Goal: Transaction & Acquisition: Purchase product/service

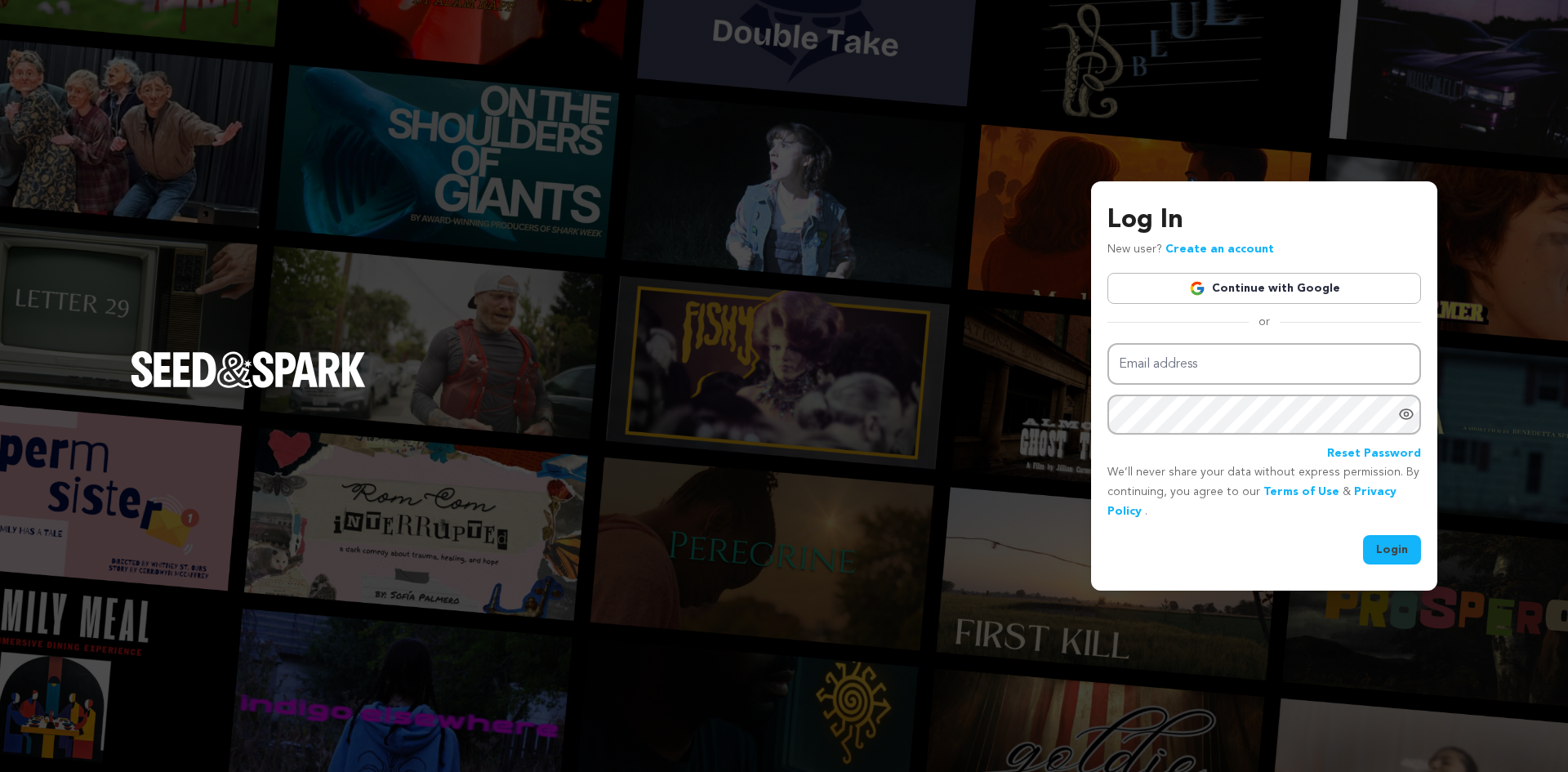
drag, startPoint x: 1143, startPoint y: 390, endPoint x: 1138, endPoint y: 368, distance: 22.6
click at [1140, 380] on div "Email address Password Reset Password" at bounding box center [1263, 403] width 313 height 121
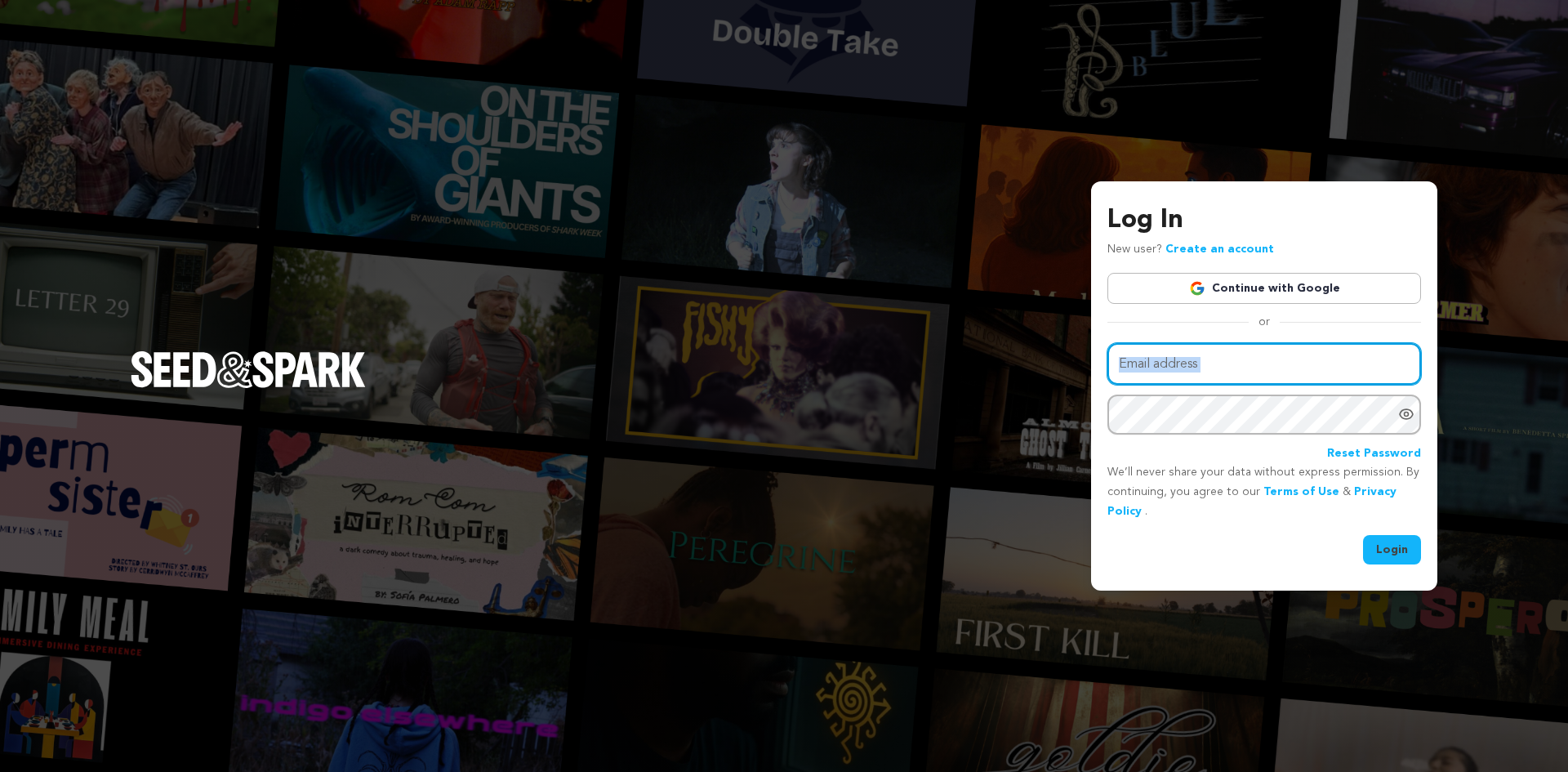
click at [1138, 367] on input "Email address" at bounding box center [1263, 363] width 313 height 41
type input "angelxlune@gmail.com"
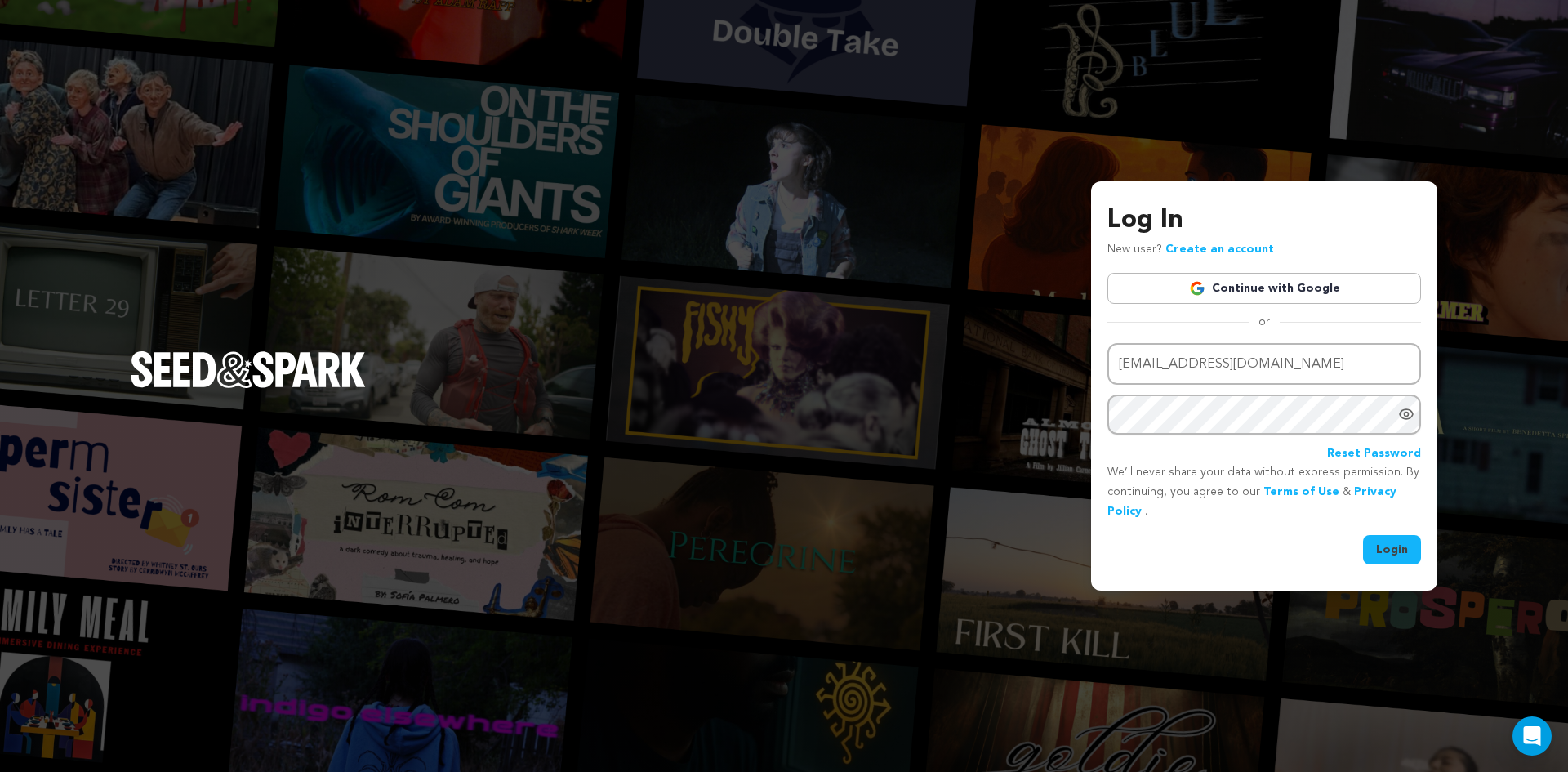
click at [1363, 535] on button "Login" at bounding box center [1392, 549] width 58 height 29
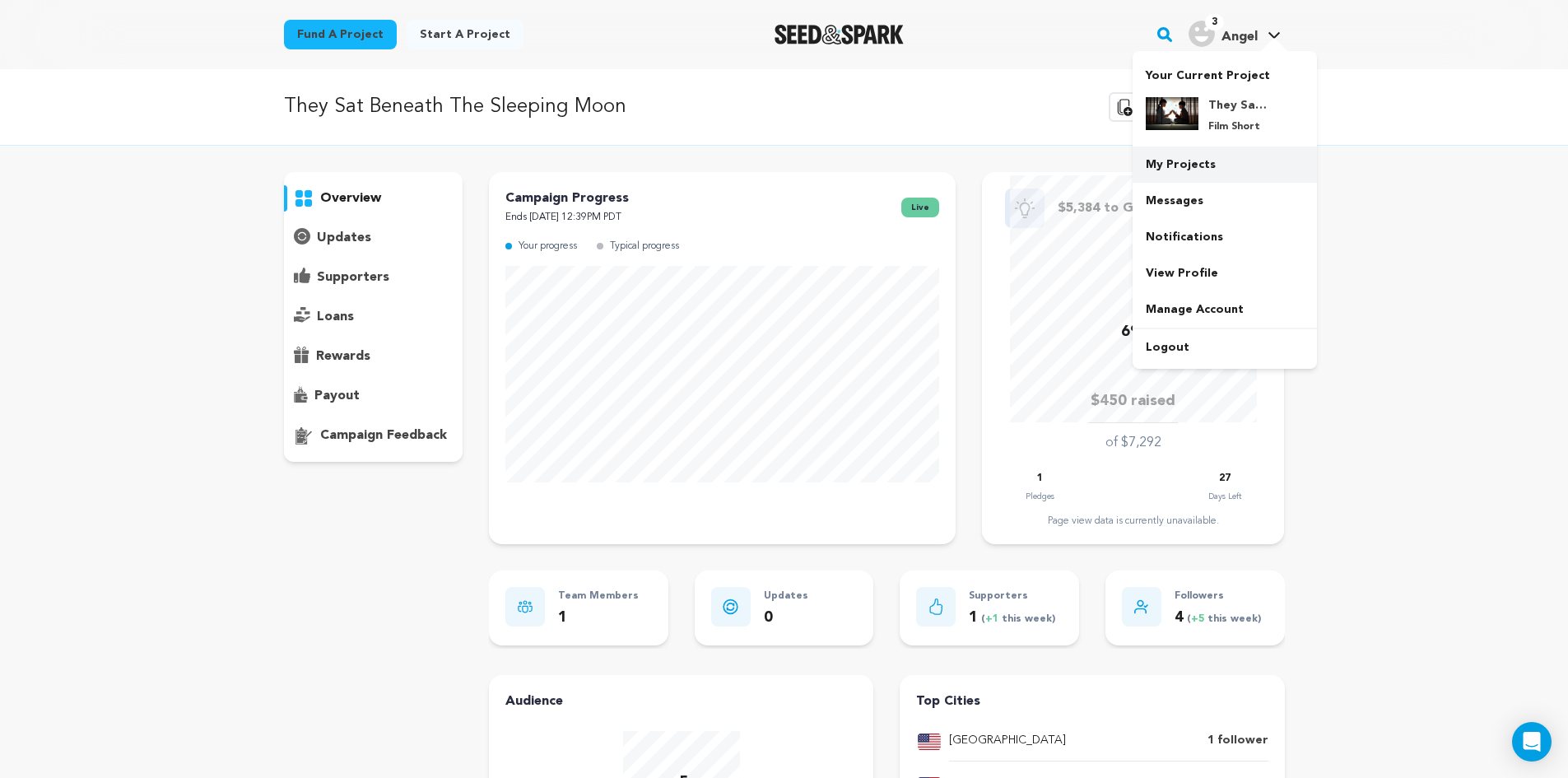
click at [1179, 147] on link "My Projects" at bounding box center [1225, 164] width 184 height 36
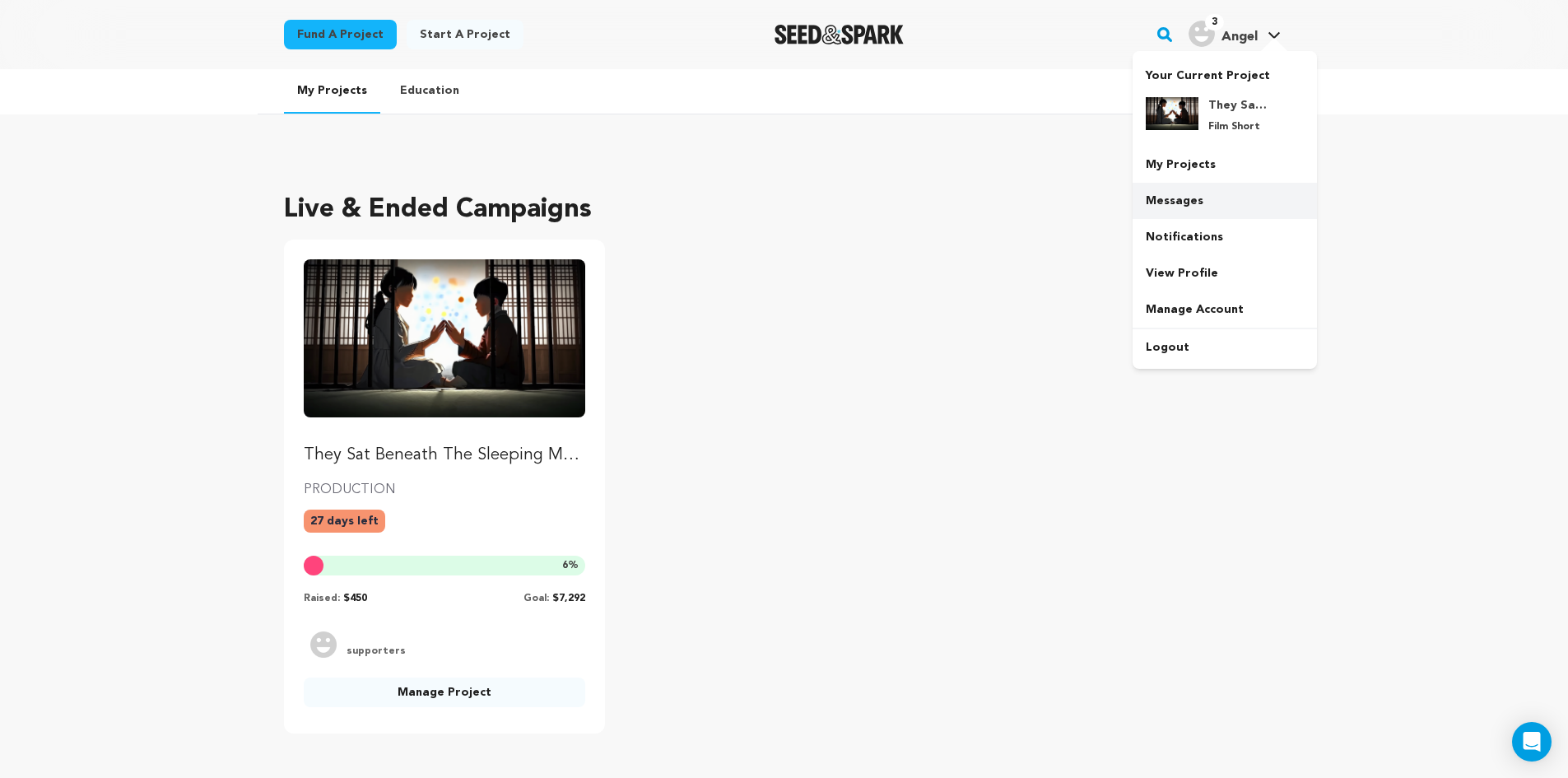
click at [1207, 201] on link "Messages" at bounding box center [1225, 201] width 184 height 36
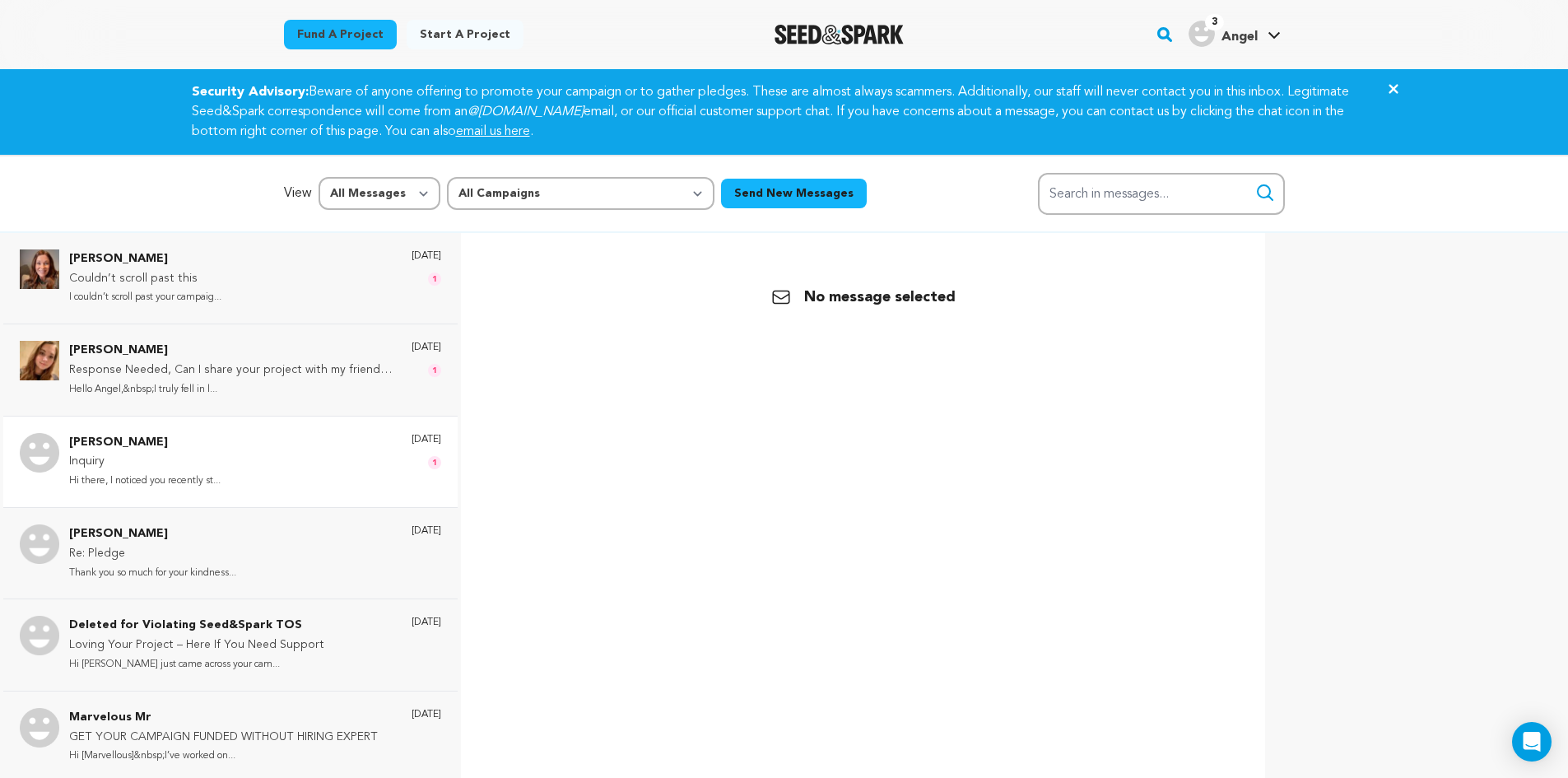
click at [353, 451] on div "[PERSON_NAME] Inquiry Hi there, I noticed you recently st... [DATE] 1" at bounding box center [255, 461] width 372 height 58
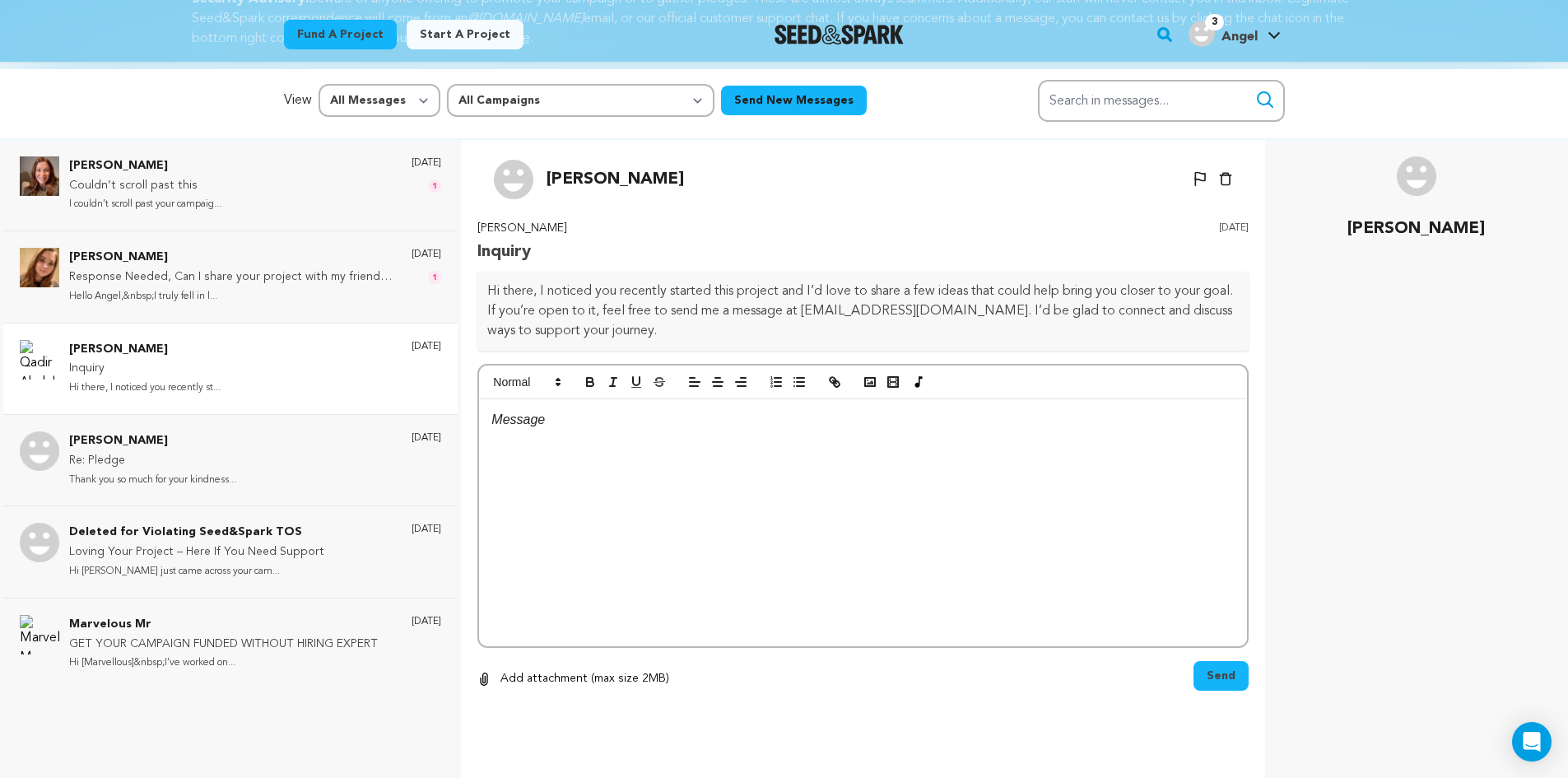
scroll to position [82, 0]
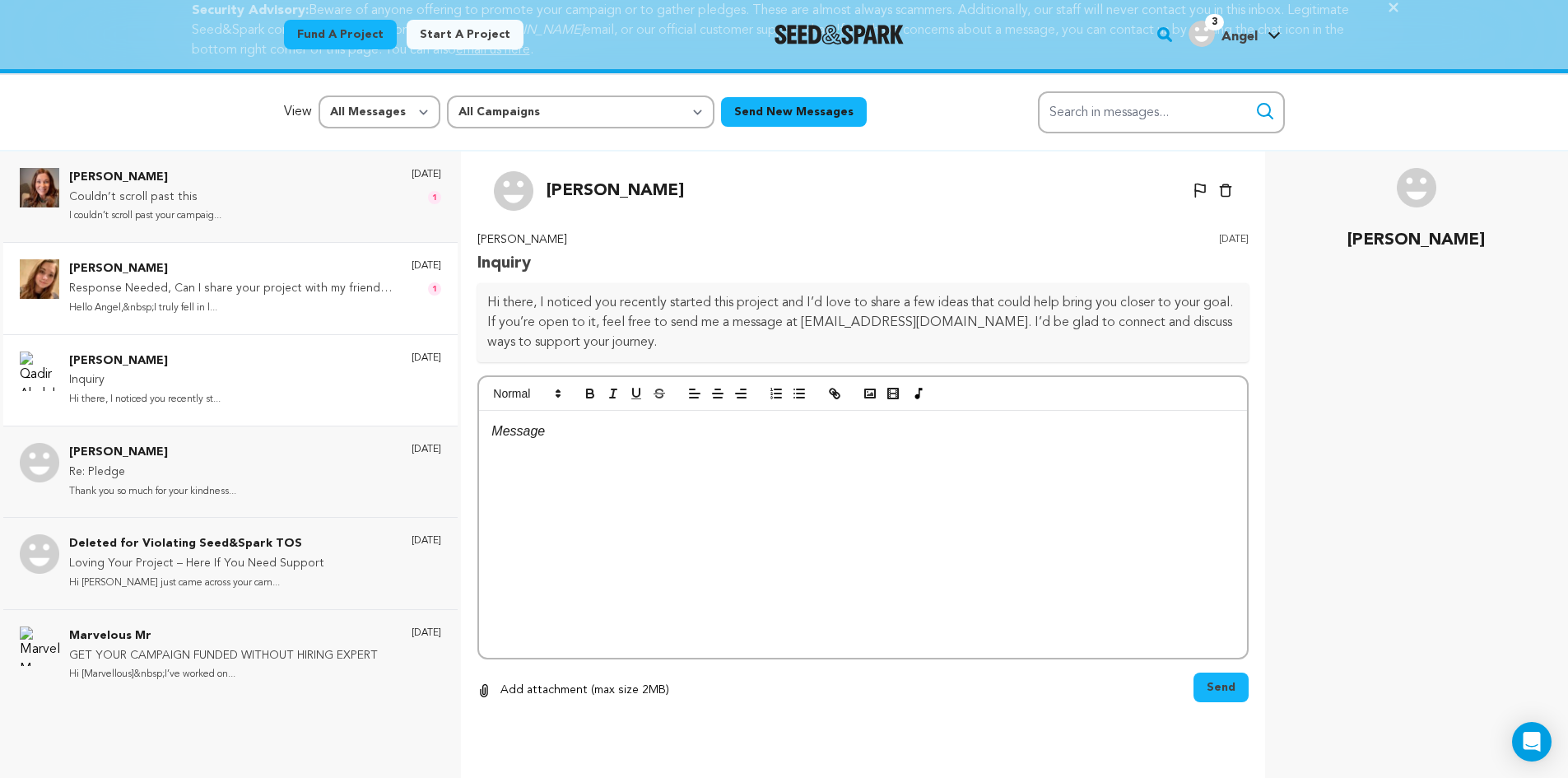
click at [287, 307] on p "Hello Angel,&nbsp;I truly fell in l..." at bounding box center [232, 308] width 326 height 19
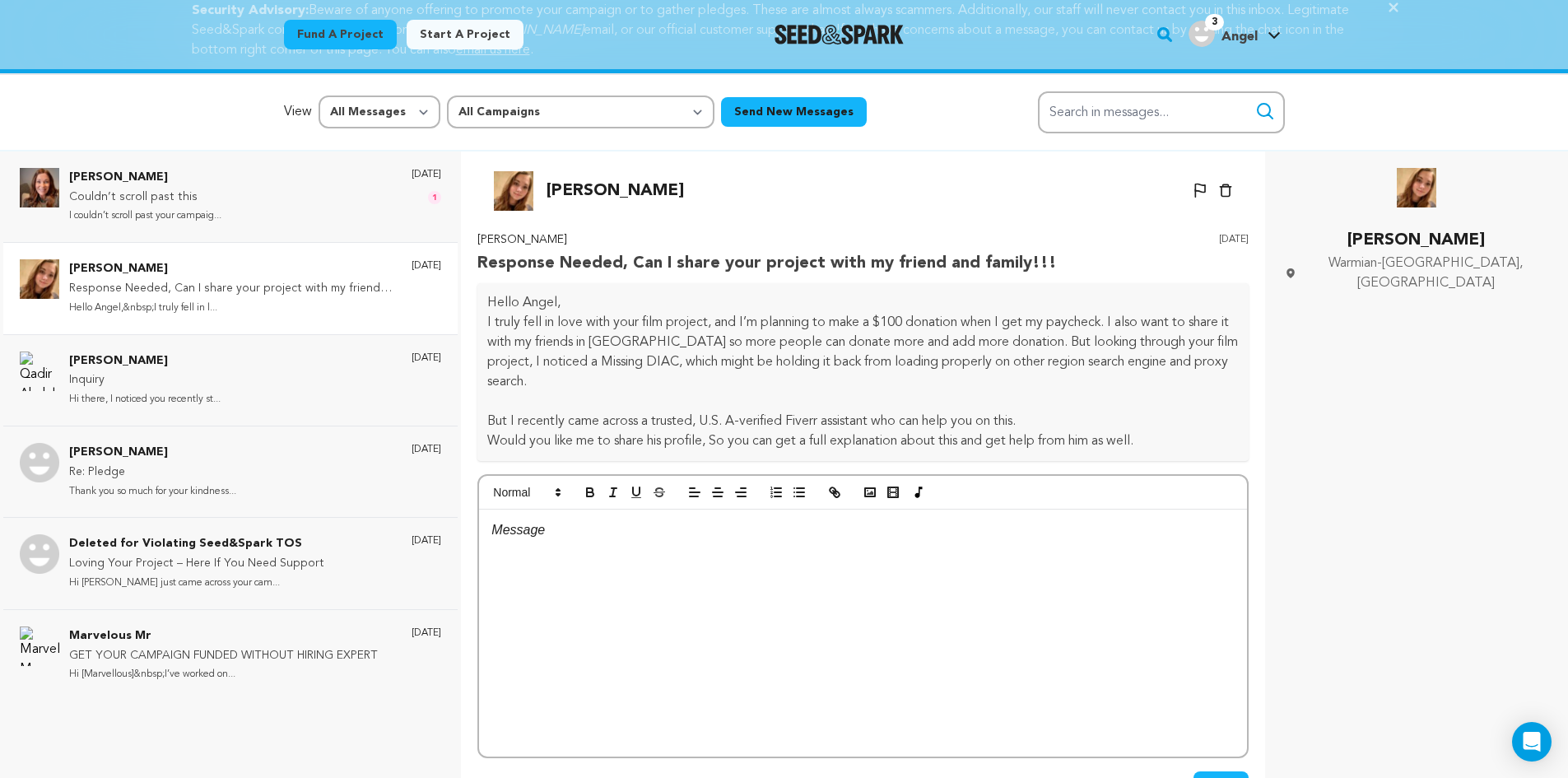
drag, startPoint x: 1162, startPoint y: 425, endPoint x: 476, endPoint y: 295, distance: 698.2
click at [476, 295] on div "Back Emma Martinez Un-block Block user Delete conversation" at bounding box center [863, 541] width 778 height 778
copy div "Hello Angel, I truly fell in love with your film project, and I’m planning to m…"
click at [1102, 392] on p at bounding box center [863, 401] width 751 height 20
click at [581, 523] on div at bounding box center [862, 633] width 767 height 247
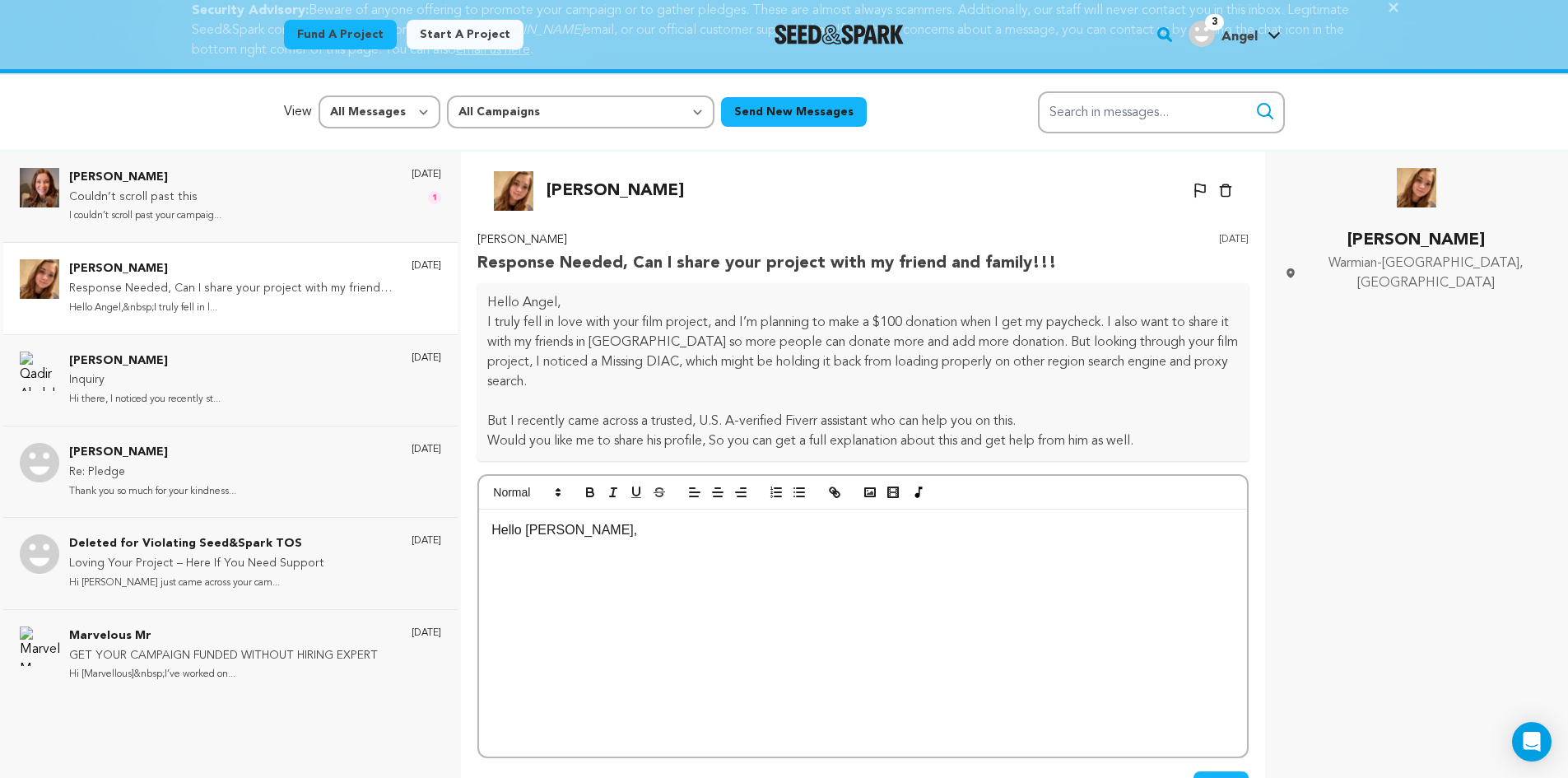
scroll to position [0, 0]
click at [632, 571] on p "Thank you so much for your kind words and support! I truly appreciate your gene…" at bounding box center [862, 584] width 743 height 42
click at [531, 600] on div "Hello Emma, Thank you so much for your kind words and support! I truly apprecia…" at bounding box center [862, 633] width 767 height 247
click at [531, 631] on div "Hello Emma, Thank you so much for your kind words and support! I truly apprecia…" at bounding box center [862, 633] width 767 height 247
click at [846, 584] on p "Thank you so much for your kind words and support! I truly appreciate your gene…" at bounding box center [862, 584] width 743 height 42
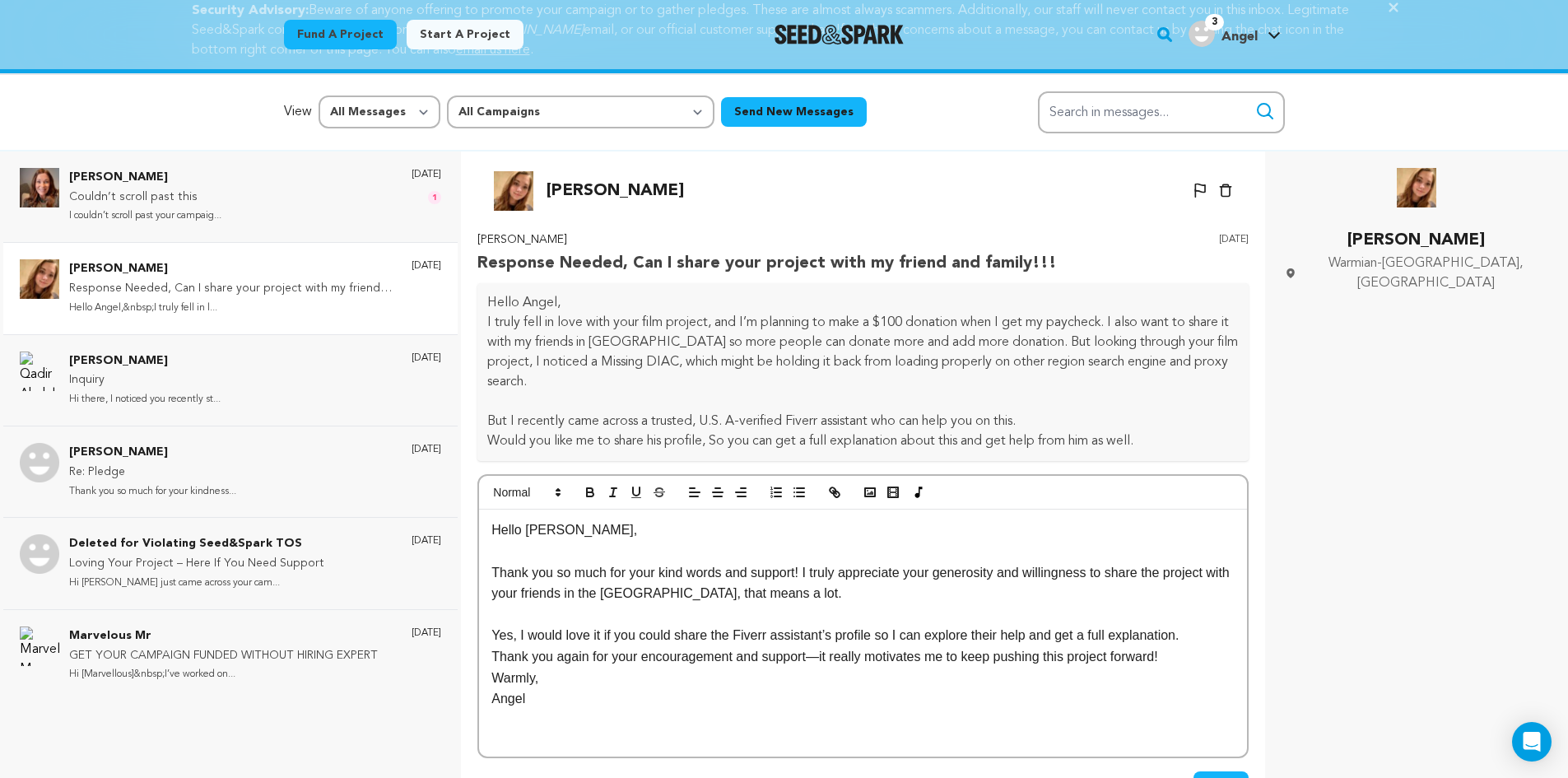
click at [1188, 646] on p "Thank you again for your encouragement and support—it really motivates me to ke…" at bounding box center [862, 657] width 743 height 22
click at [818, 646] on p "Thank you again for your encouragement and support—it really motivates me to ke…" at bounding box center [862, 657] width 743 height 22
click at [498, 710] on p "Angel" at bounding box center [862, 720] width 743 height 22
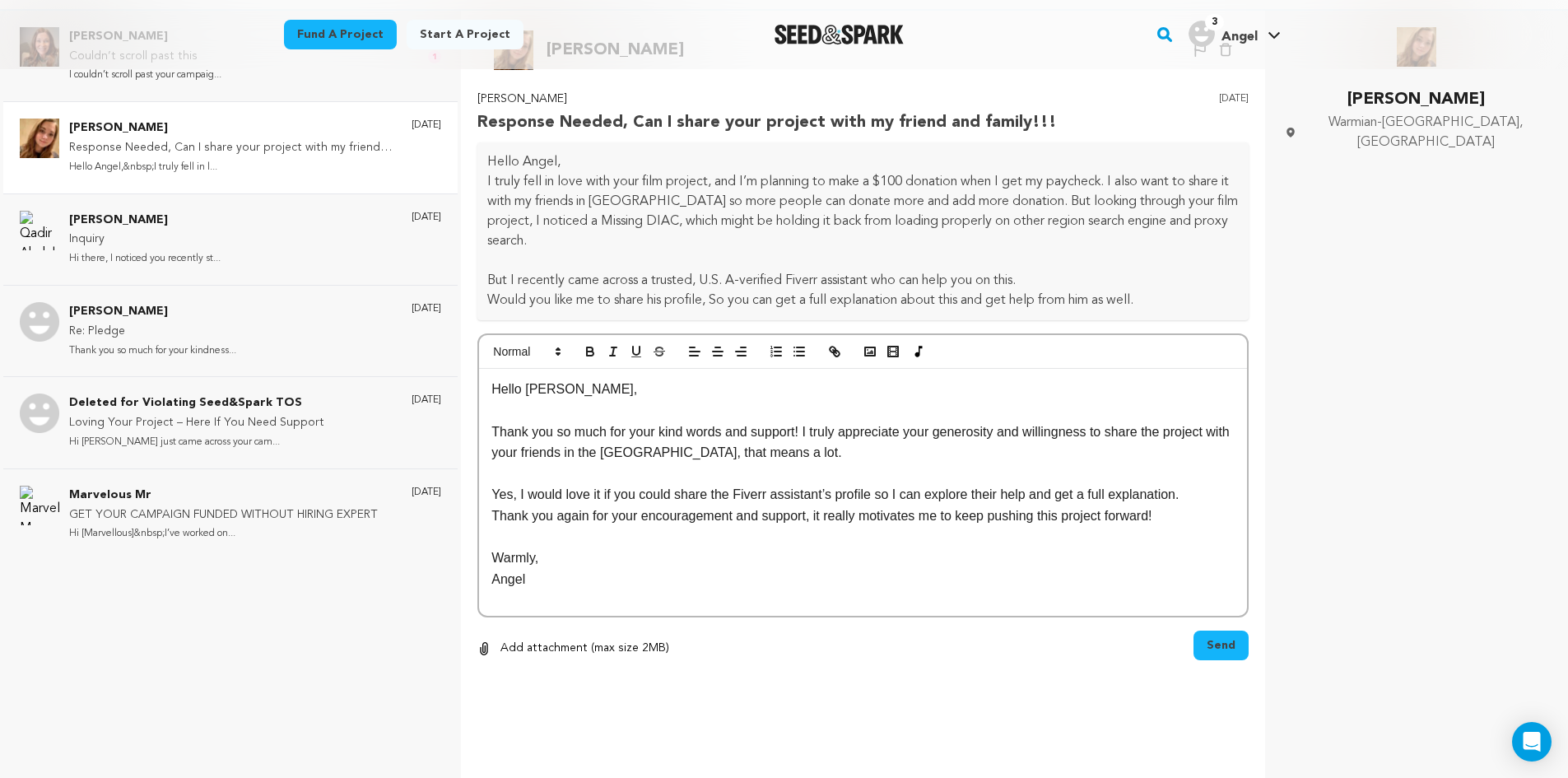
scroll to position [246, 0]
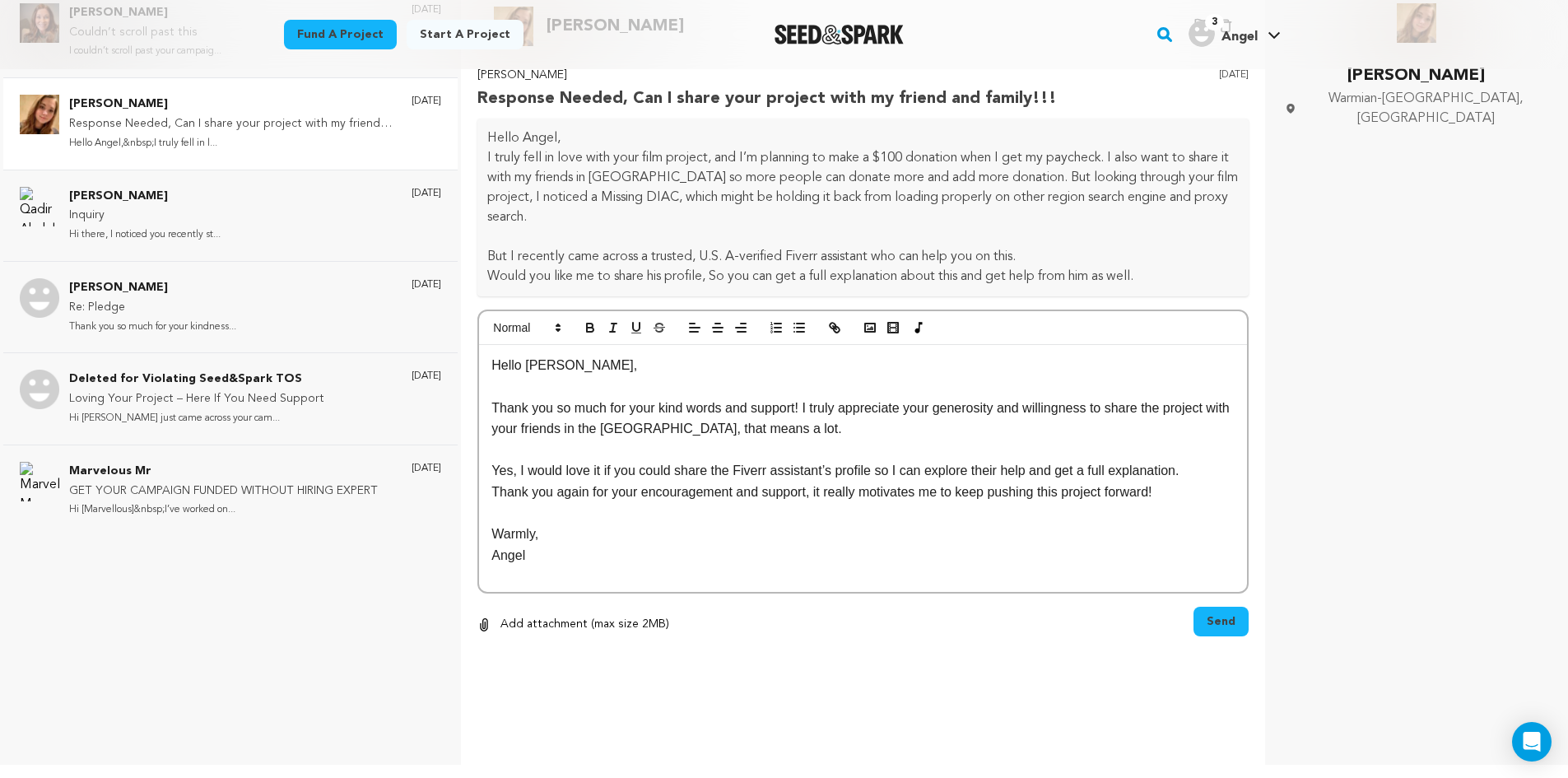
click at [1213, 613] on span "Send" at bounding box center [1221, 621] width 28 height 16
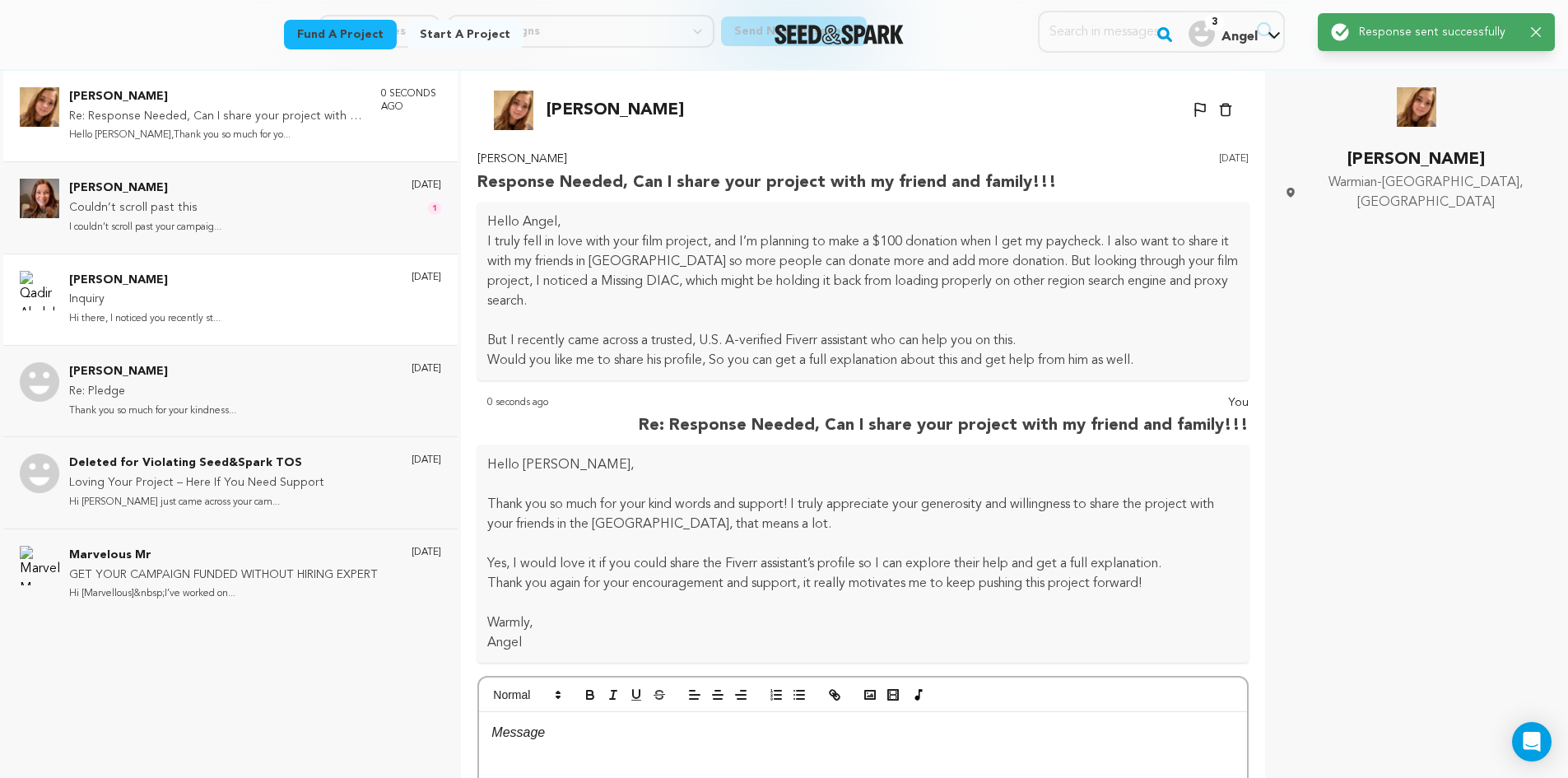
scroll to position [0, 0]
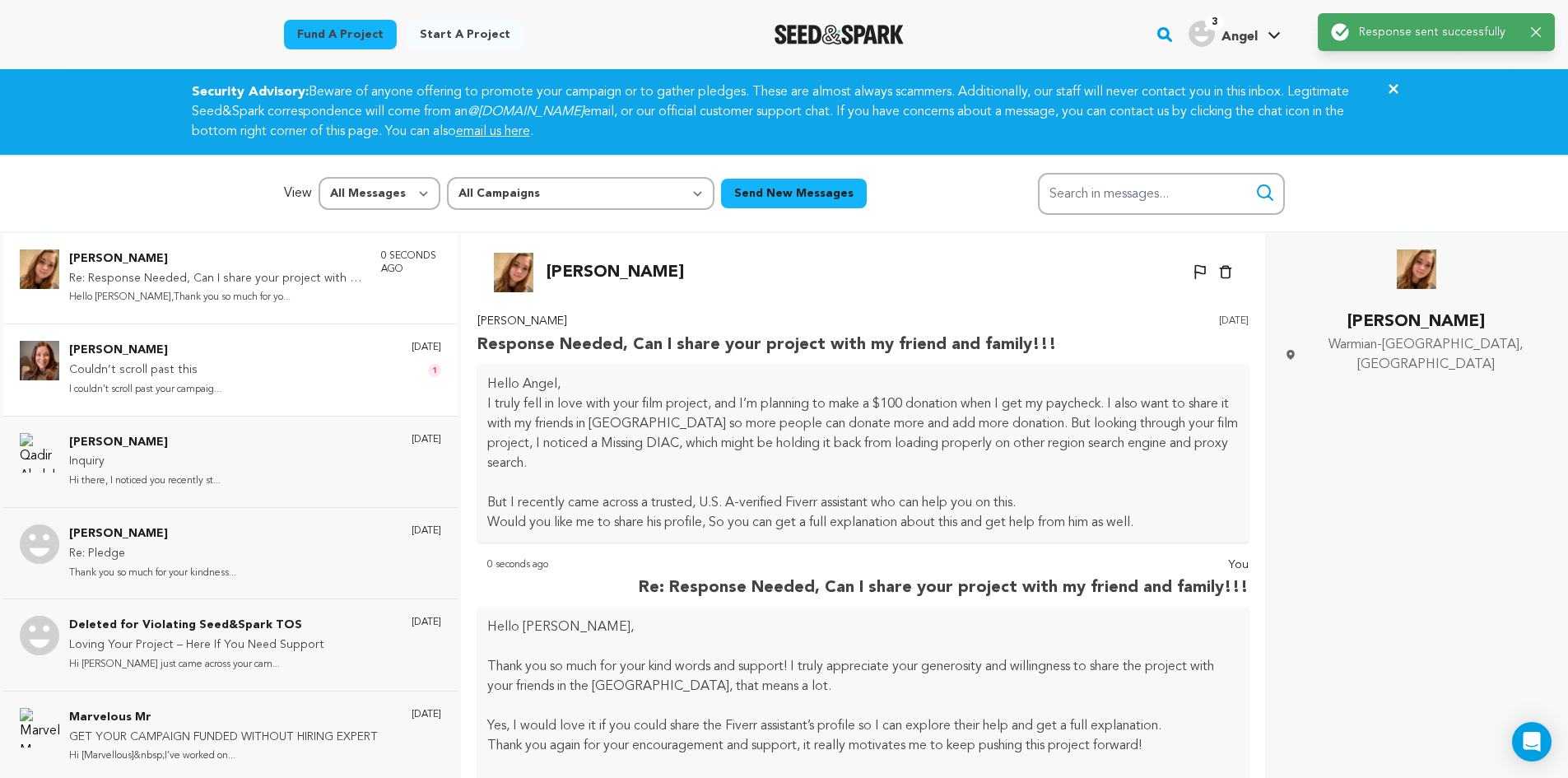
click at [220, 376] on p "Couldn’t scroll past this" at bounding box center [145, 370] width 152 height 20
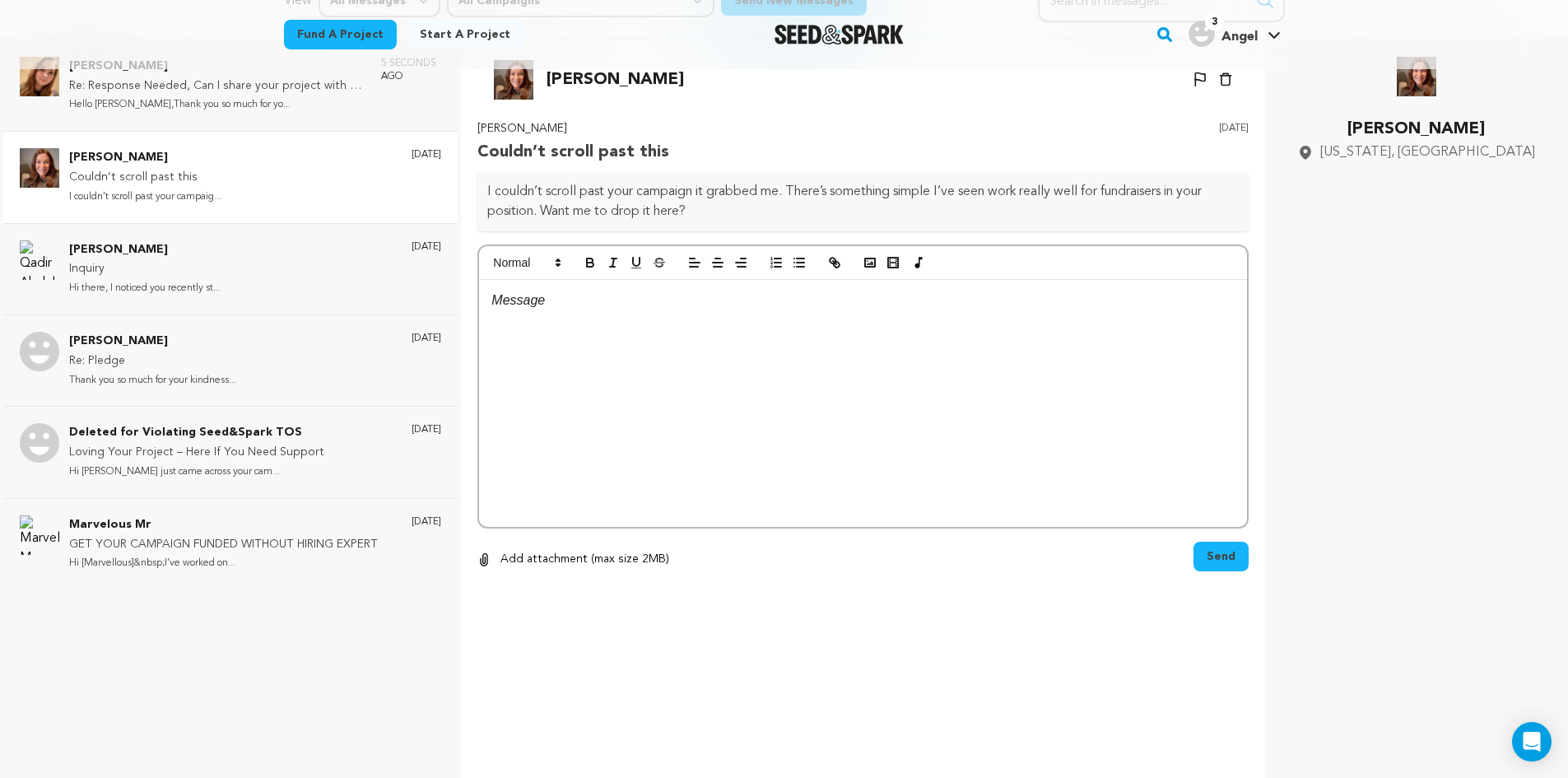
scroll to position [164, 0]
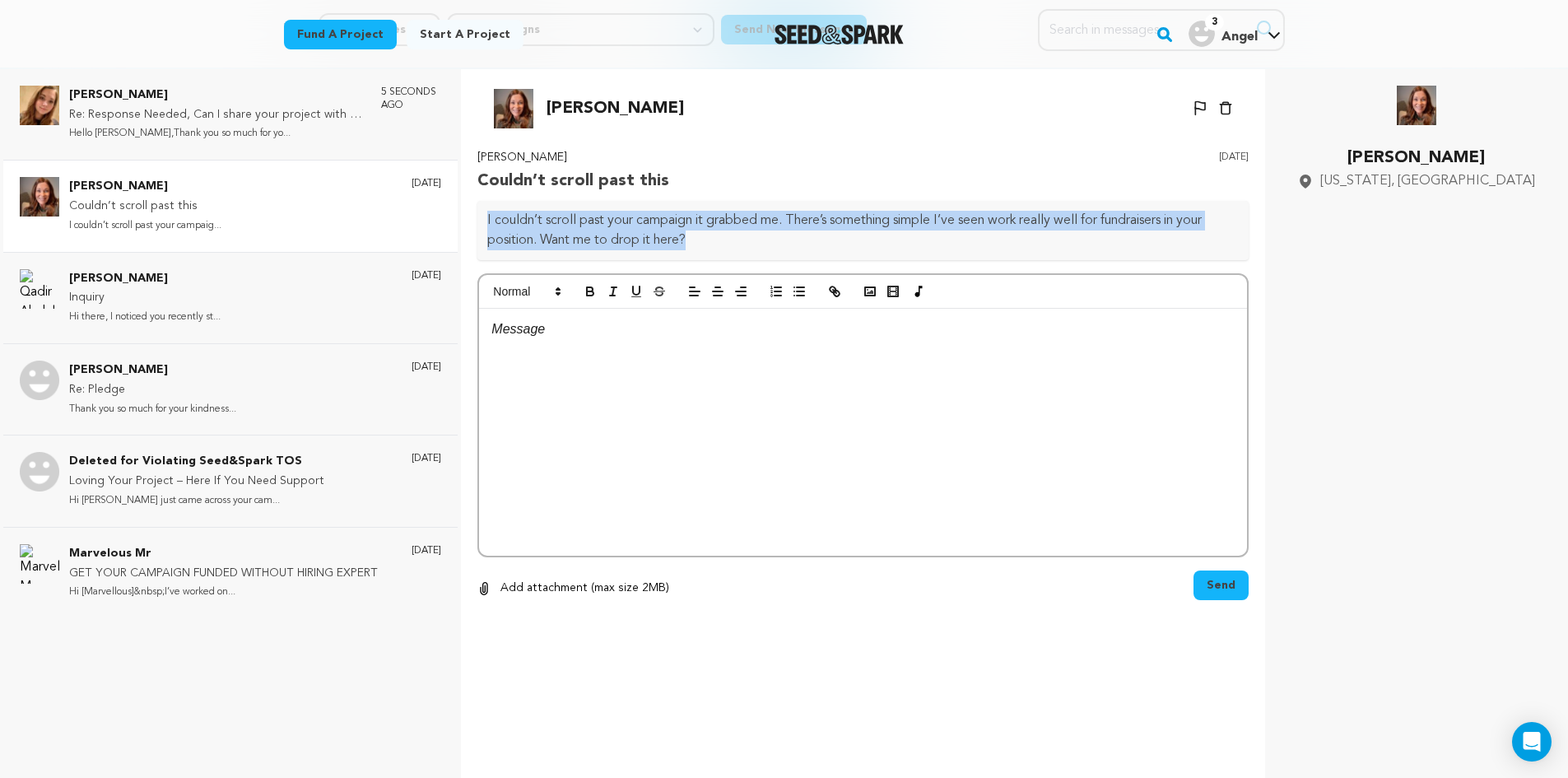
drag, startPoint x: 697, startPoint y: 240, endPoint x: 485, endPoint y: 227, distance: 212.4
click at [485, 227] on div "I couldn’t scroll past your campaign it grabbed me. There’s something simple I’…" at bounding box center [862, 231] width 771 height 59
copy p "I couldn’t scroll past your campaign it grabbed me. There’s something simple I’…"
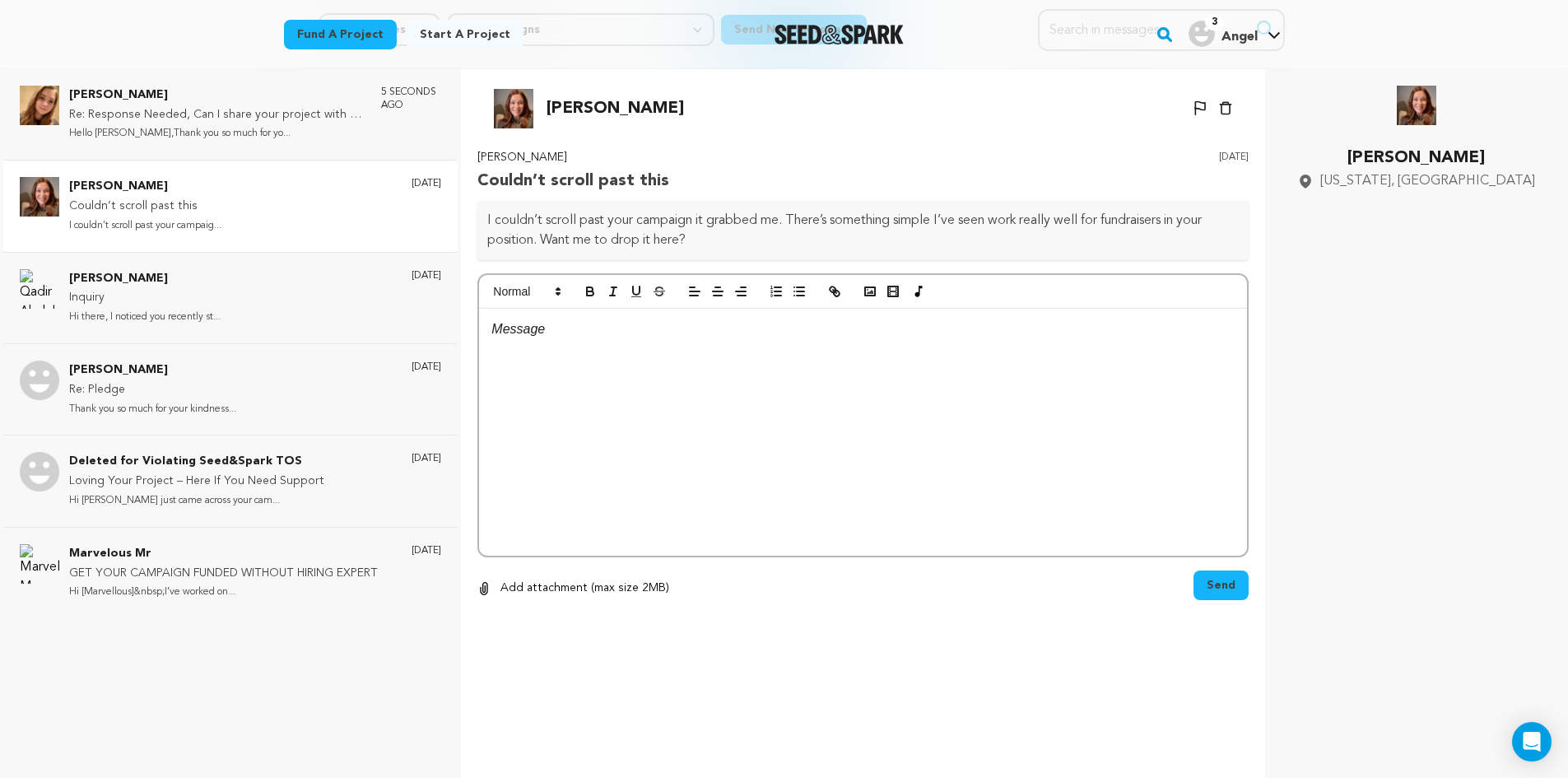
click at [688, 410] on div at bounding box center [862, 432] width 767 height 247
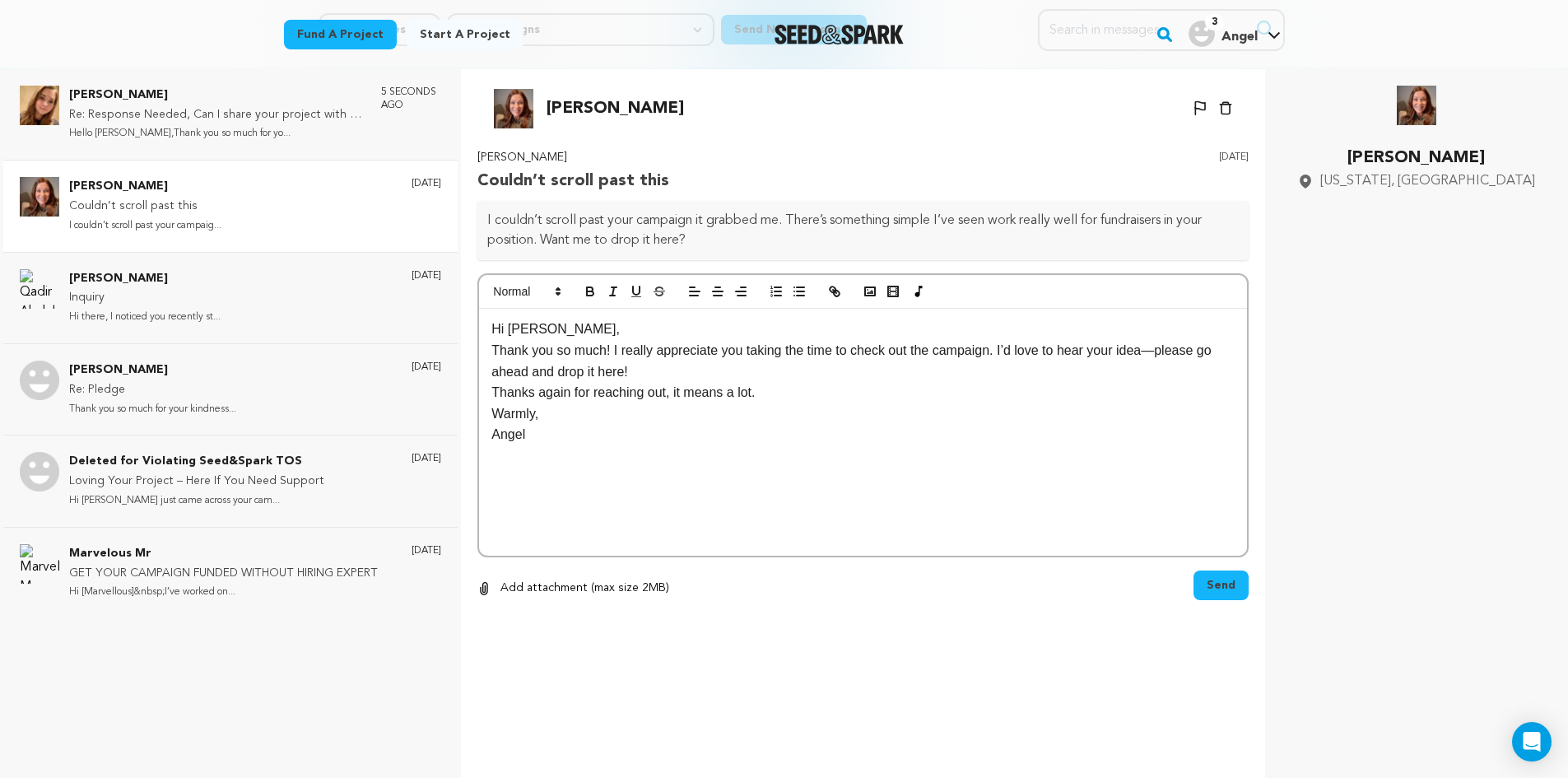
scroll to position [0, 0]
click at [493, 443] on p "Angel" at bounding box center [862, 435] width 743 height 22
click at [494, 443] on p "Angel" at bounding box center [862, 435] width 743 height 22
click at [1151, 358] on p "Thank you so much! I really appreciate you taking the time to check out the cam…" at bounding box center [862, 361] width 743 height 42
click at [651, 374] on p "Thank you so much! I really appreciate you taking the time to check out the cam…" at bounding box center [862, 361] width 743 height 42
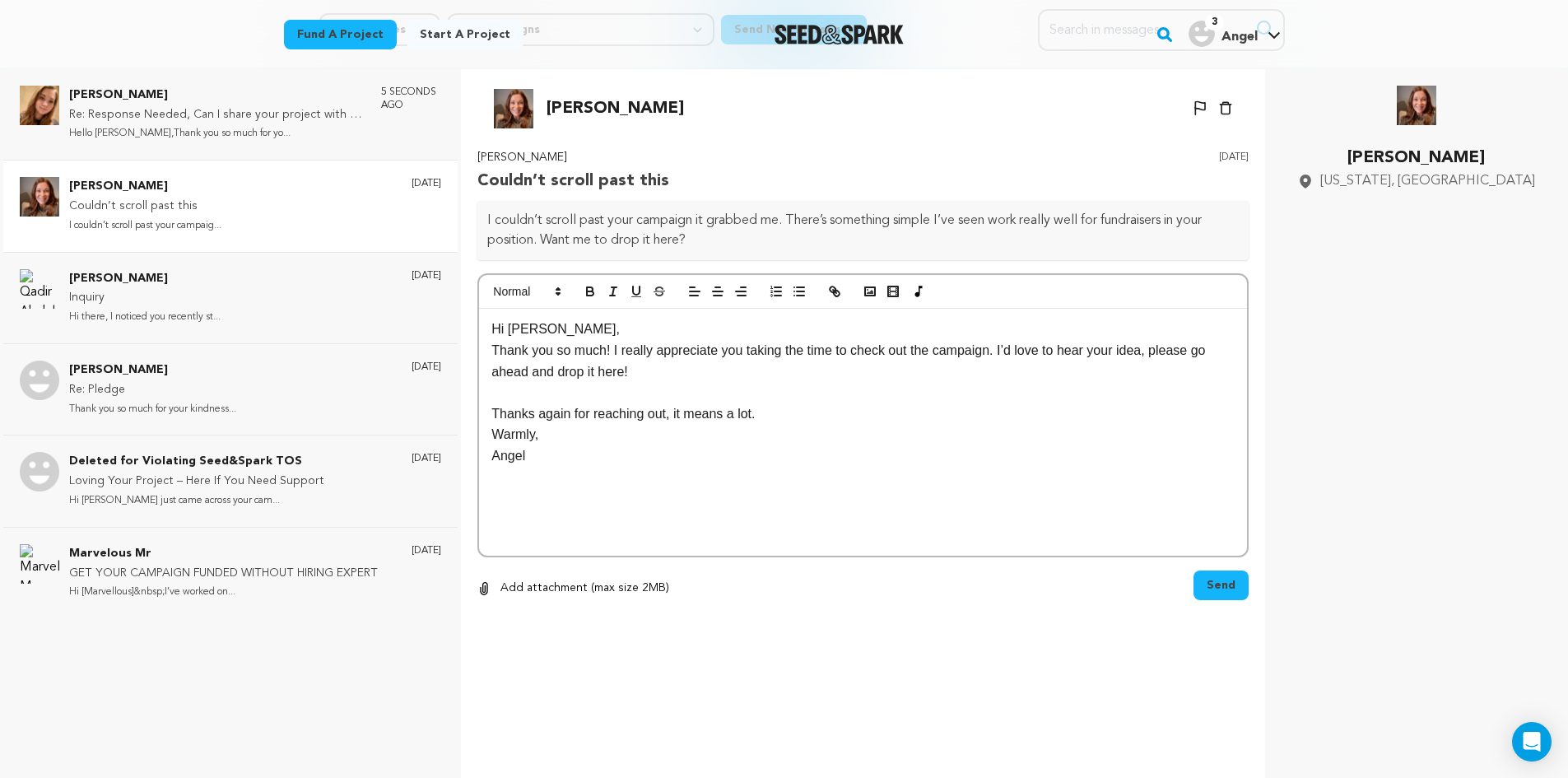
click at [792, 413] on p "Thanks again for reaching out, it means a lot." at bounding box center [862, 414] width 743 height 22
click at [1227, 591] on span "Send" at bounding box center [1221, 584] width 28 height 16
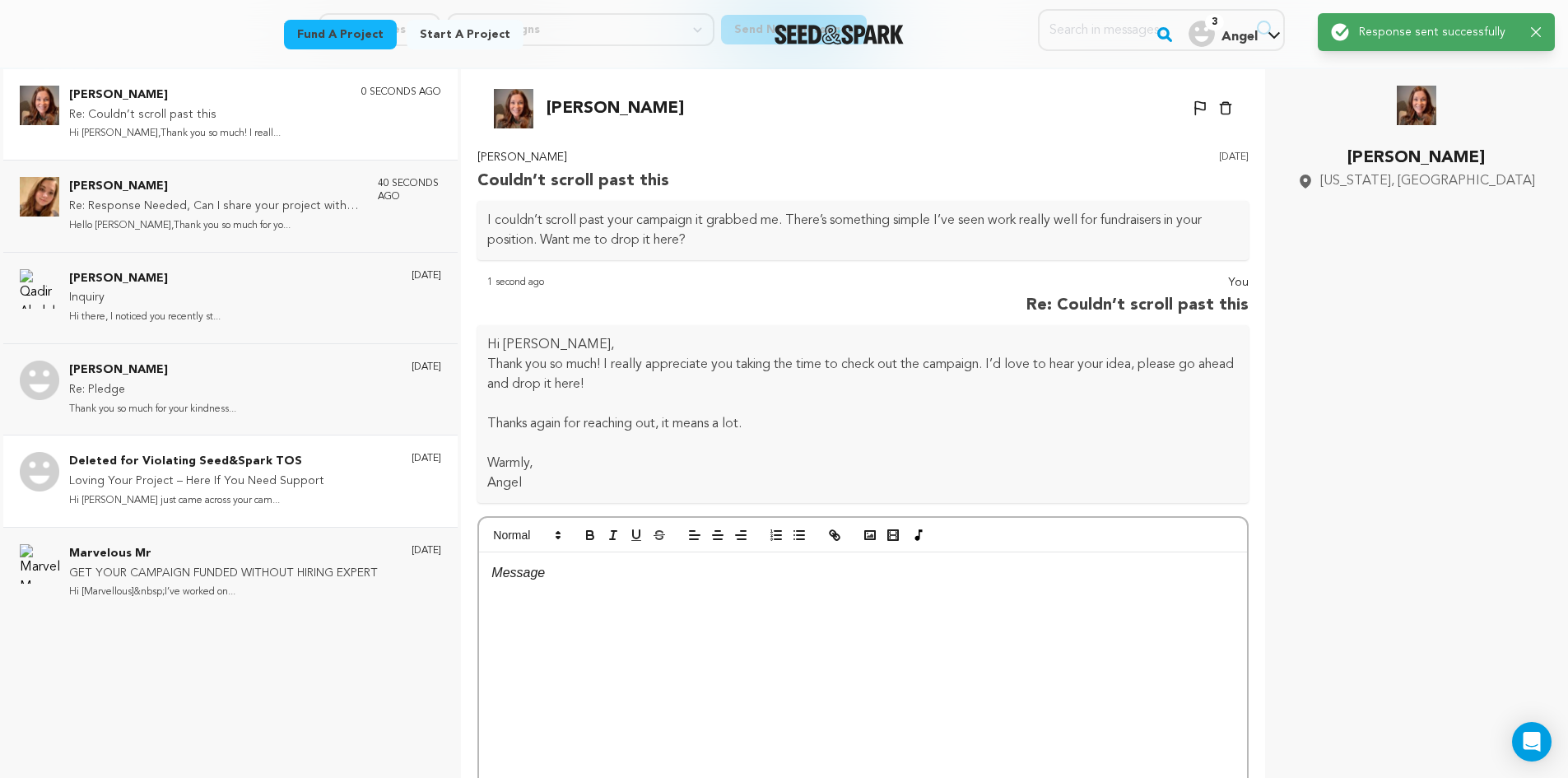
click at [281, 509] on p "Hi AngelI just came across your cam..." at bounding box center [196, 501] width 255 height 19
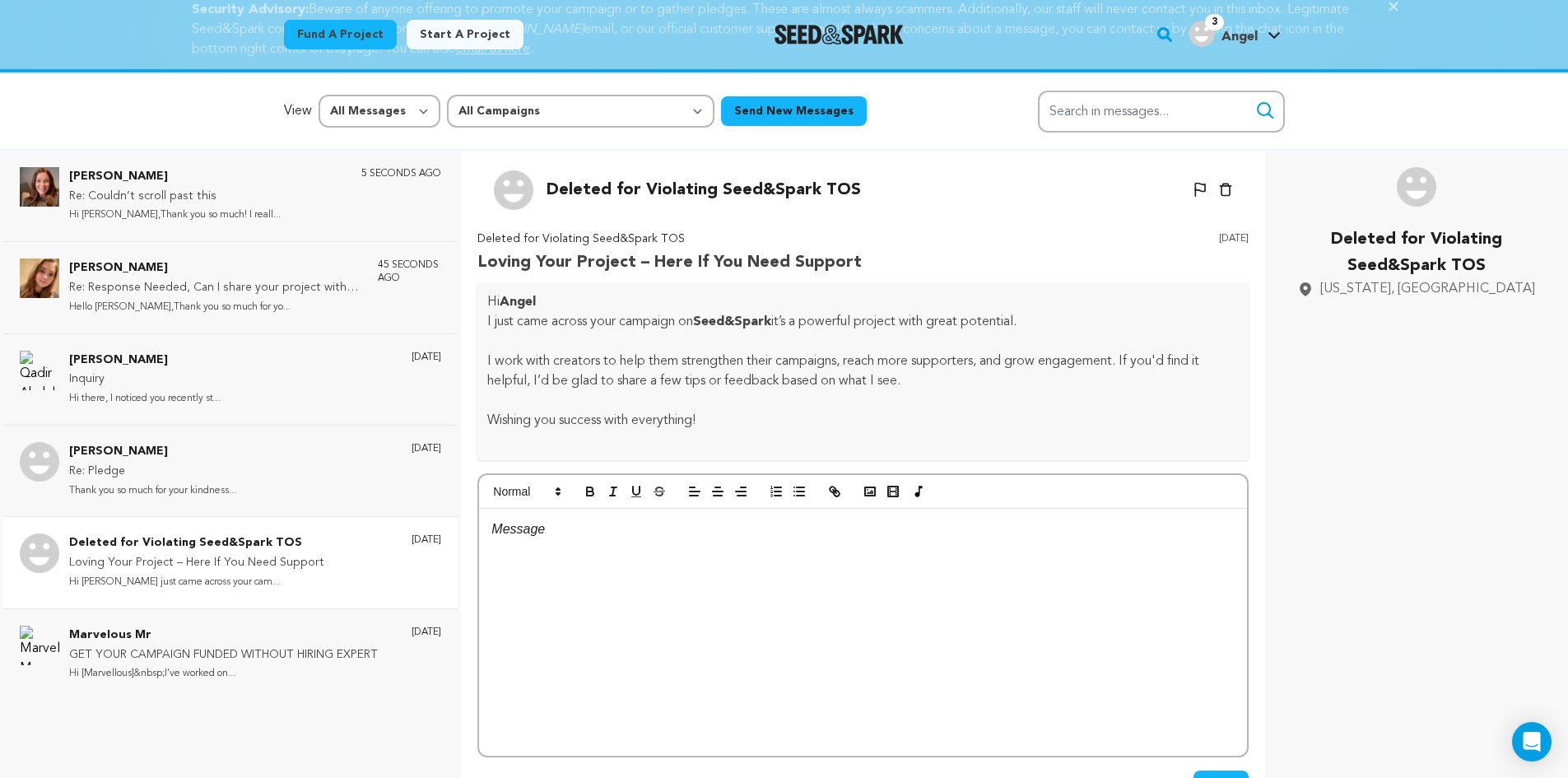
scroll to position [82, 0]
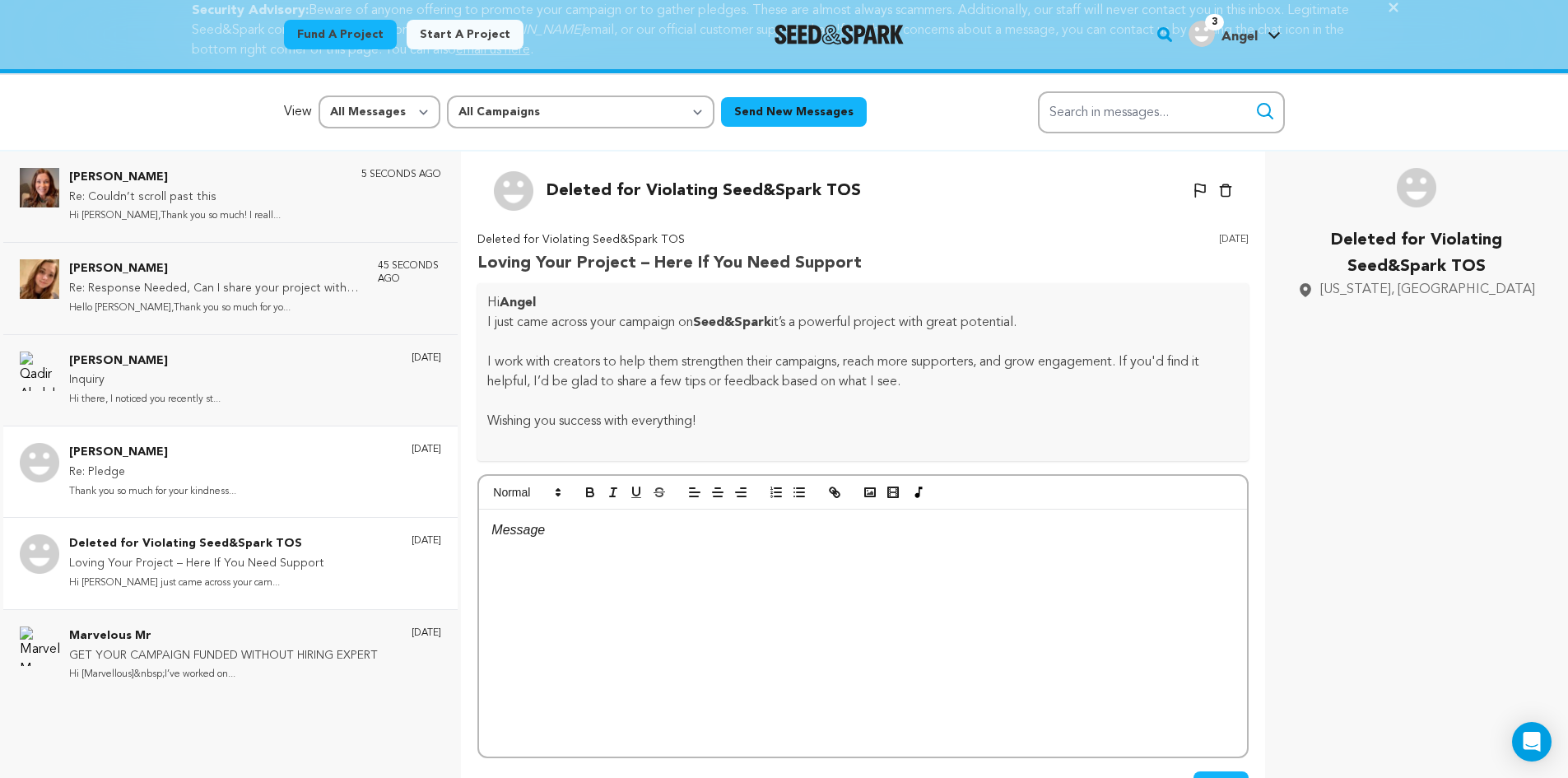
click at [246, 472] on div "Yvette Orrson Re: Pledge Thank you so much for your kindness... 1 day ago" at bounding box center [255, 472] width 372 height 58
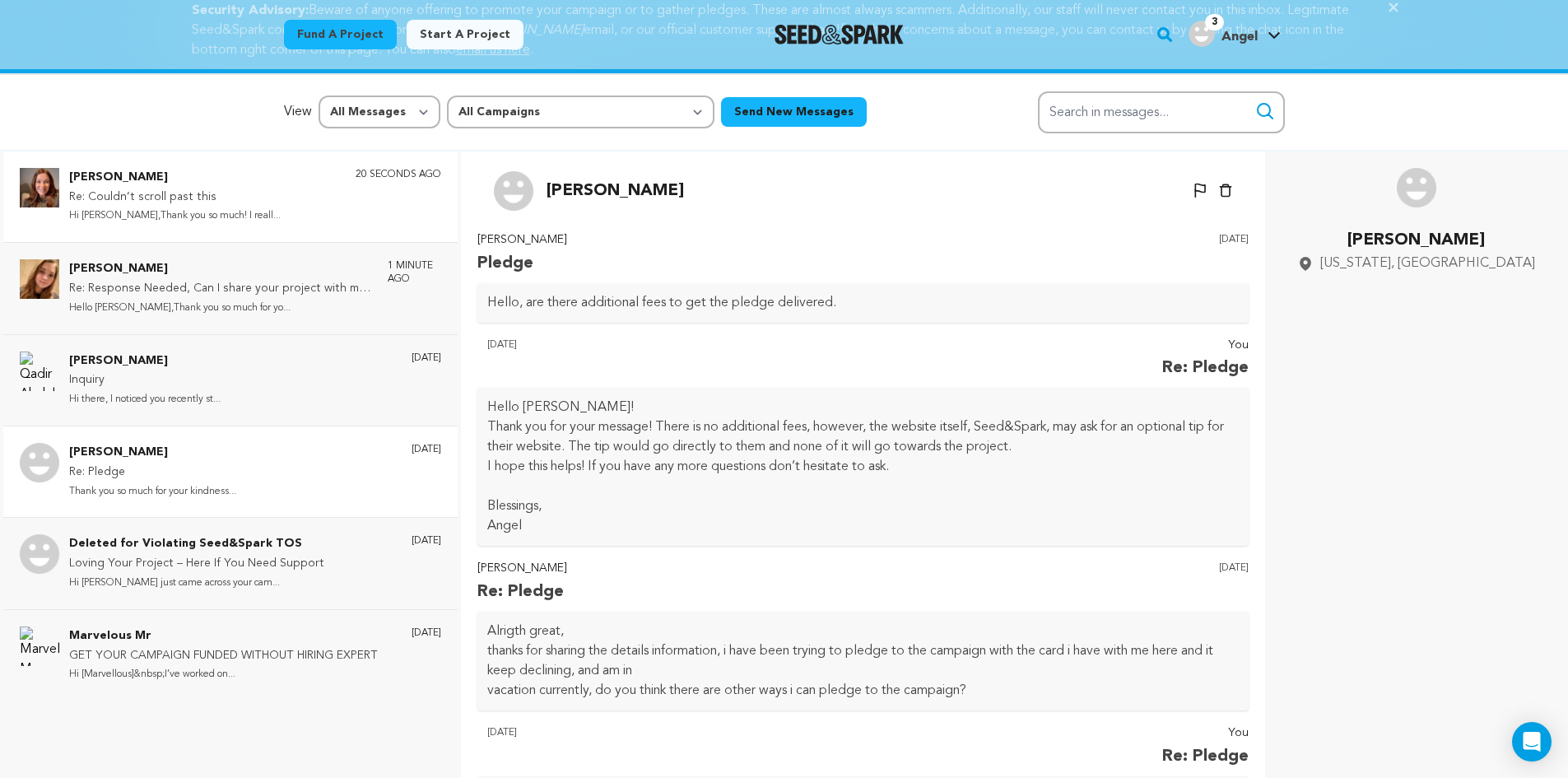
click at [359, 210] on div "20 seconds ago" at bounding box center [398, 196] width 85 height 58
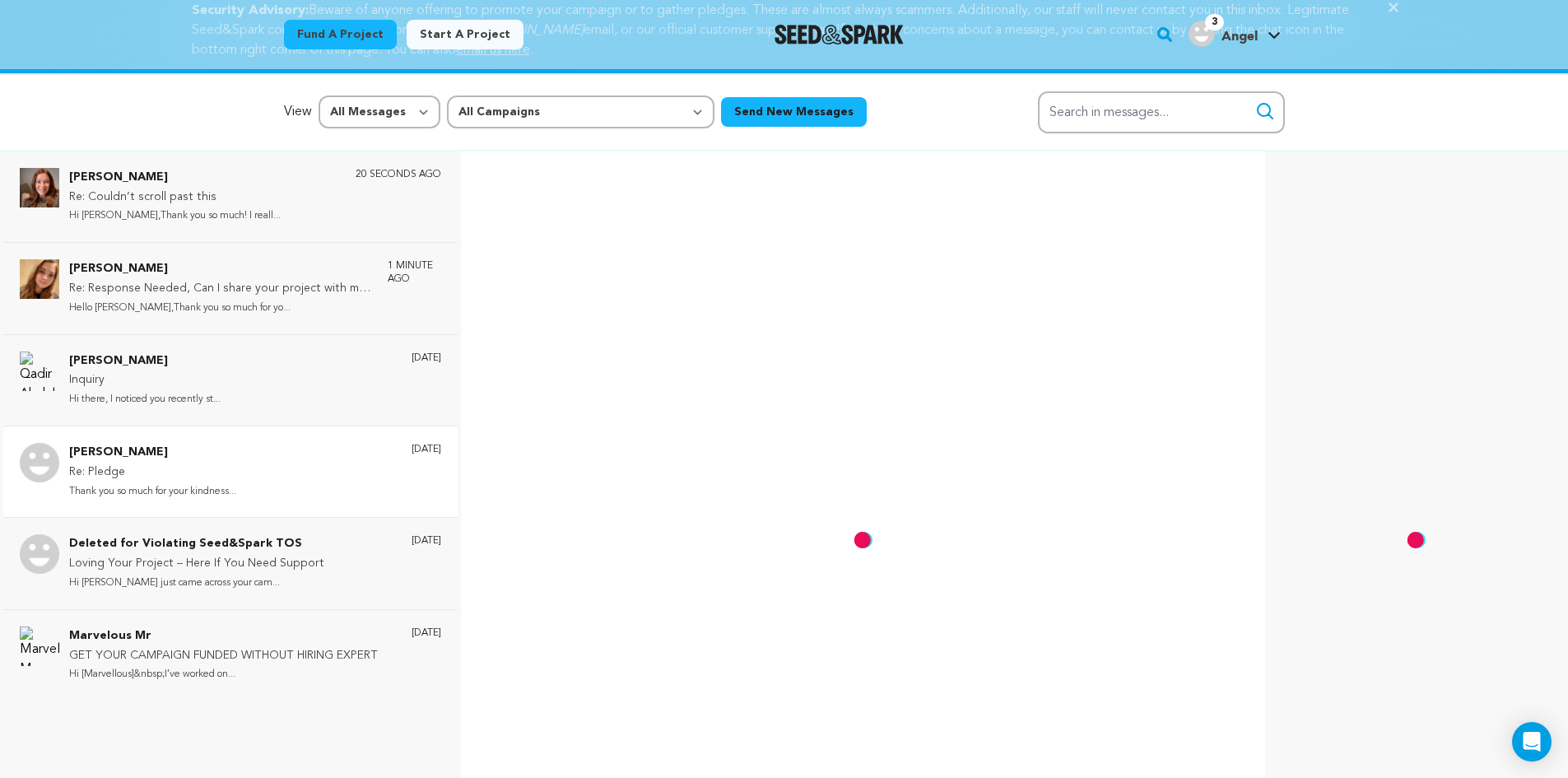
click at [1214, 35] on img "Angel's Profile" at bounding box center [1202, 34] width 27 height 27
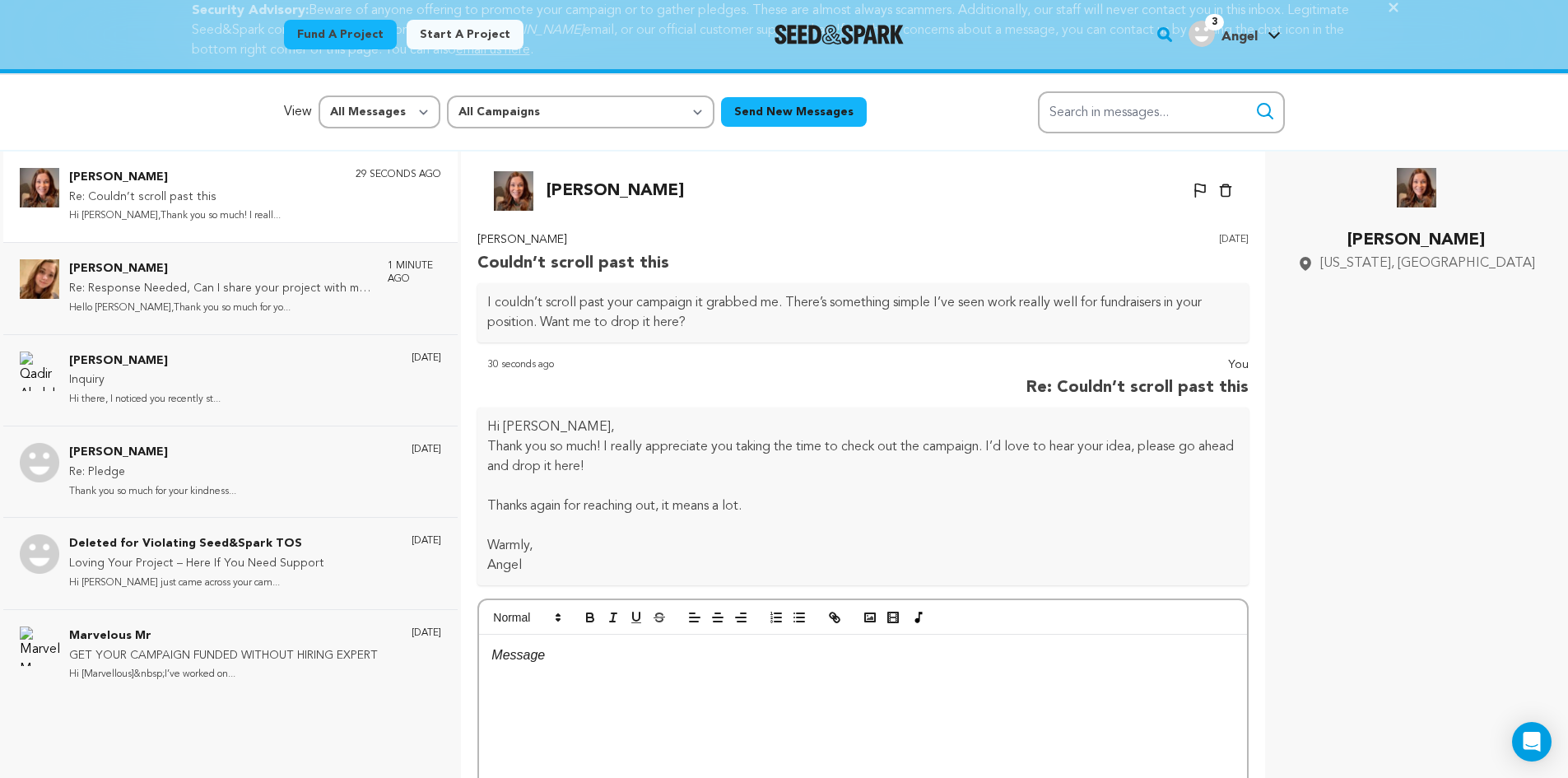
scroll to position [49, 0]
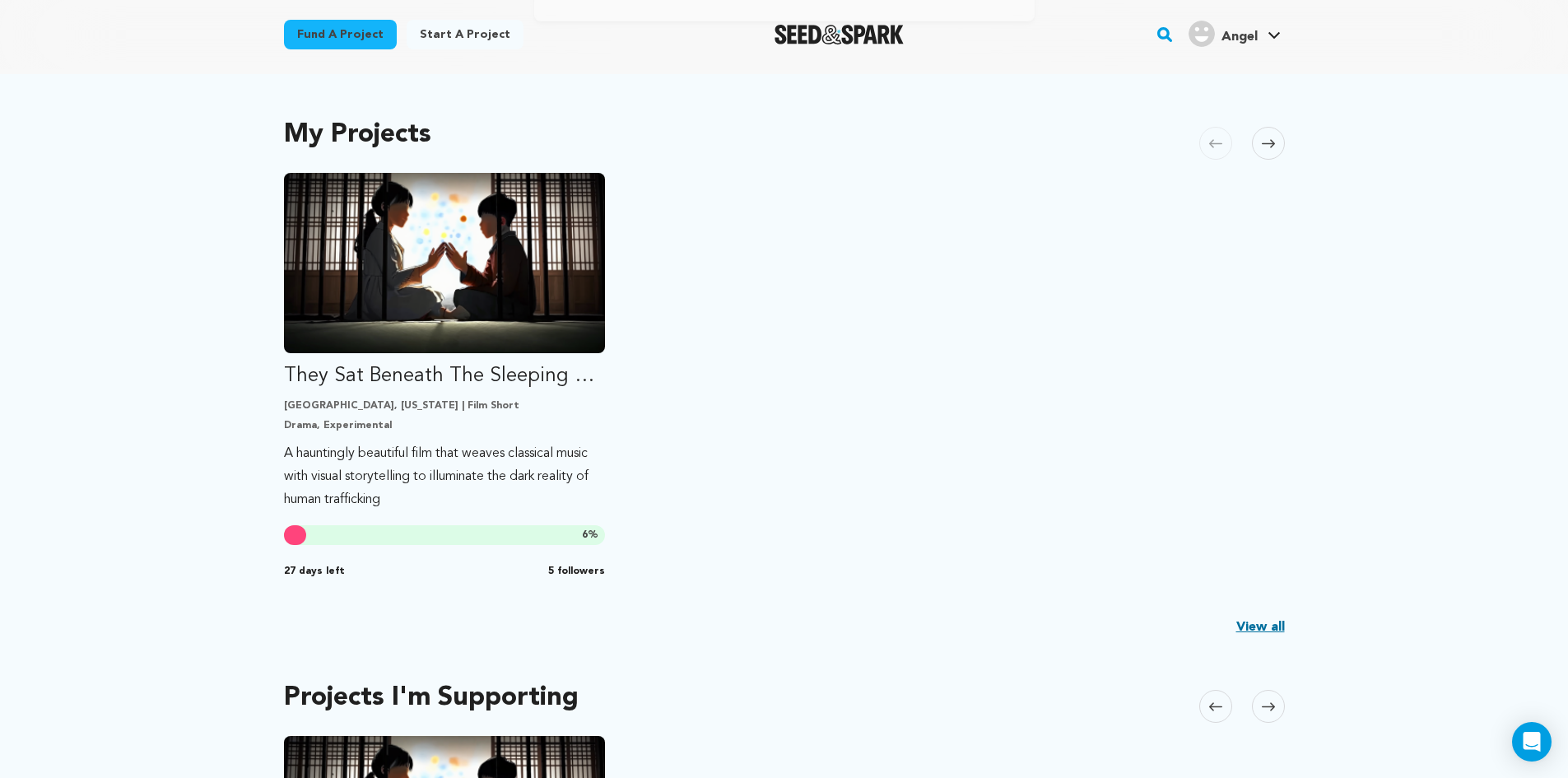
scroll to position [412, 0]
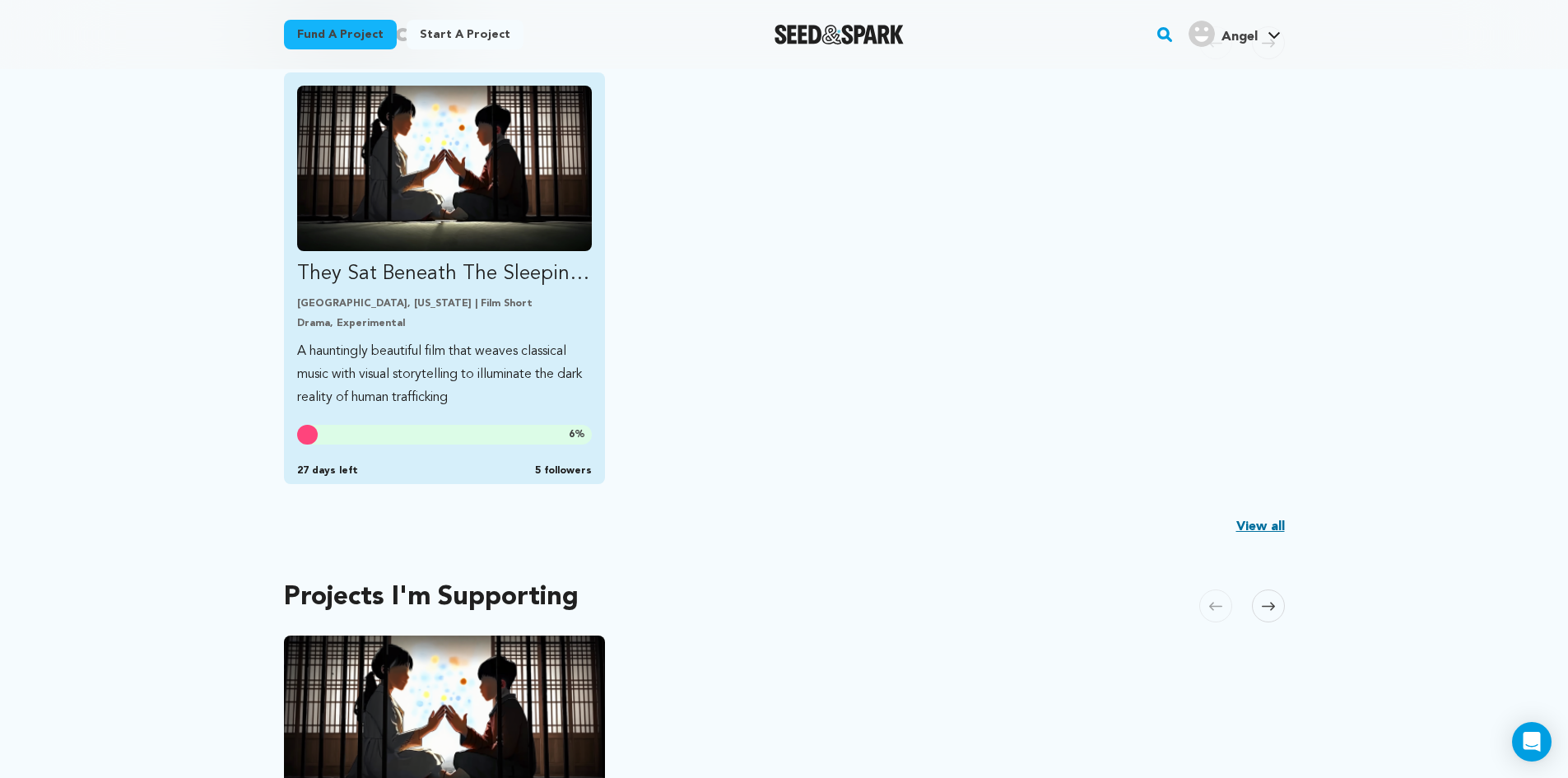
click at [416, 214] on img "Fund They Sat Beneath The Sleeping Moon" at bounding box center [444, 168] width 295 height 165
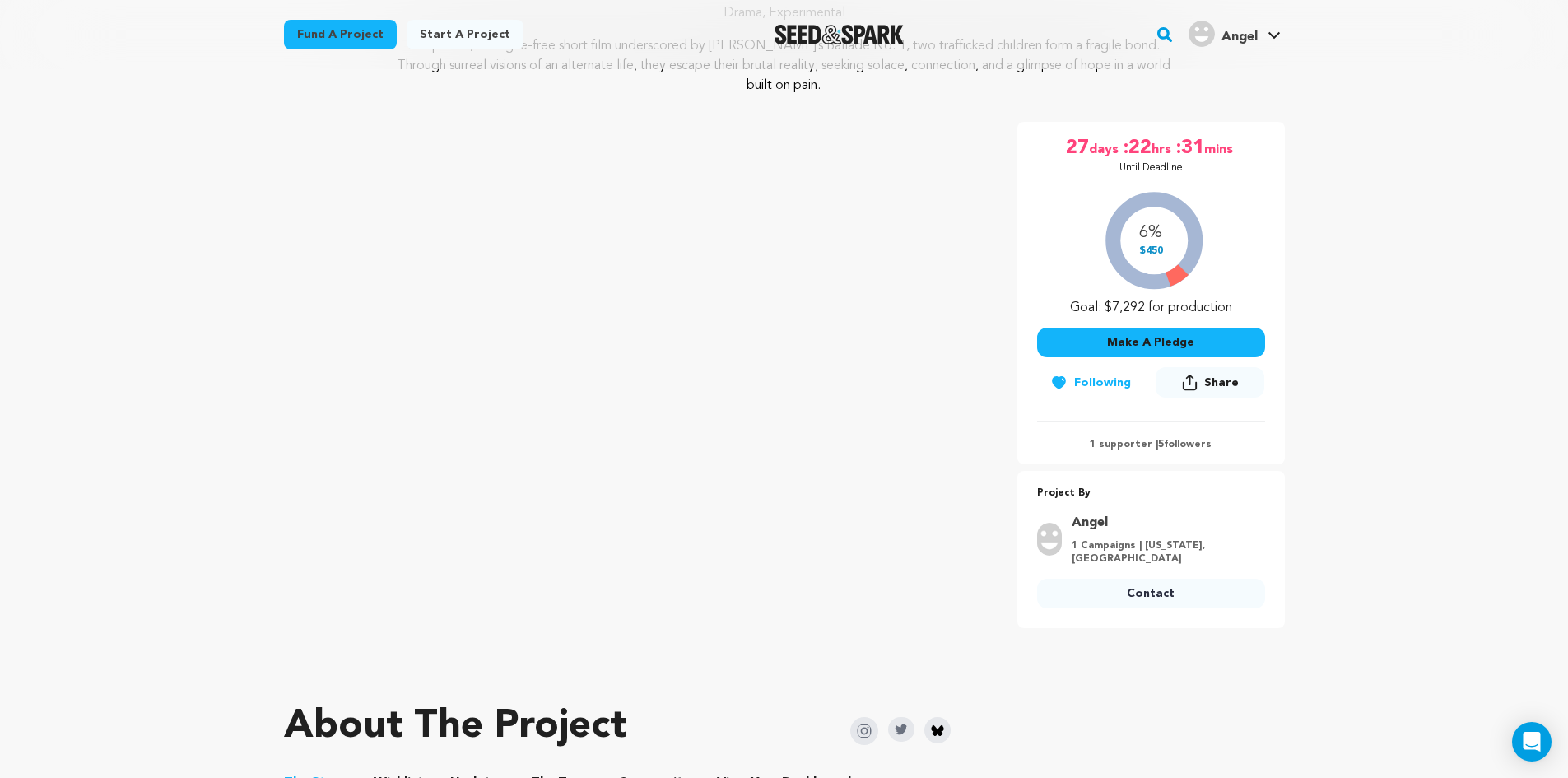
scroll to position [247, 0]
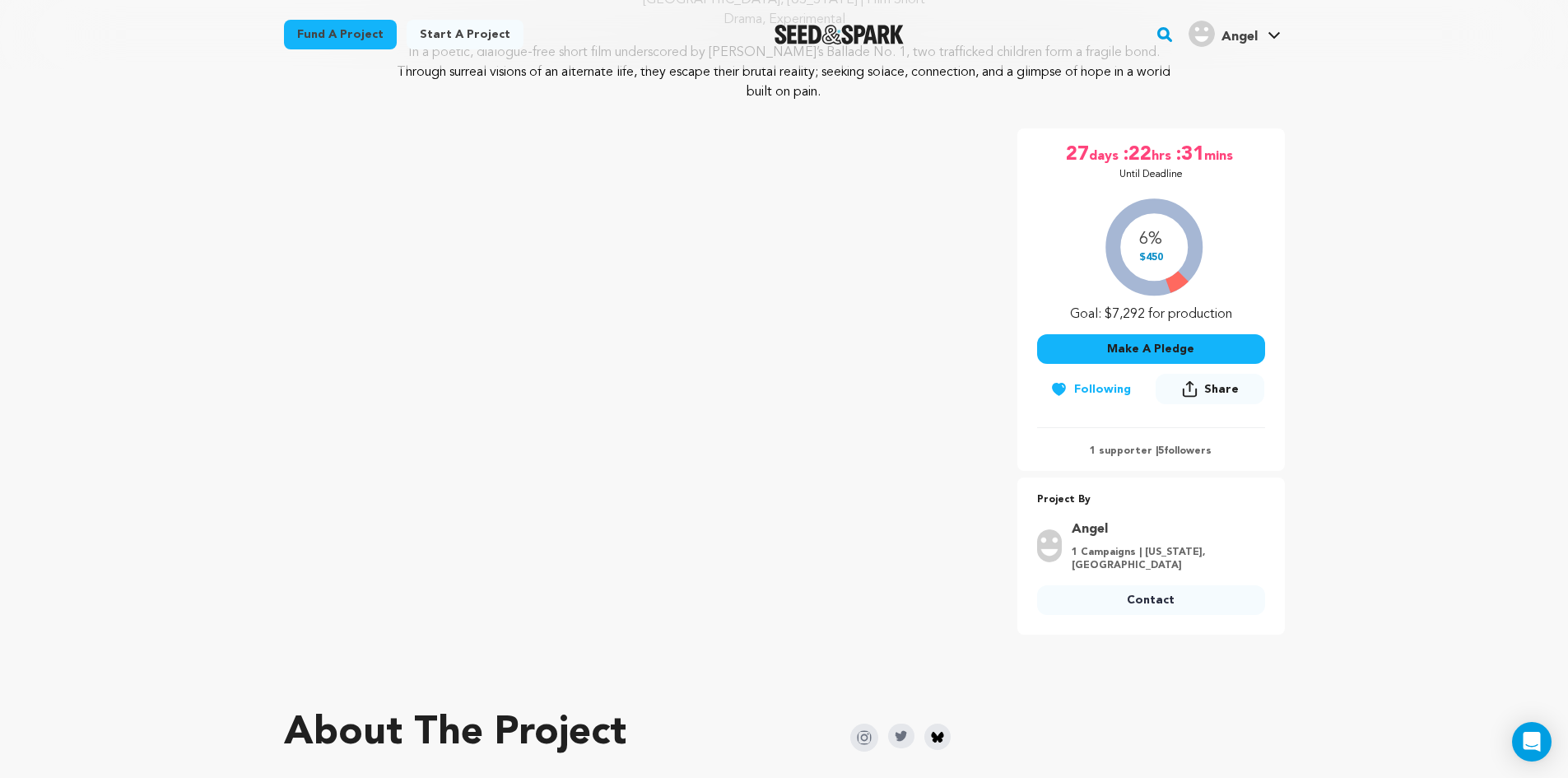
click at [1111, 334] on button "Make A Pledge" at bounding box center [1151, 348] width 228 height 29
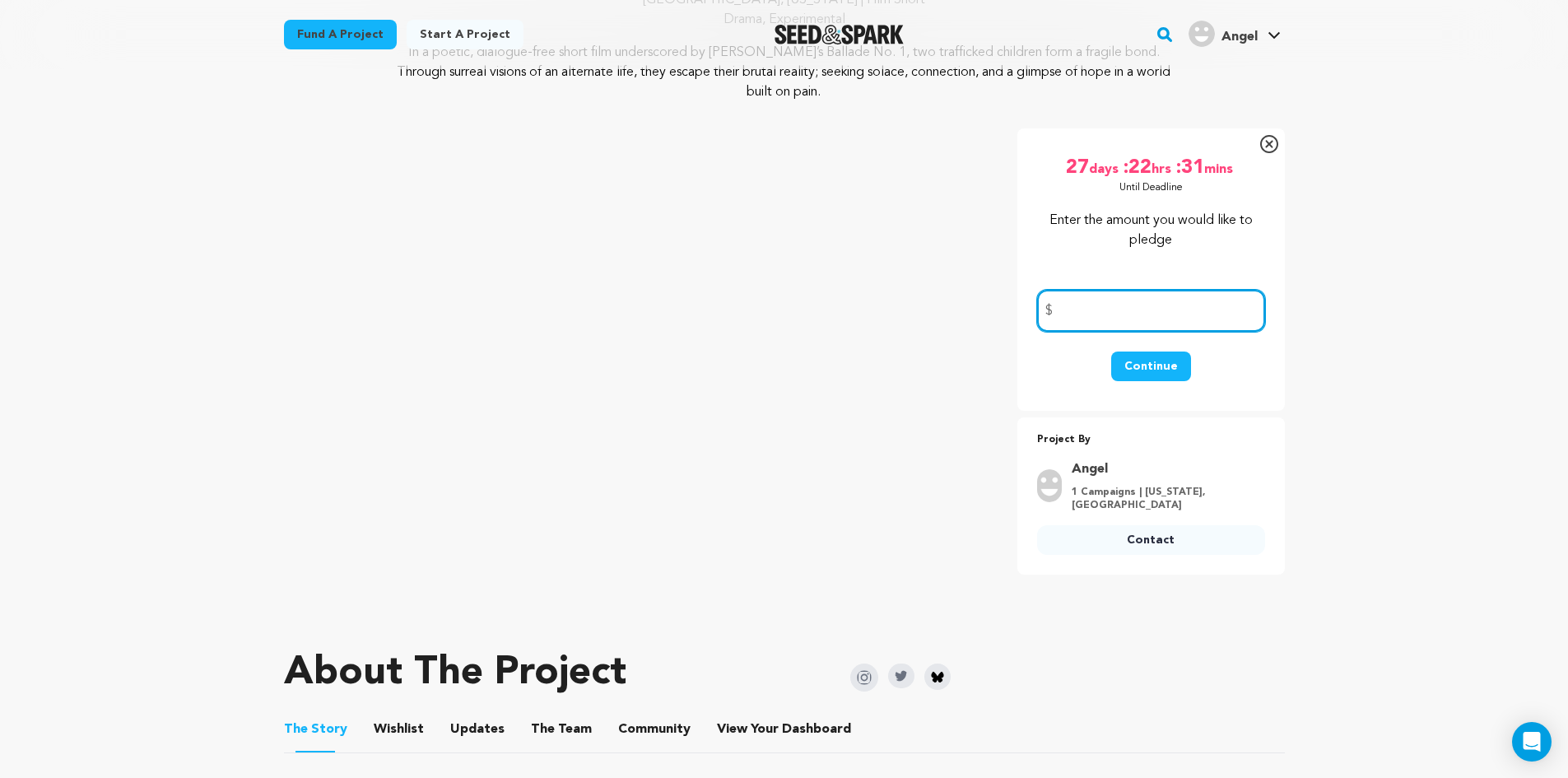
click at [1089, 295] on input "number" at bounding box center [1151, 310] width 228 height 42
type input "50"
click at [1160, 351] on button "Continue" at bounding box center [1151, 365] width 80 height 29
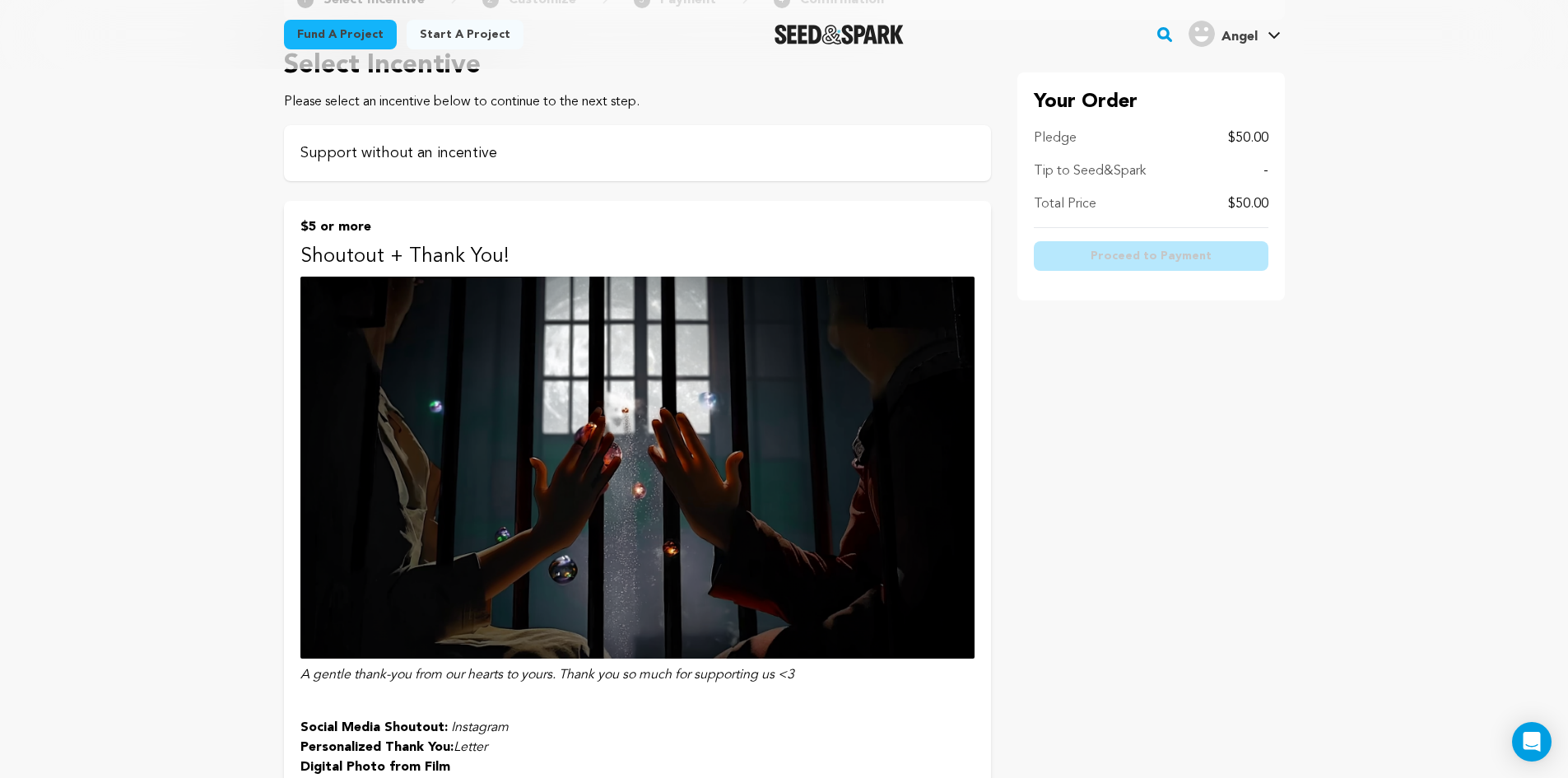
click at [385, 142] on p "Support without an incentive" at bounding box center [637, 153] width 673 height 23
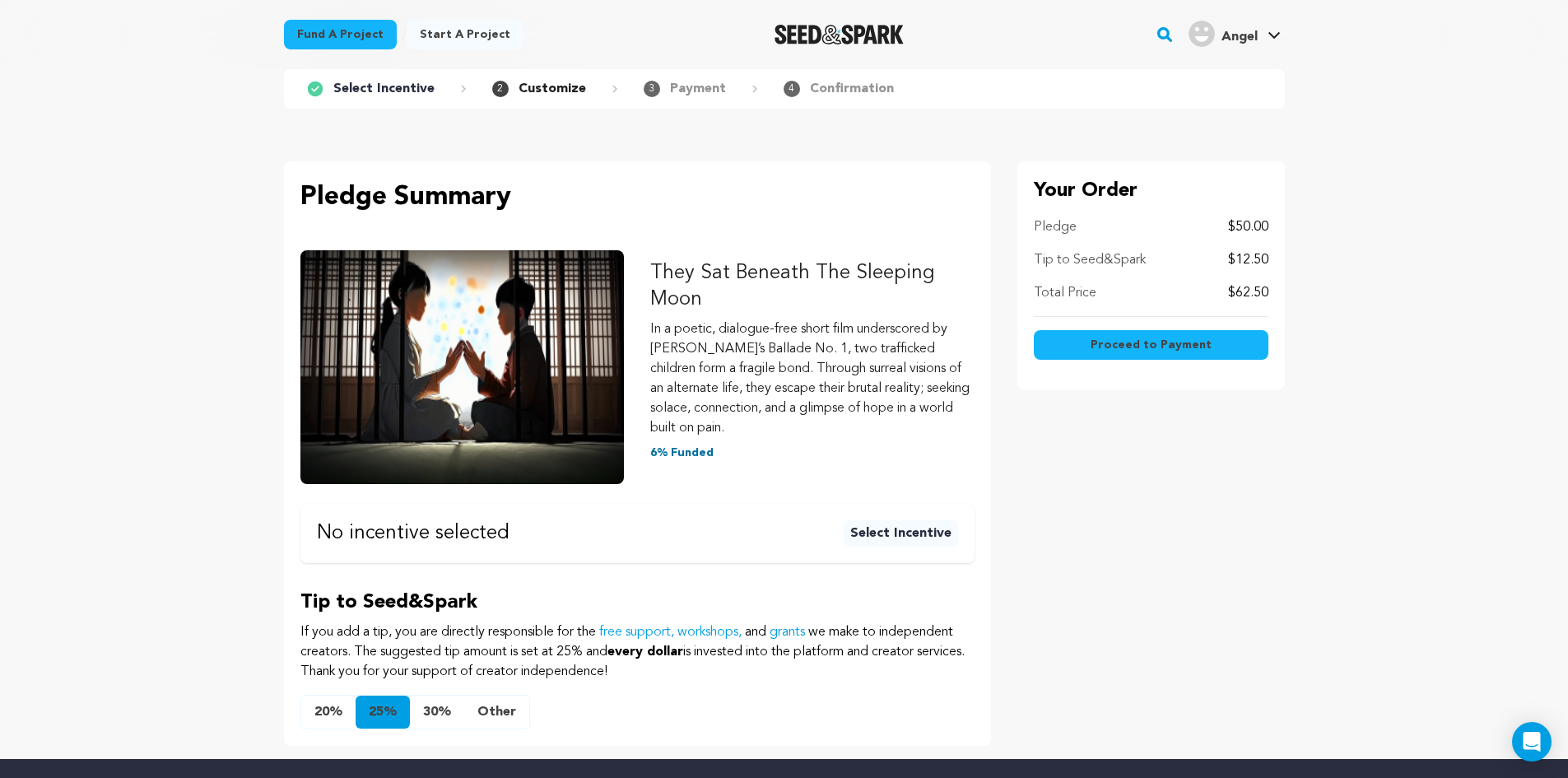
scroll to position [165, 0]
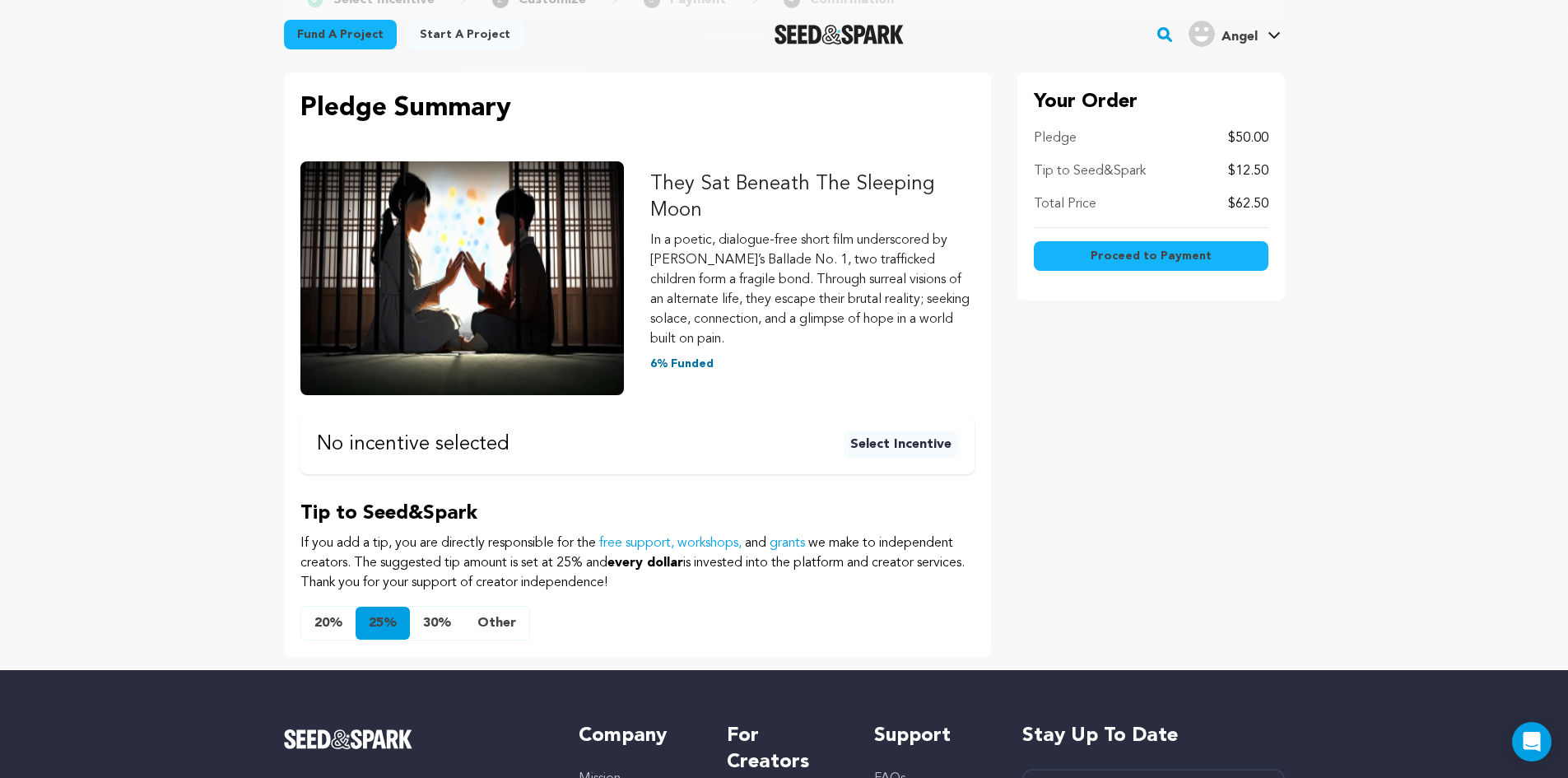
click at [498, 620] on button "Other" at bounding box center [496, 622] width 65 height 33
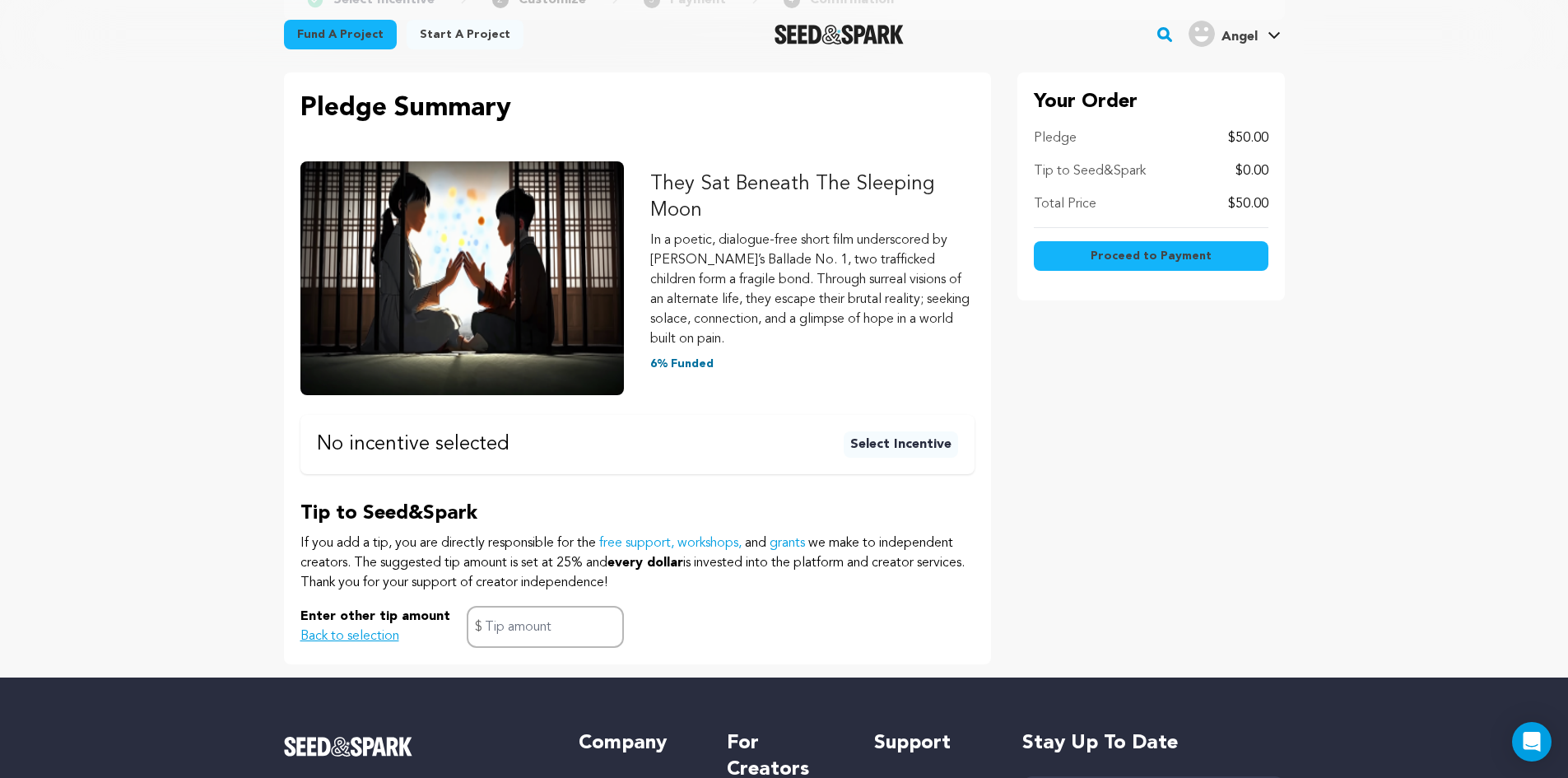
drag, startPoint x: 523, startPoint y: 656, endPoint x: 526, endPoint y: 639, distance: 17.3
click at [523, 652] on div "Pledge Summary They Sat Beneath The Sleeping Moon In a poetic, dialogue-free sh…" at bounding box center [636, 368] width 707 height 592
click at [531, 629] on input "text" at bounding box center [545, 626] width 157 height 42
type input "0"
click button "$5 or more Shoutout + Thank You! A gentle thank-you from our hearts to yours. T…" at bounding box center [0, 0] width 0 height 0
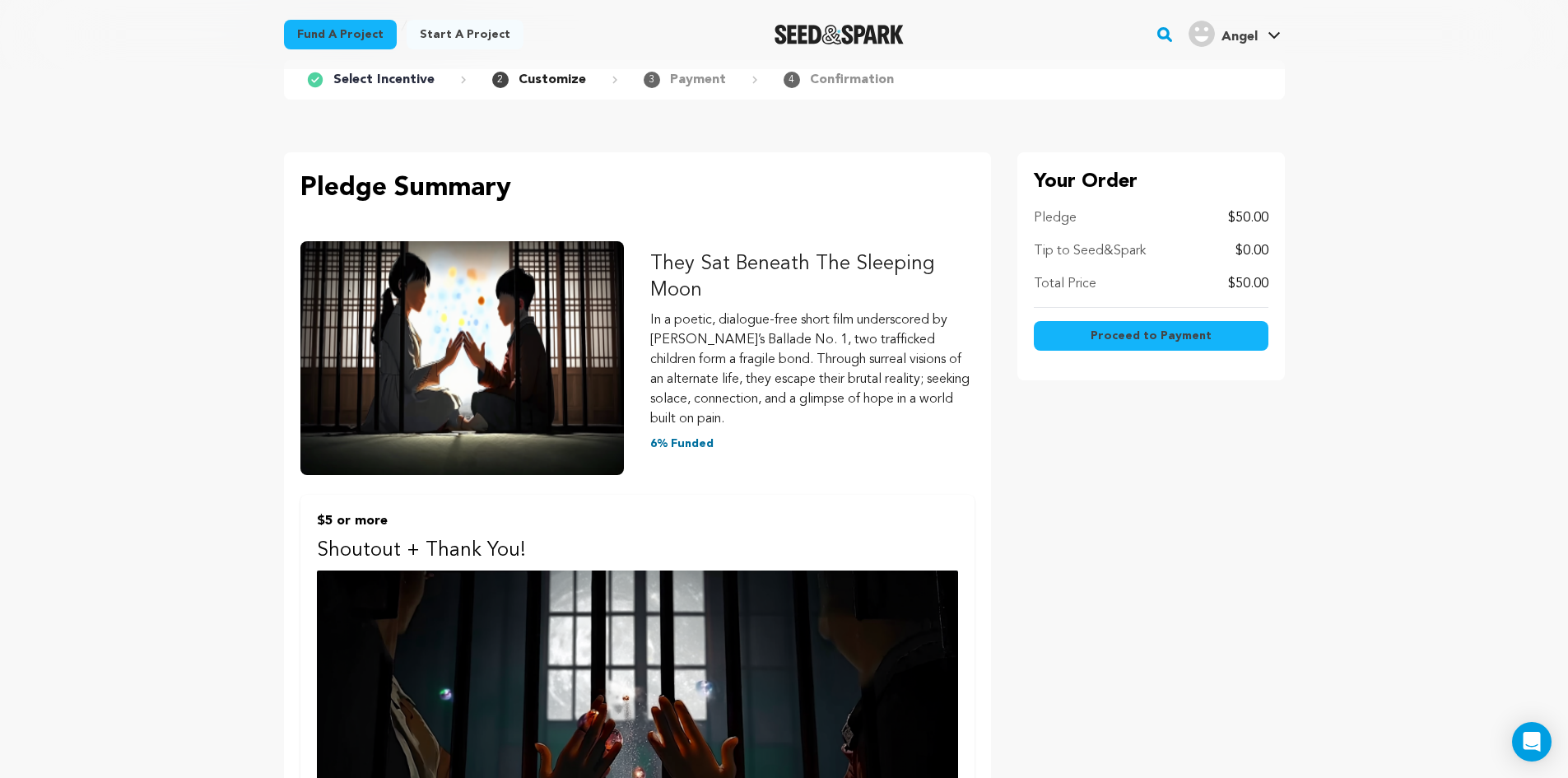
scroll to position [0, 0]
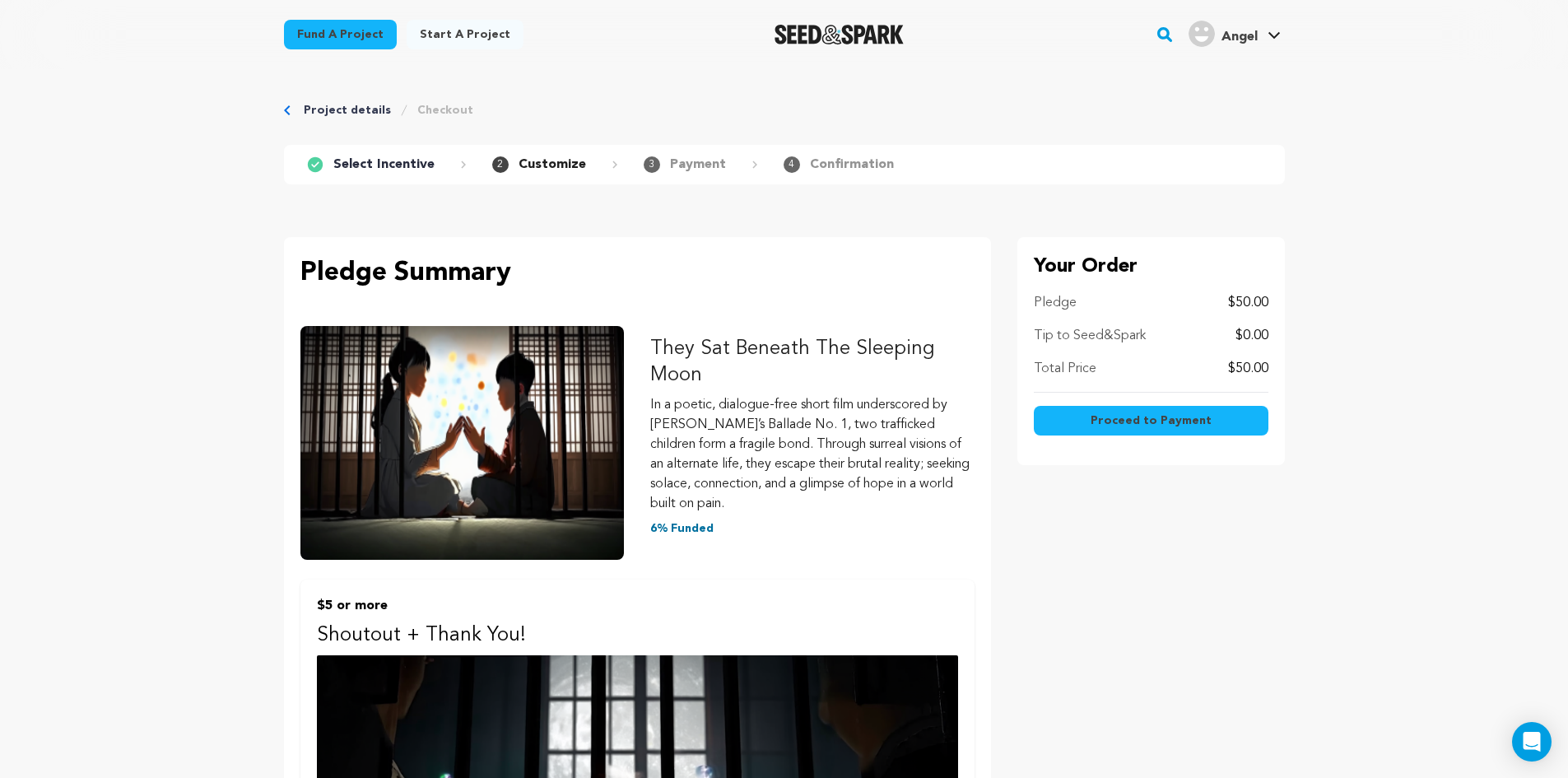
click at [1109, 414] on span "Proceed to Payment" at bounding box center [1151, 420] width 121 height 16
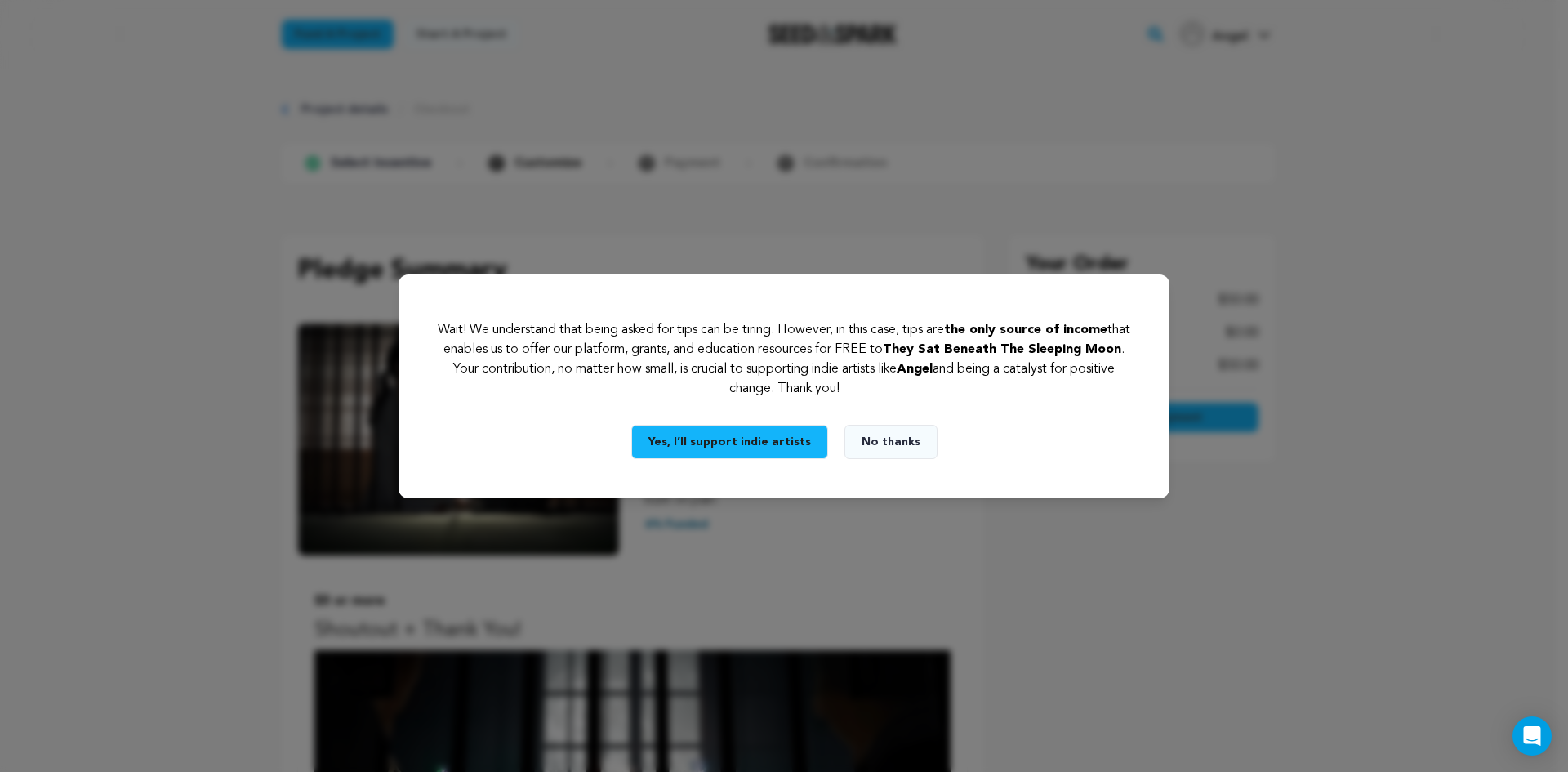
click at [891, 436] on button "No thanks" at bounding box center [890, 442] width 93 height 34
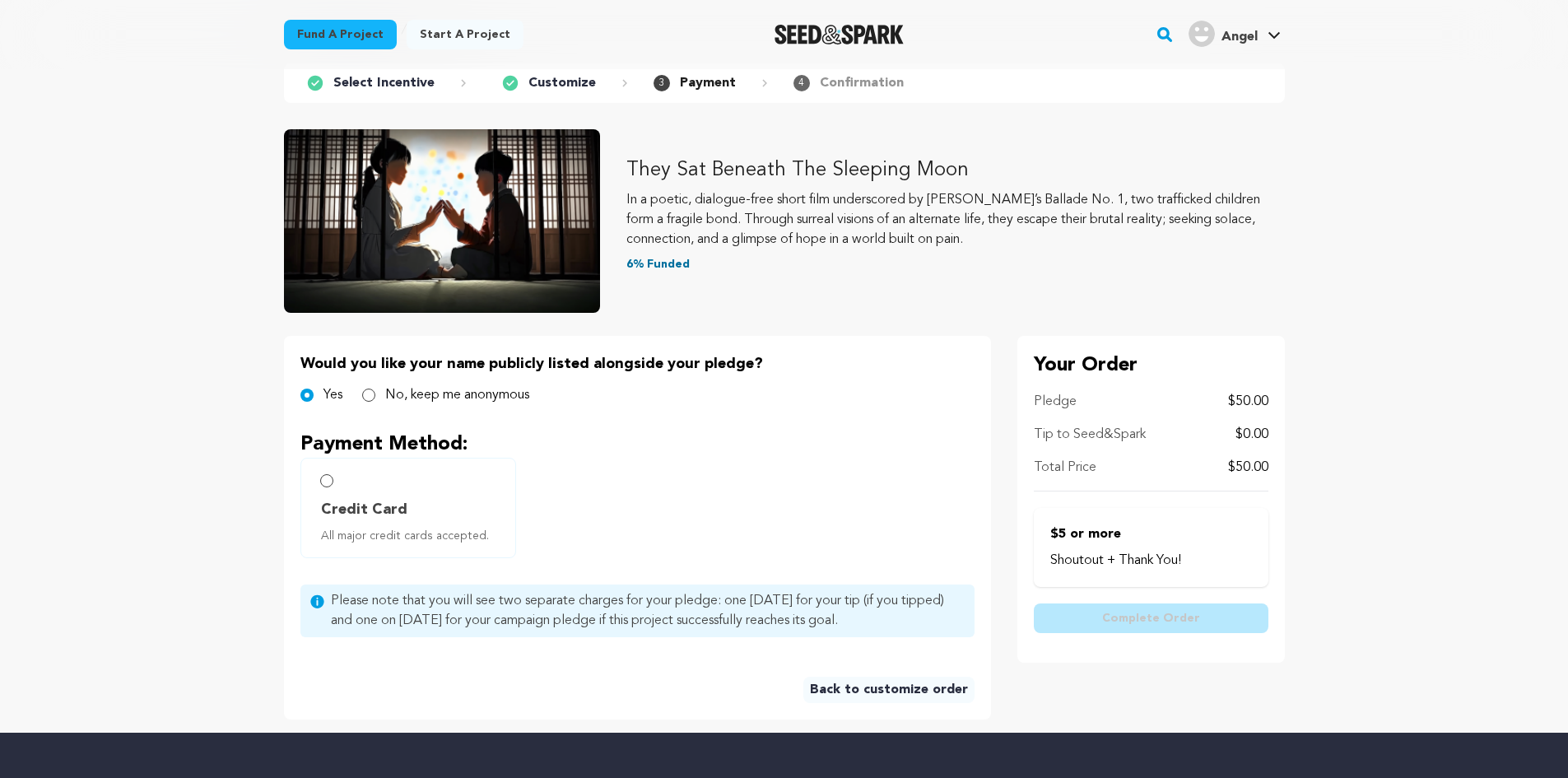
scroll to position [83, 0]
click at [373, 474] on label "Credit Card All major credit cards accepted." at bounding box center [408, 507] width 215 height 101
radio input "true"
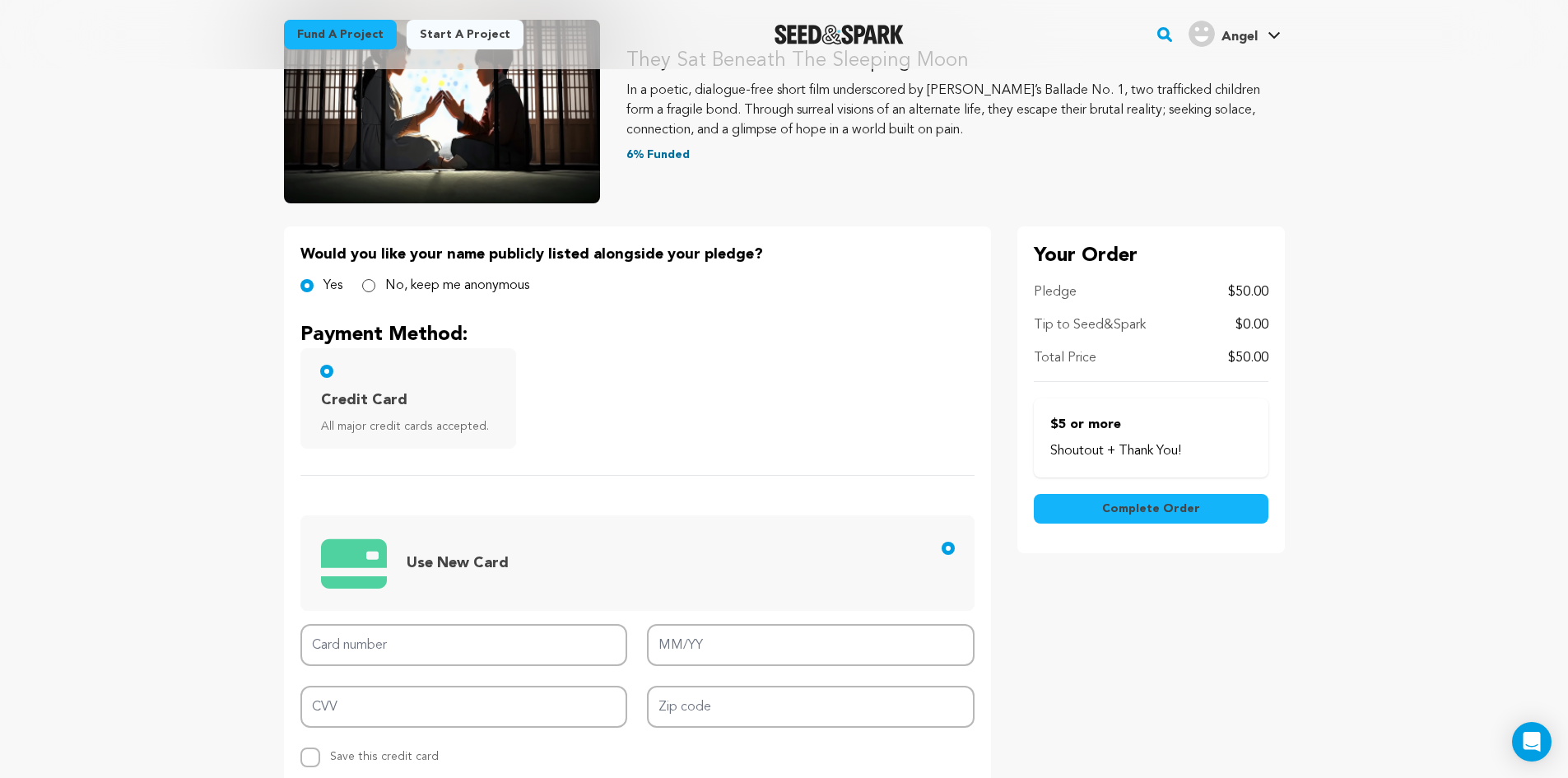
scroll to position [412, 0]
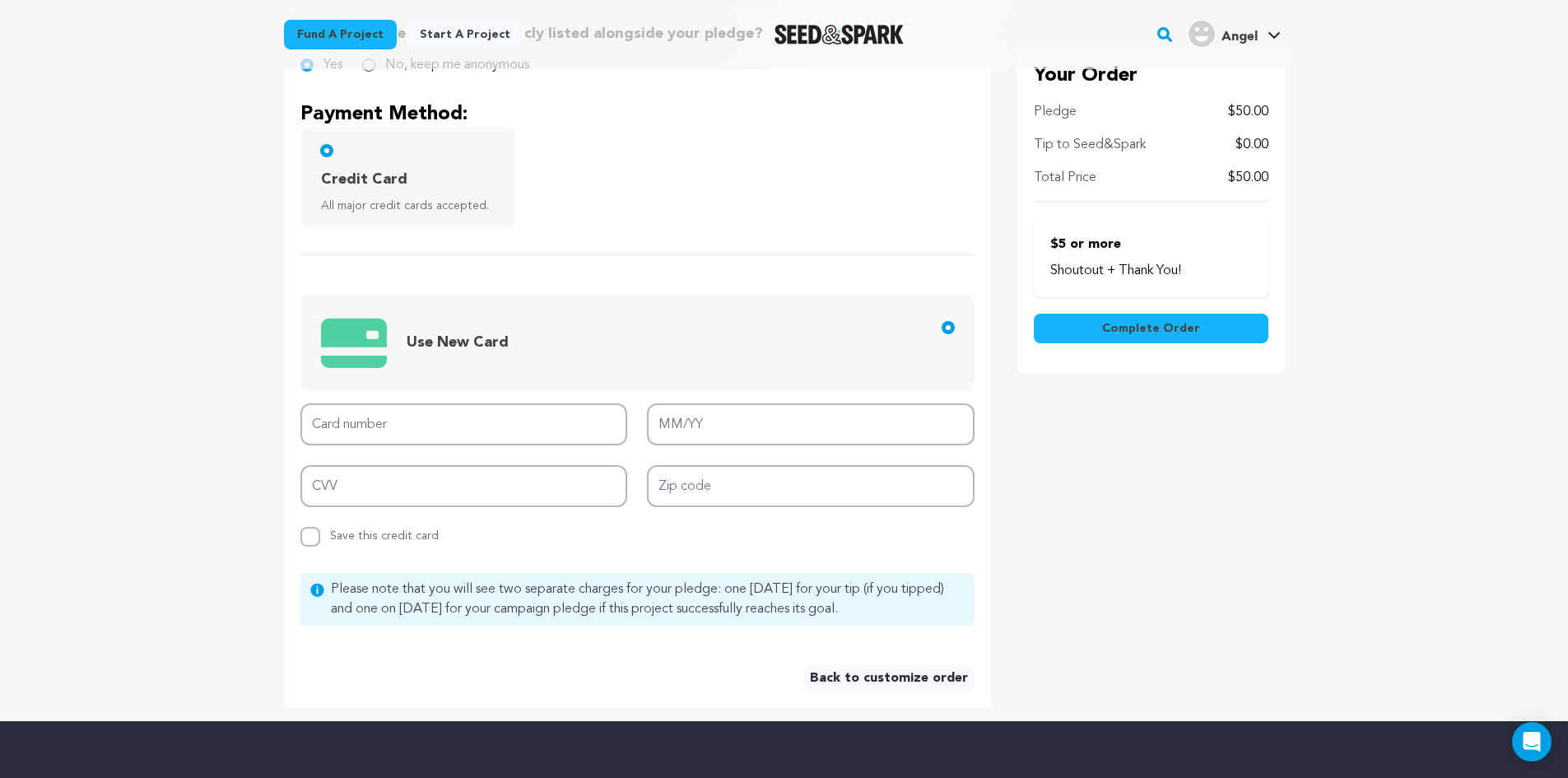
click at [451, 447] on div "Card number MM/YY CVV Zip code Replace saved credit card Save this credit card" at bounding box center [637, 474] width 673 height 143
click at [451, 435] on input "Card number" at bounding box center [464, 424] width 327 height 42
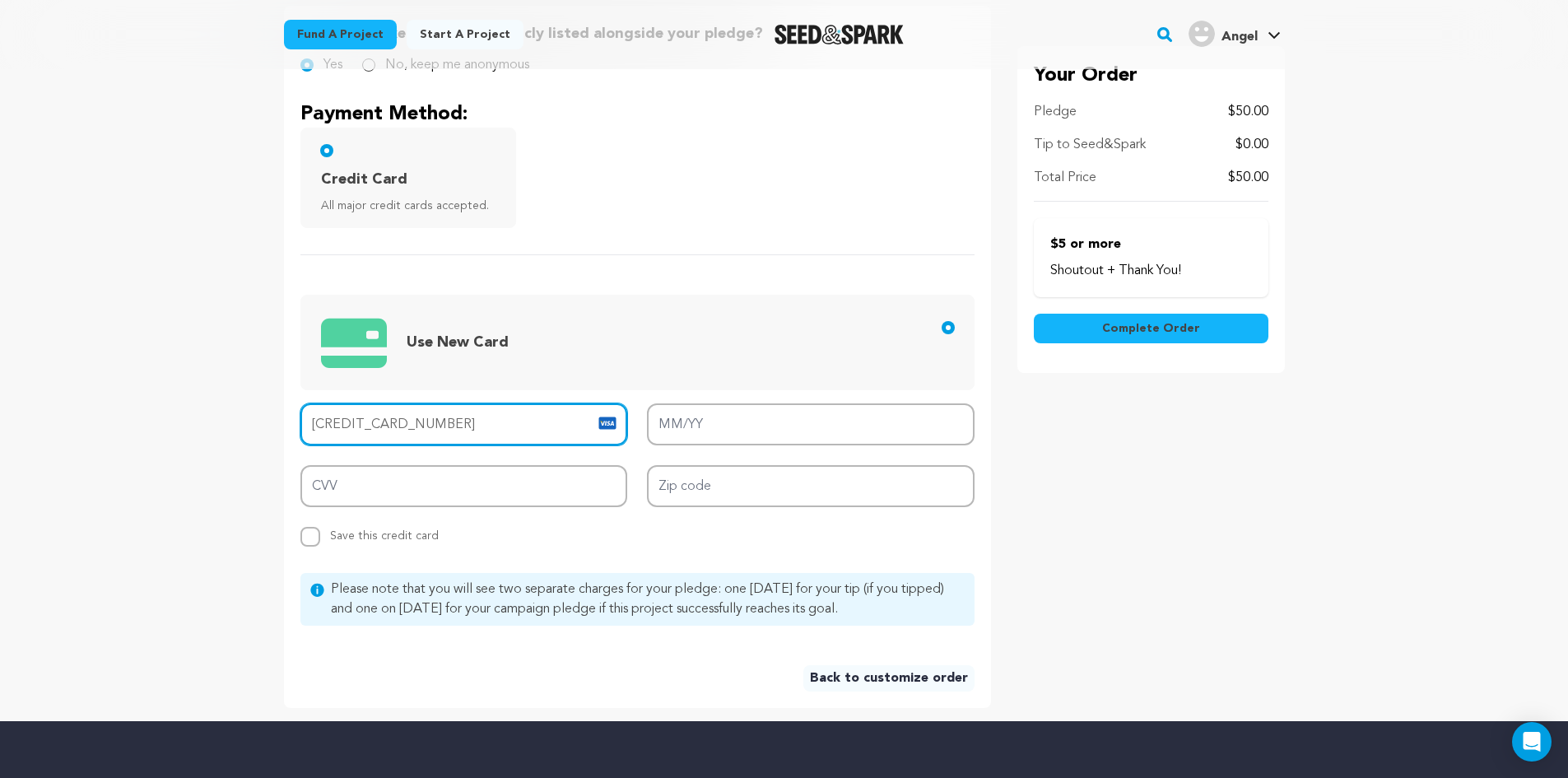
type input "4266 8418 8402 3985"
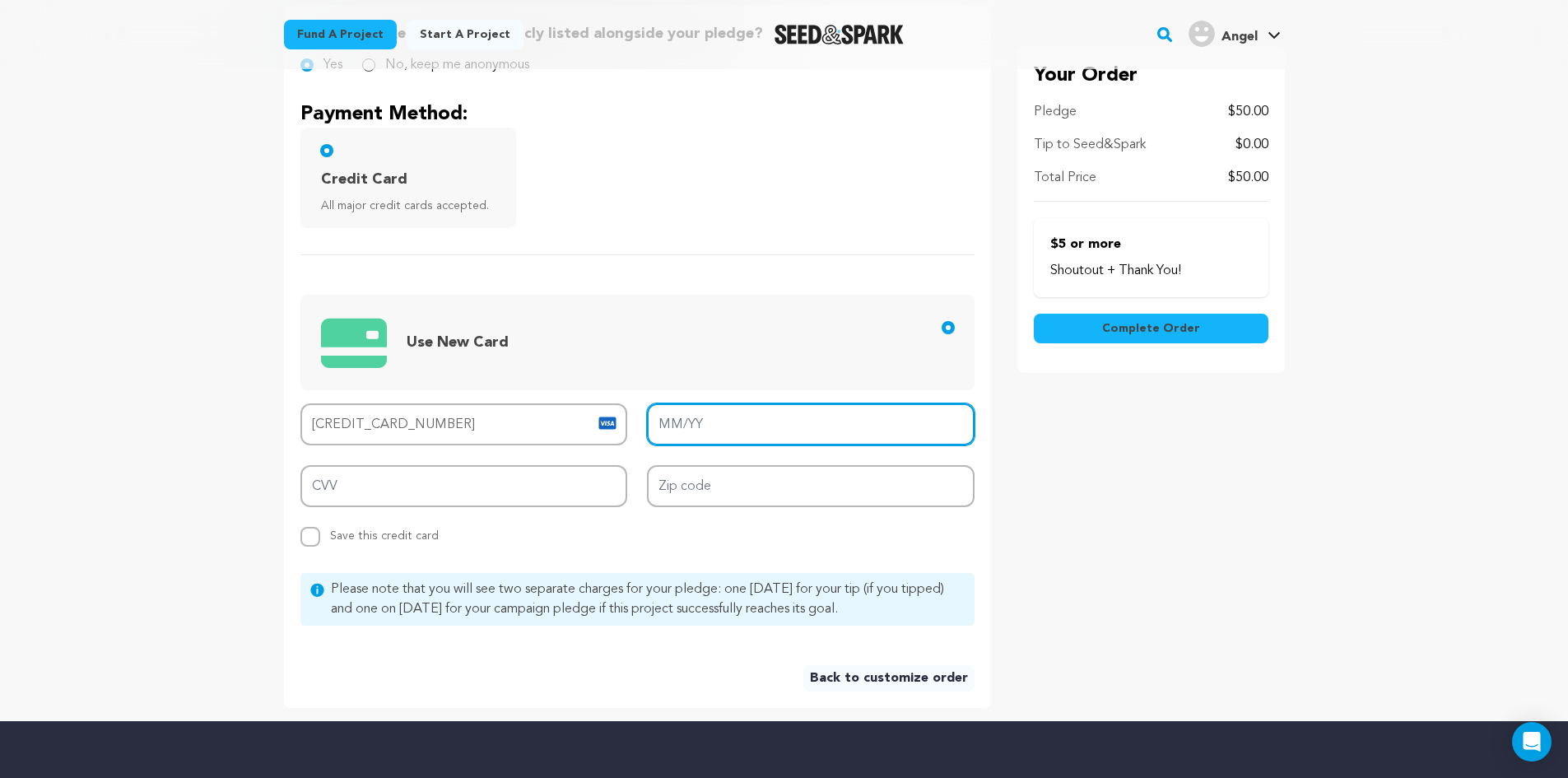
click at [701, 416] on input "MM/YY" at bounding box center [810, 424] width 327 height 42
type input "07/30"
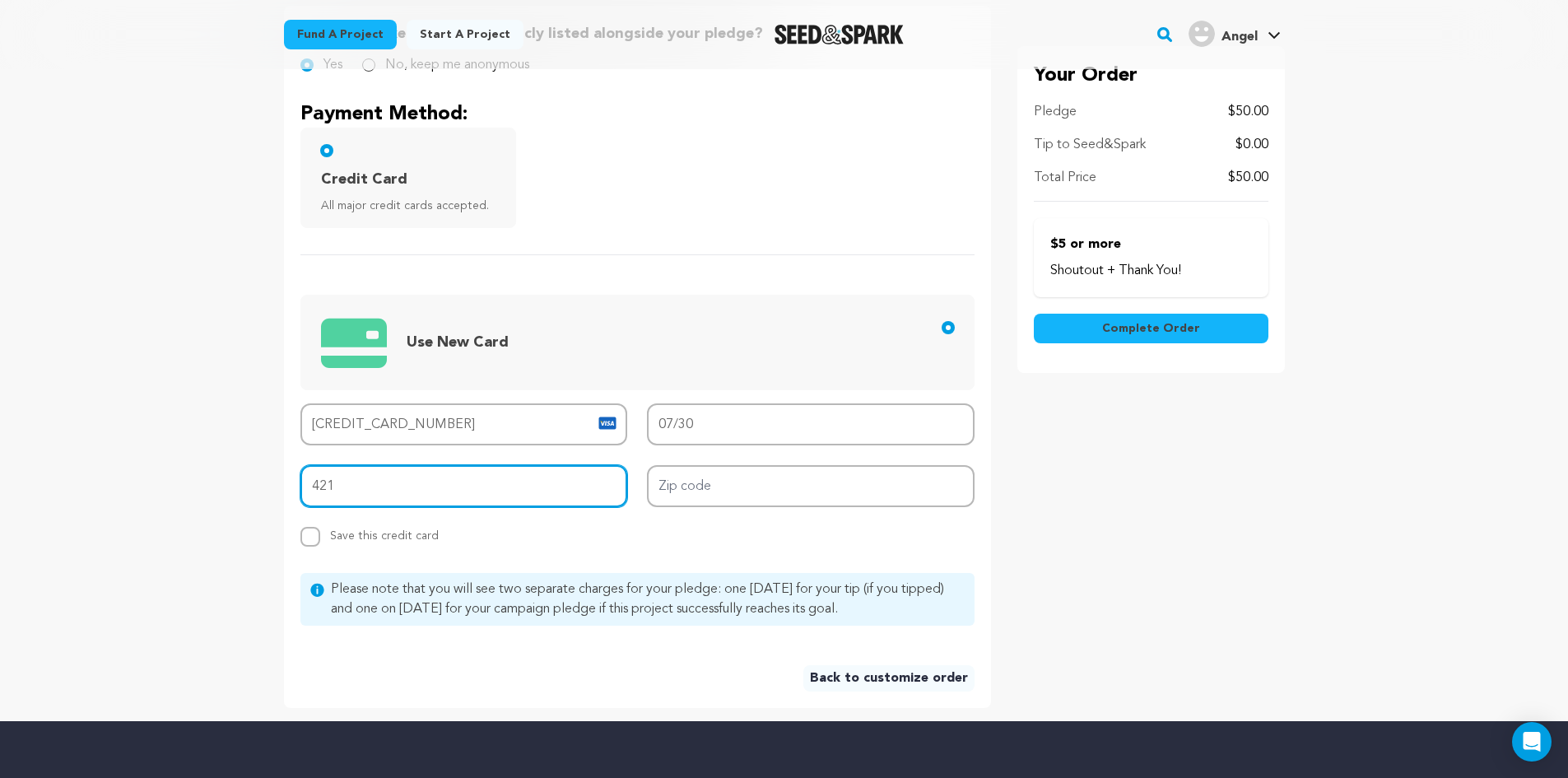
type input "421"
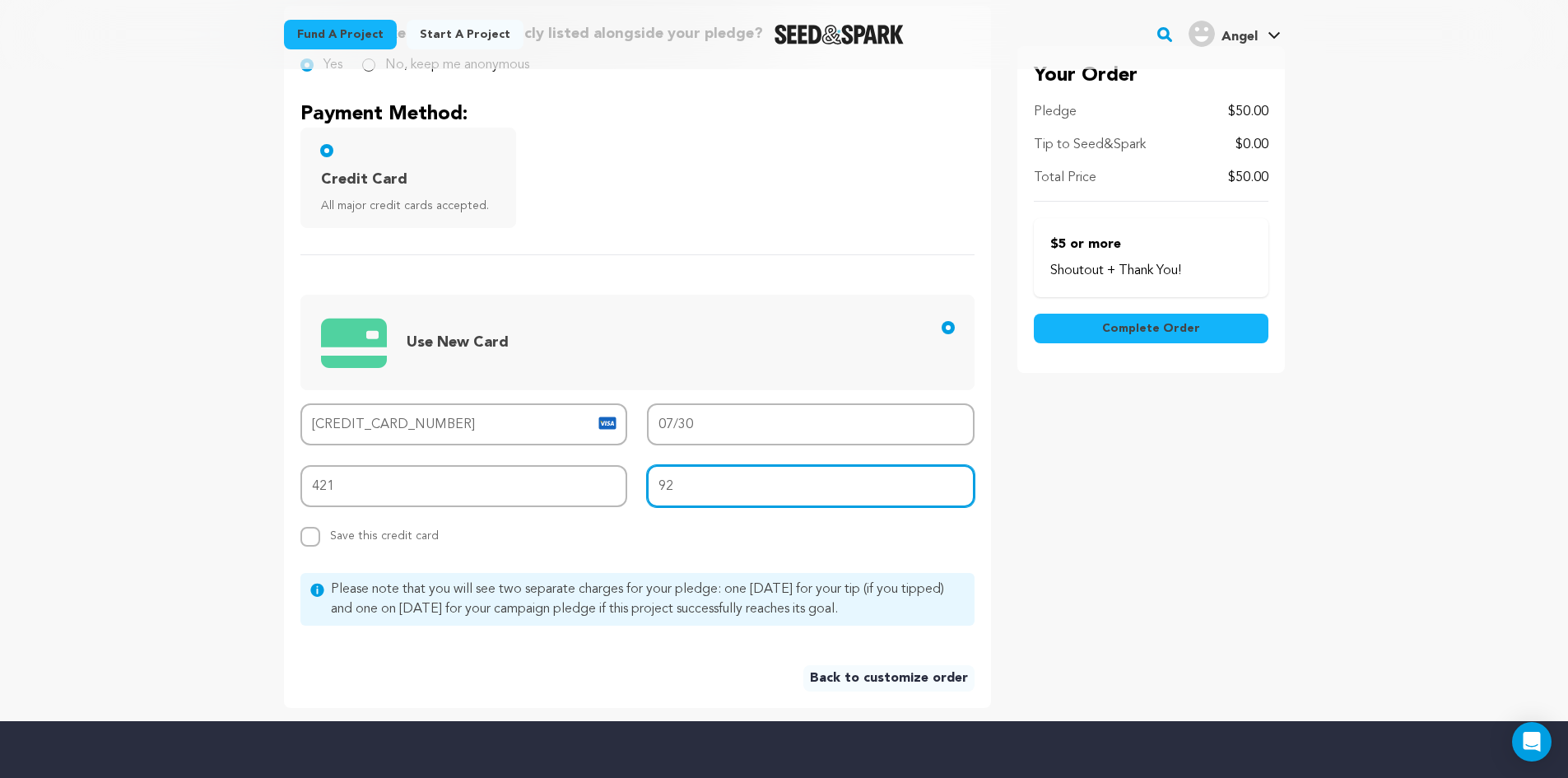
type input "92804"
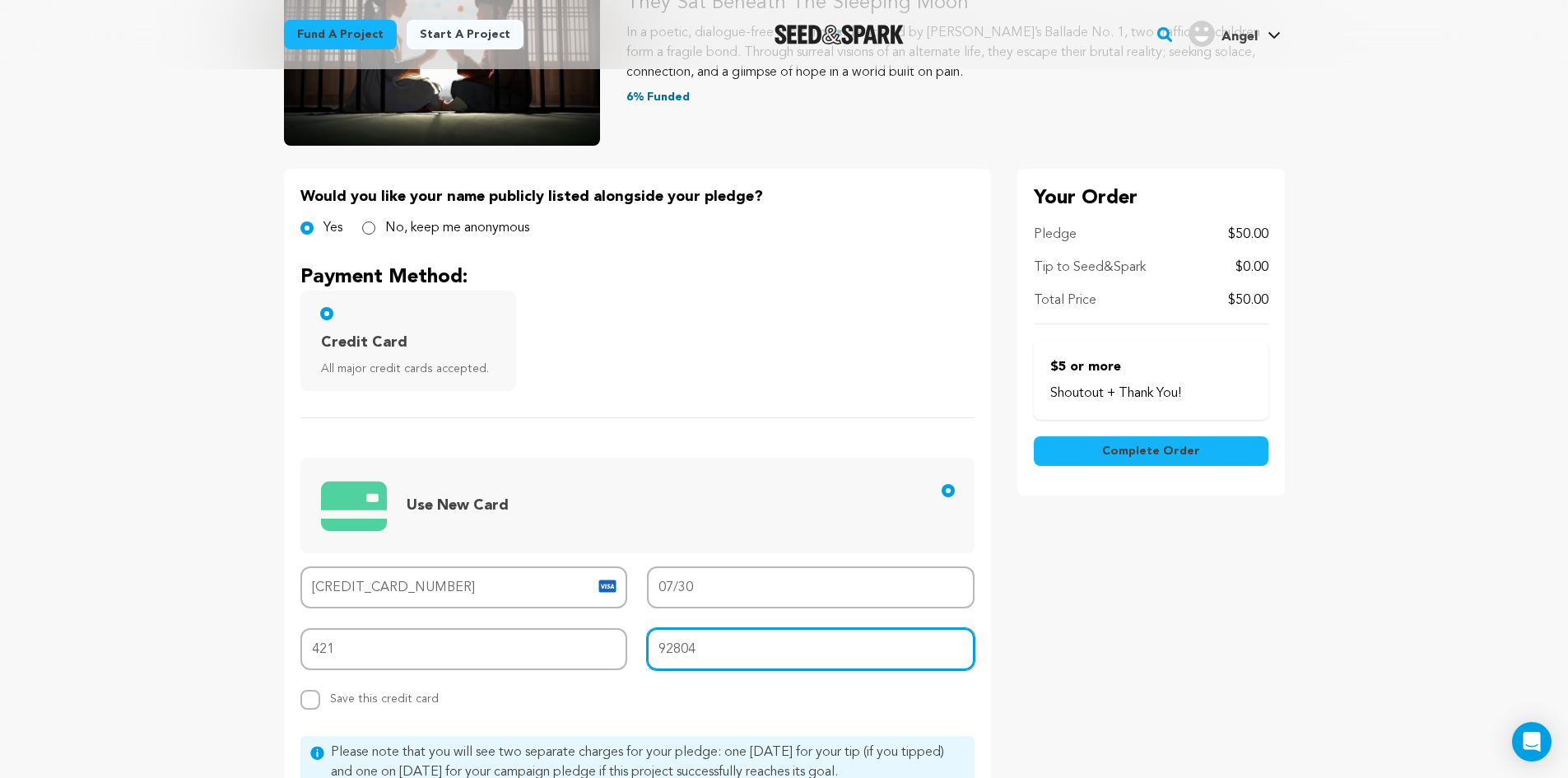
scroll to position [0, 0]
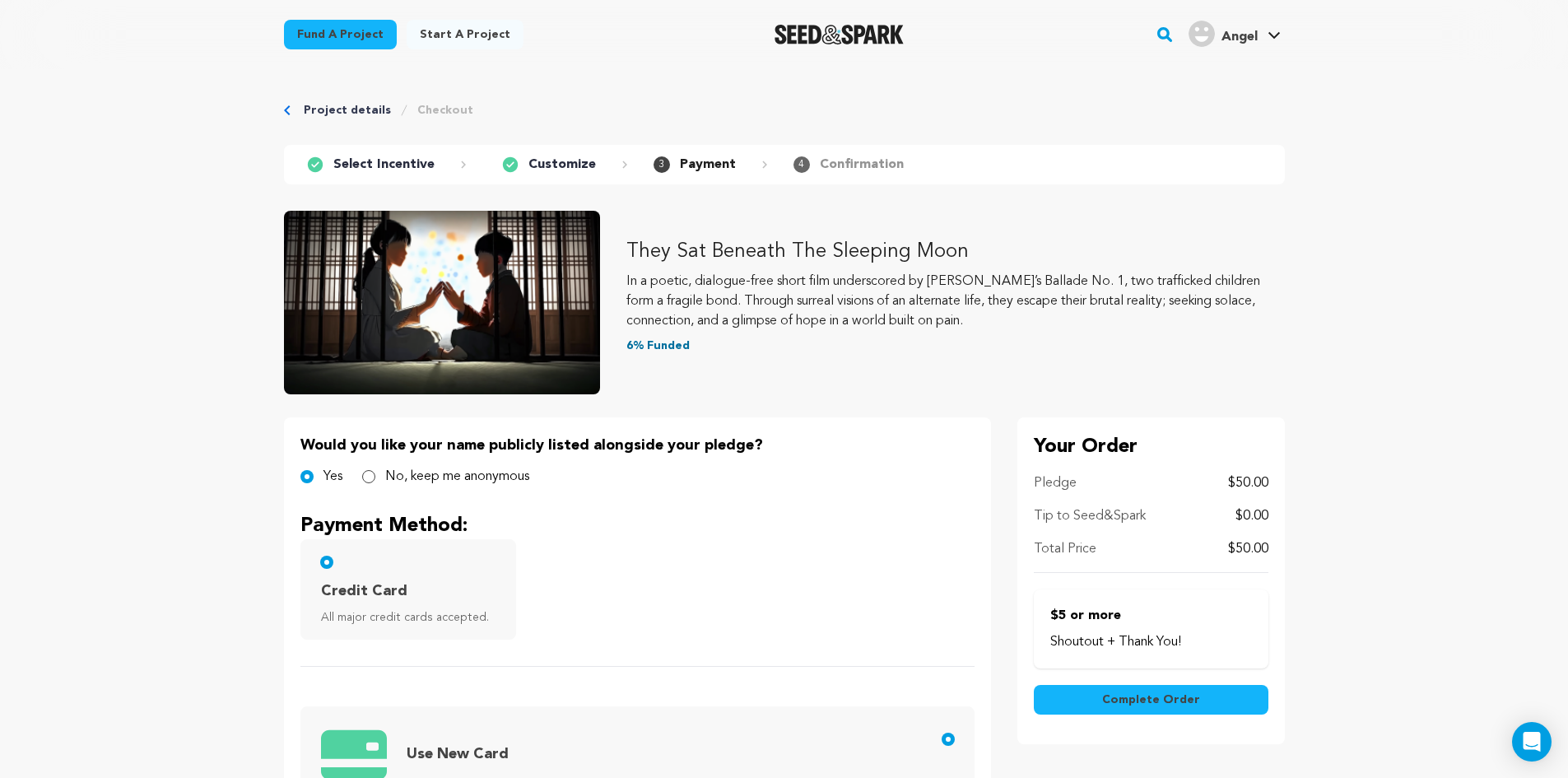
click at [402, 470] on label "No, keep me anonymous" at bounding box center [457, 476] width 144 height 20
click at [376, 470] on input "No, keep me anonymous" at bounding box center [369, 476] width 13 height 13
radio input "true"
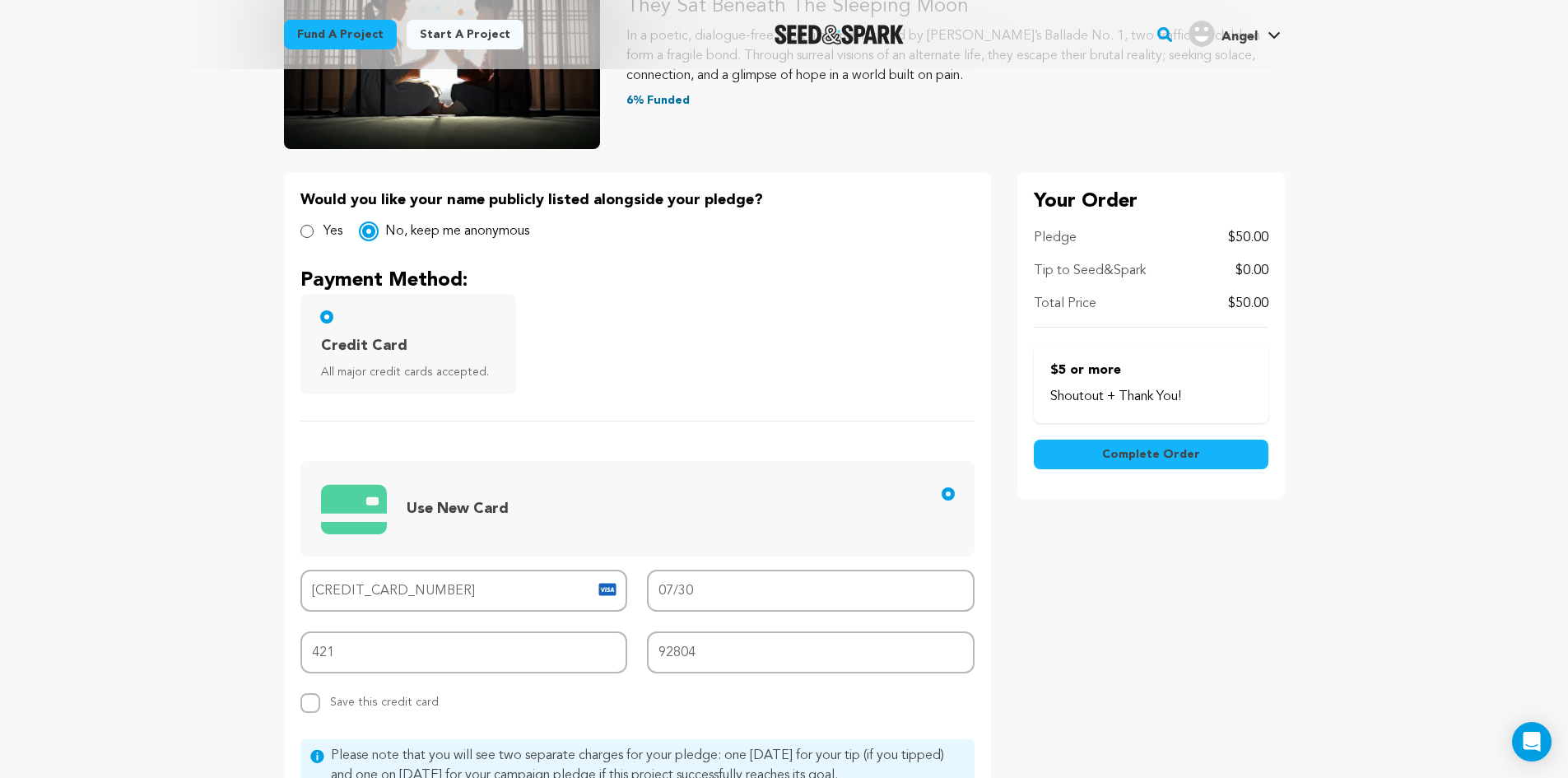
scroll to position [247, 0]
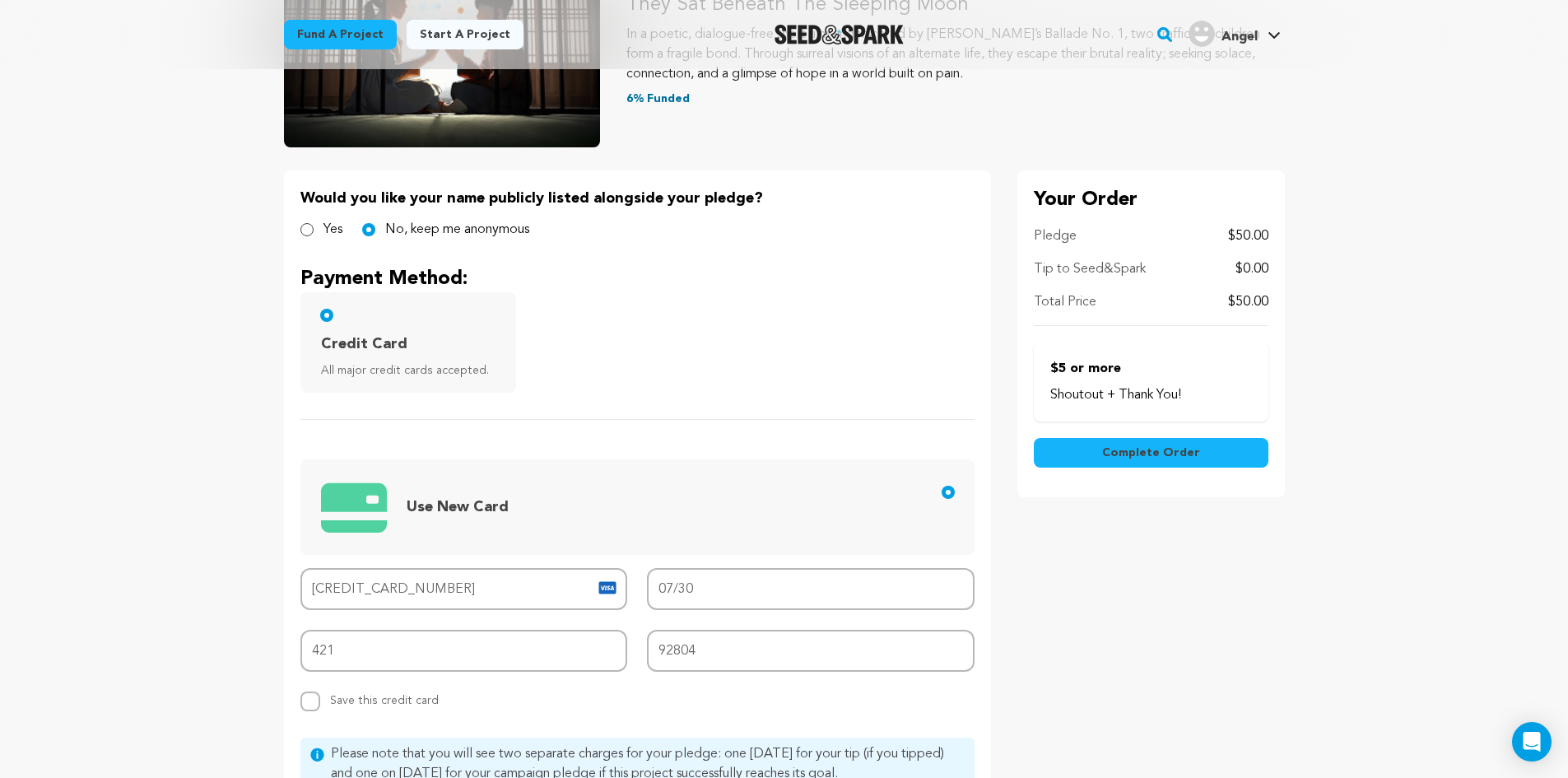
click at [1100, 454] on button "Complete Order" at bounding box center [1151, 453] width 234 height 29
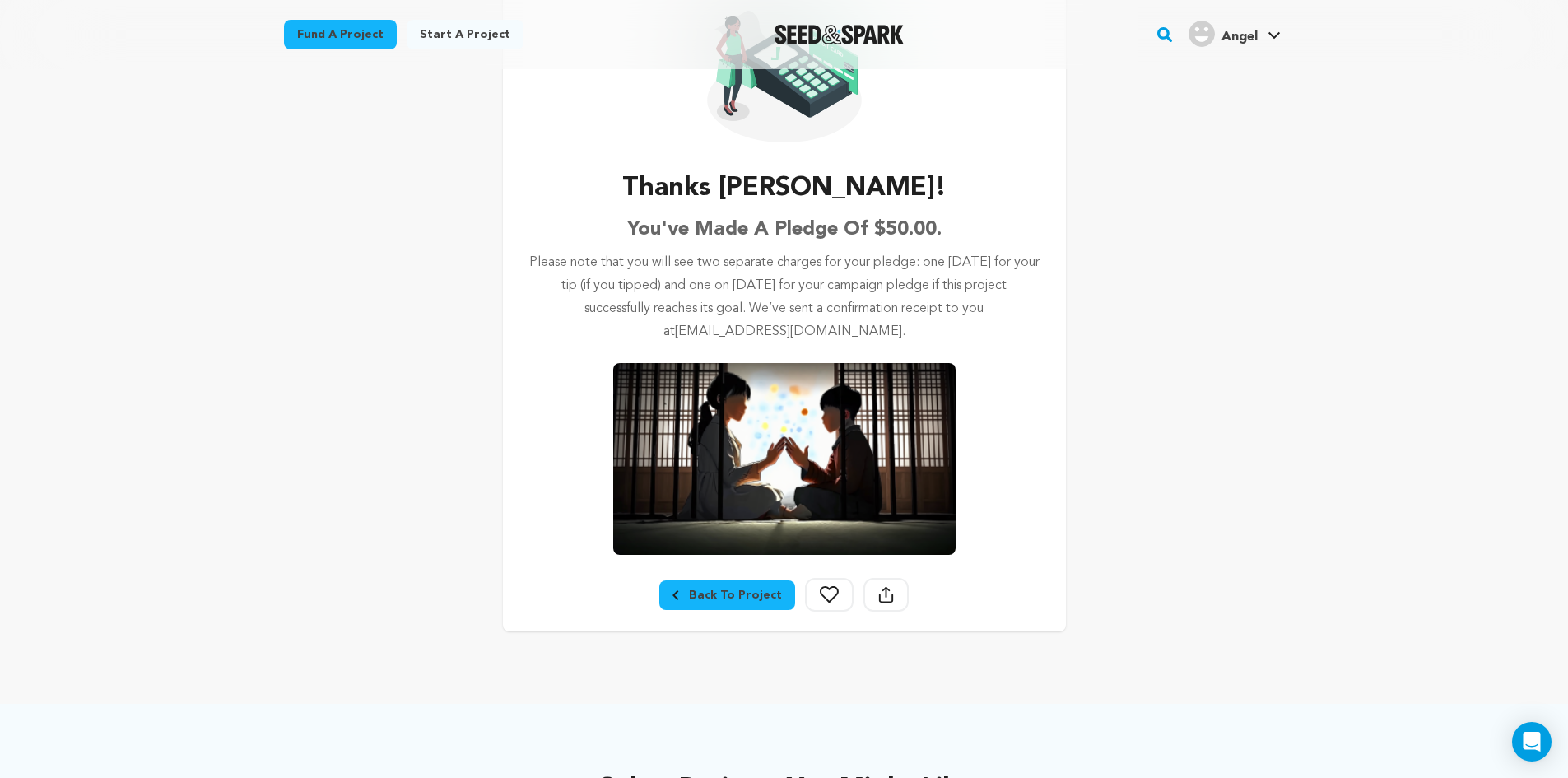
scroll to position [165, 0]
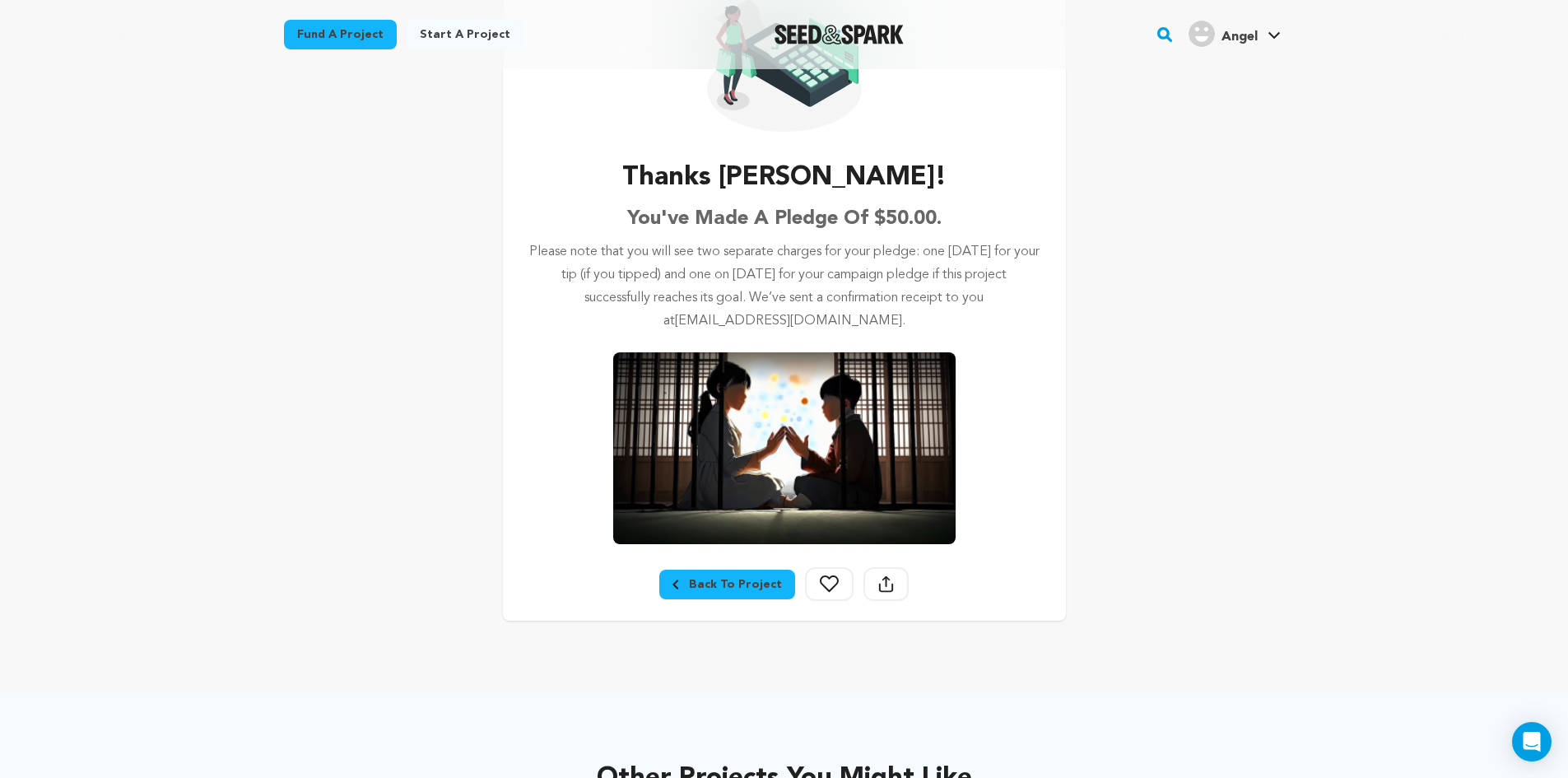
click at [749, 579] on div "Back To Project" at bounding box center [727, 584] width 109 height 16
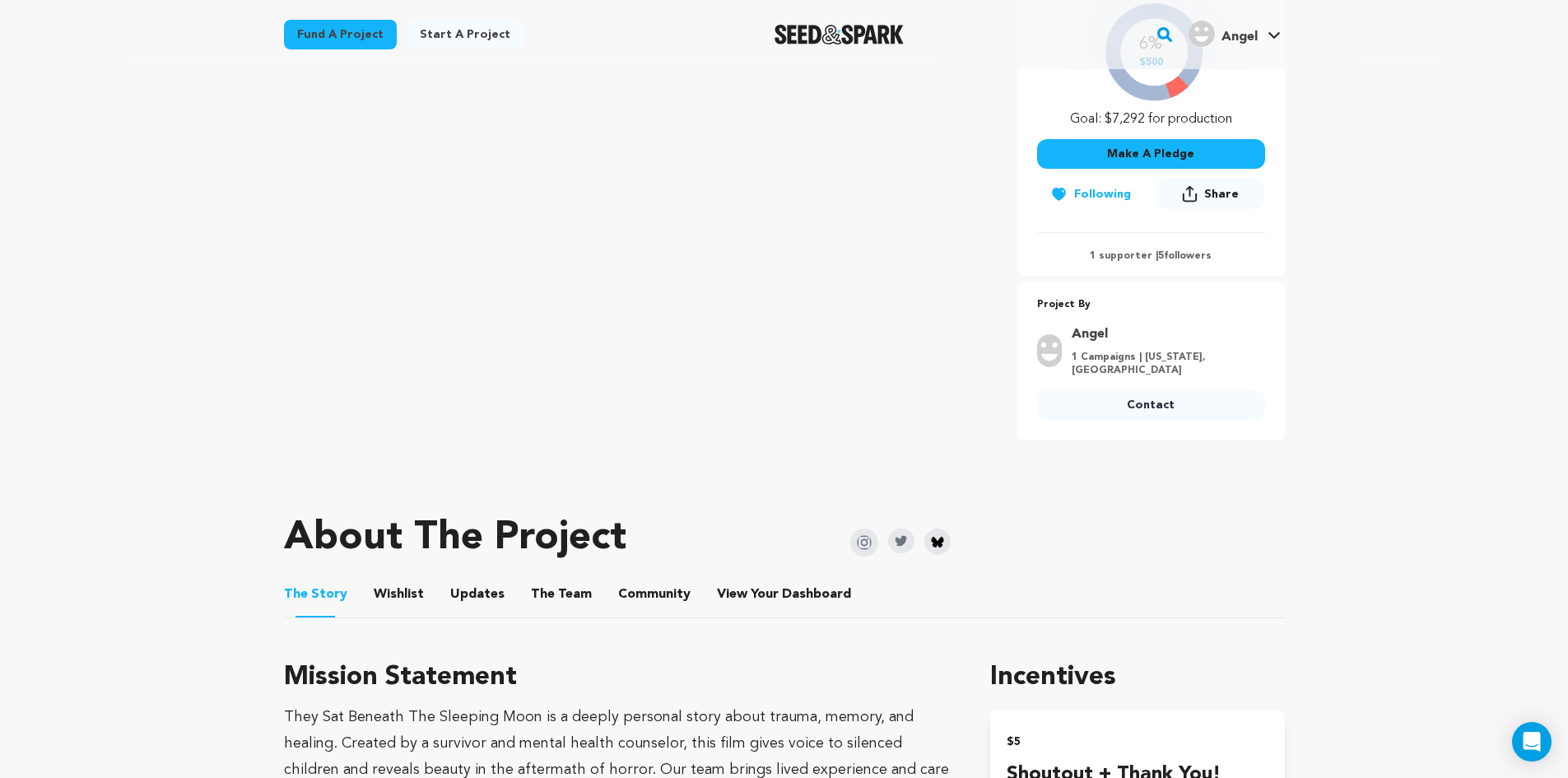
scroll to position [290, 0]
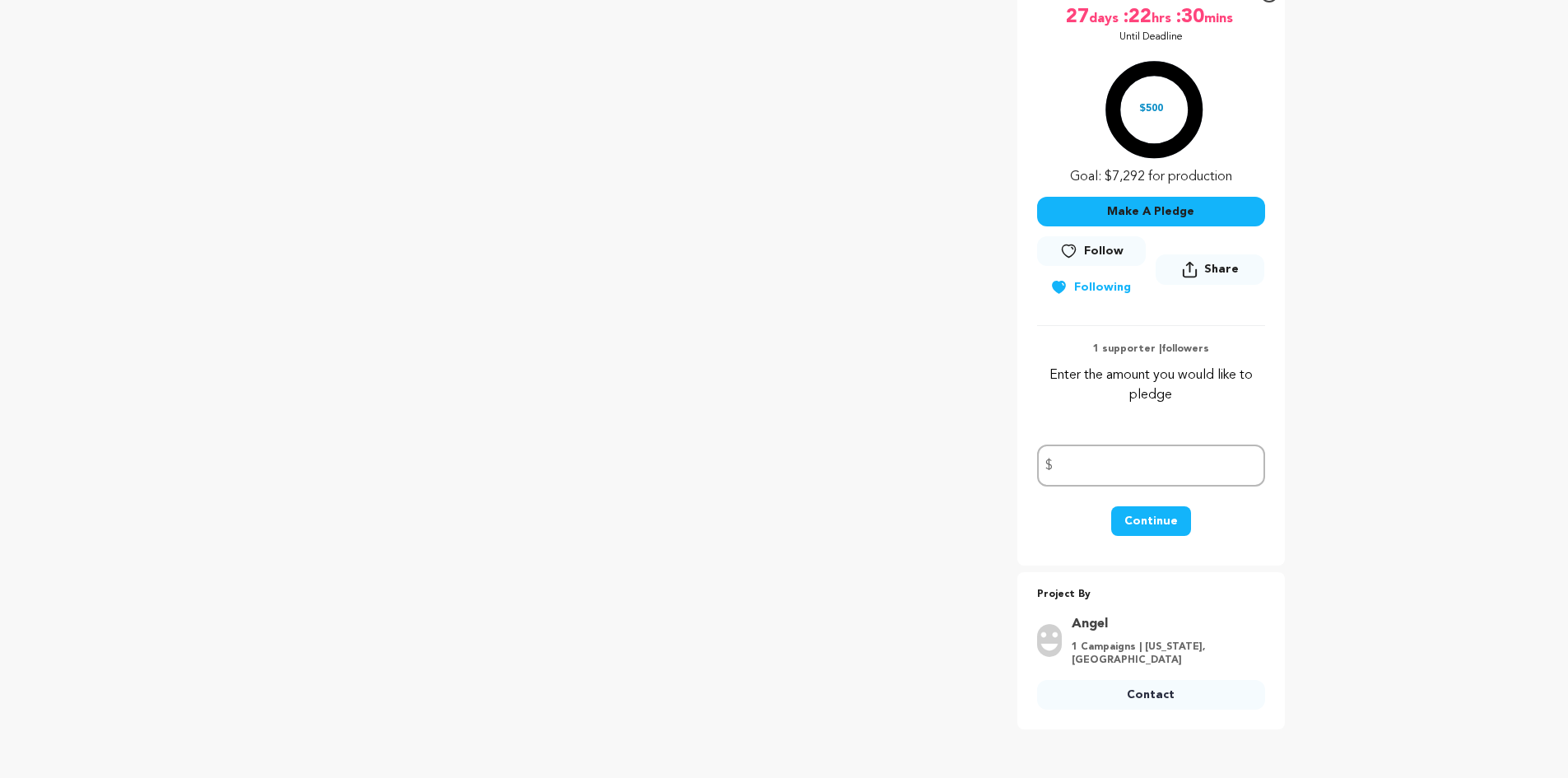
scroll to position [288, 0]
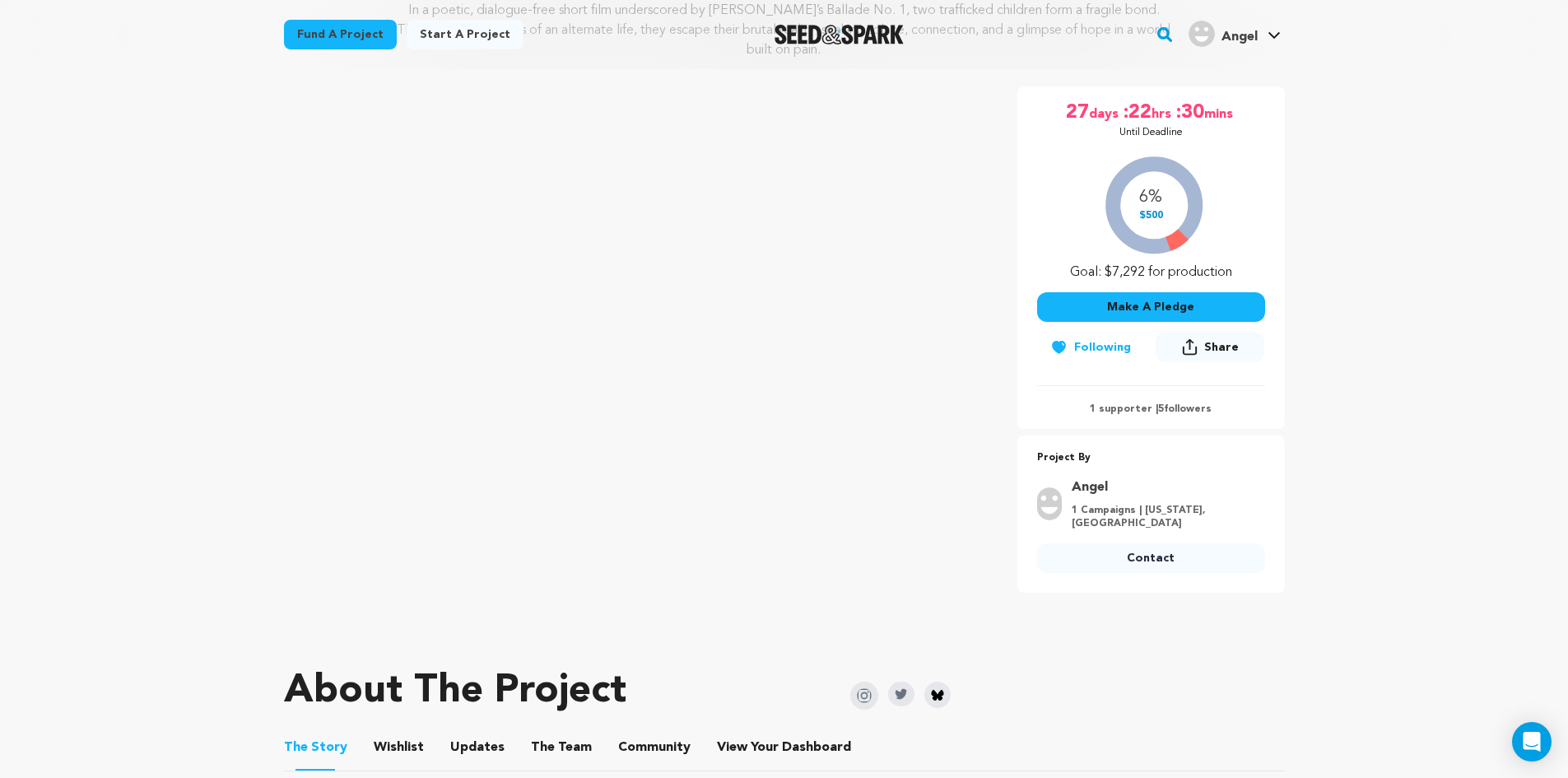
click at [1158, 180] on div "6% $500 Goal: $7,292 for production" at bounding box center [1151, 214] width 228 height 137
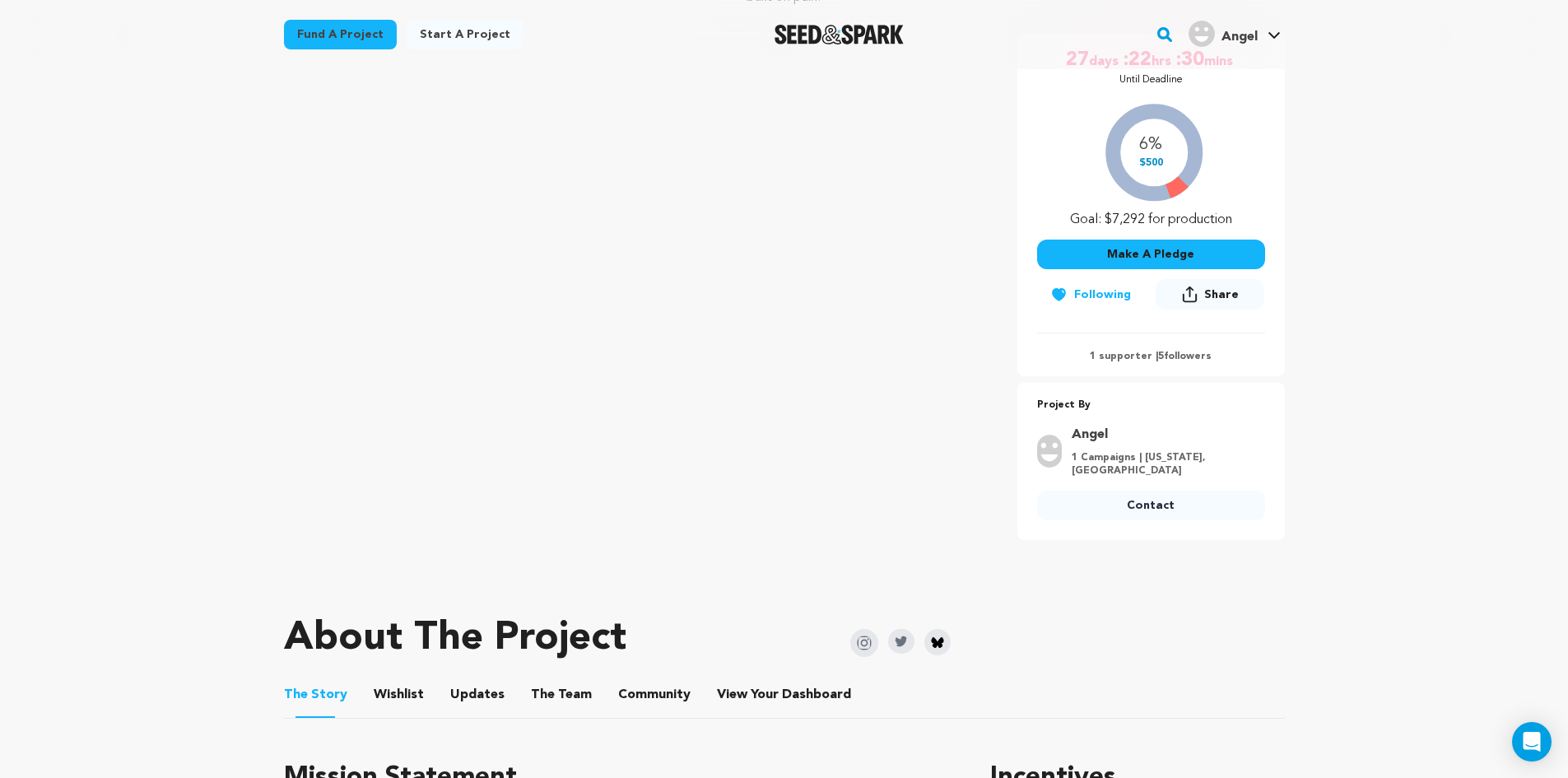
scroll to position [371, 0]
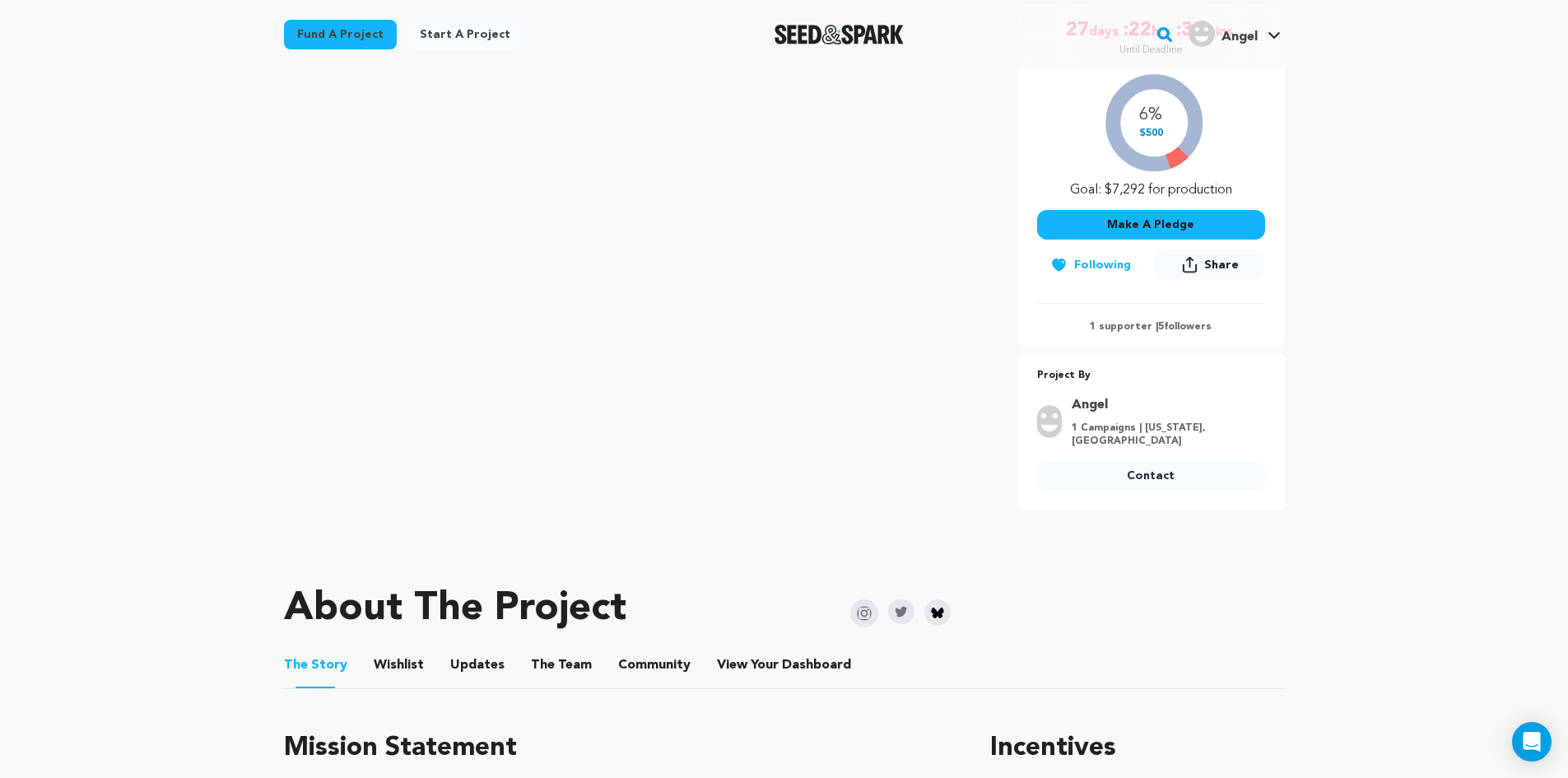
click at [469, 652] on button "Updates" at bounding box center [477, 669] width 40 height 40
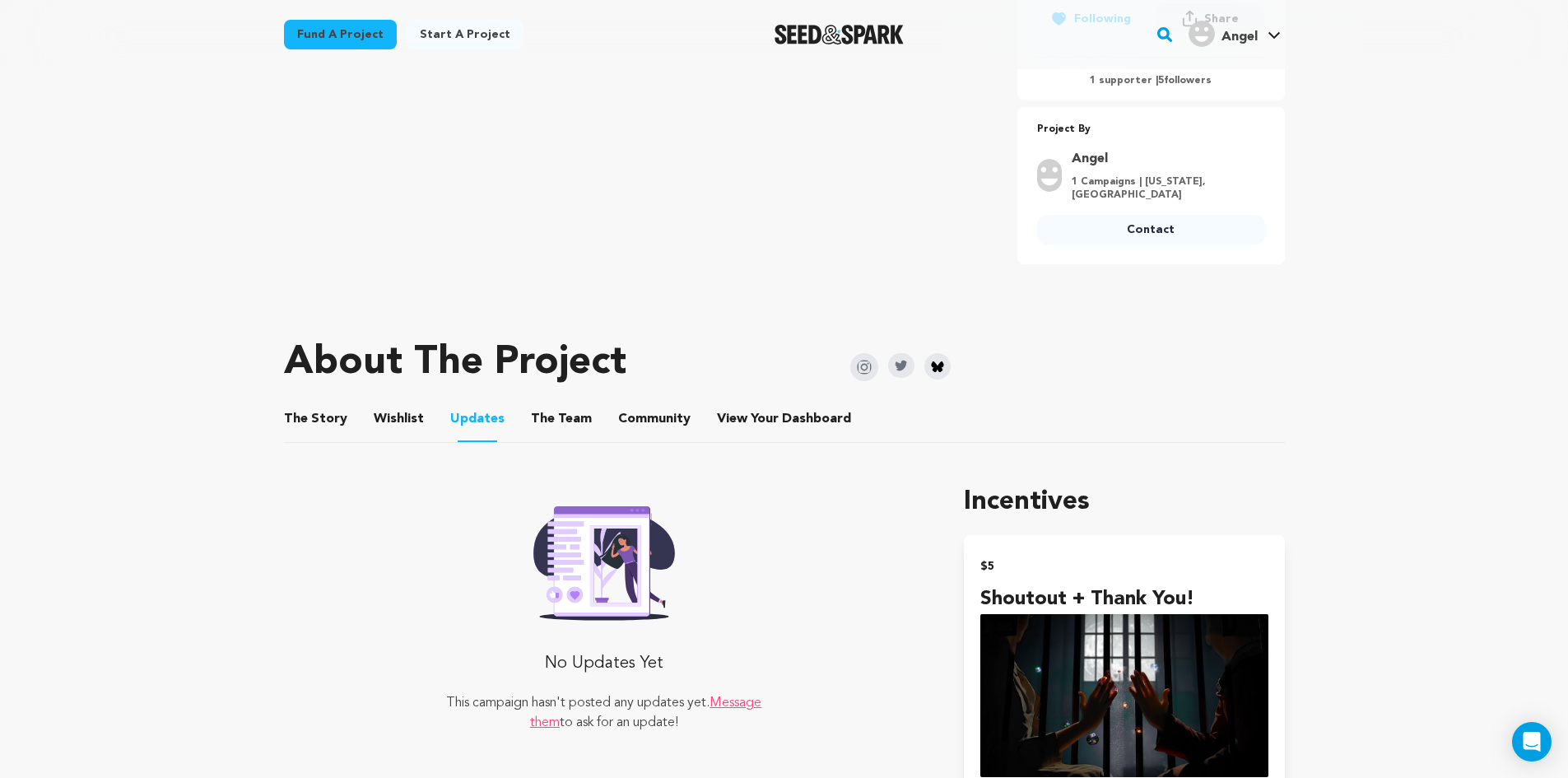
scroll to position [619, 0]
click at [636, 401] on button "Community" at bounding box center [655, 421] width 40 height 40
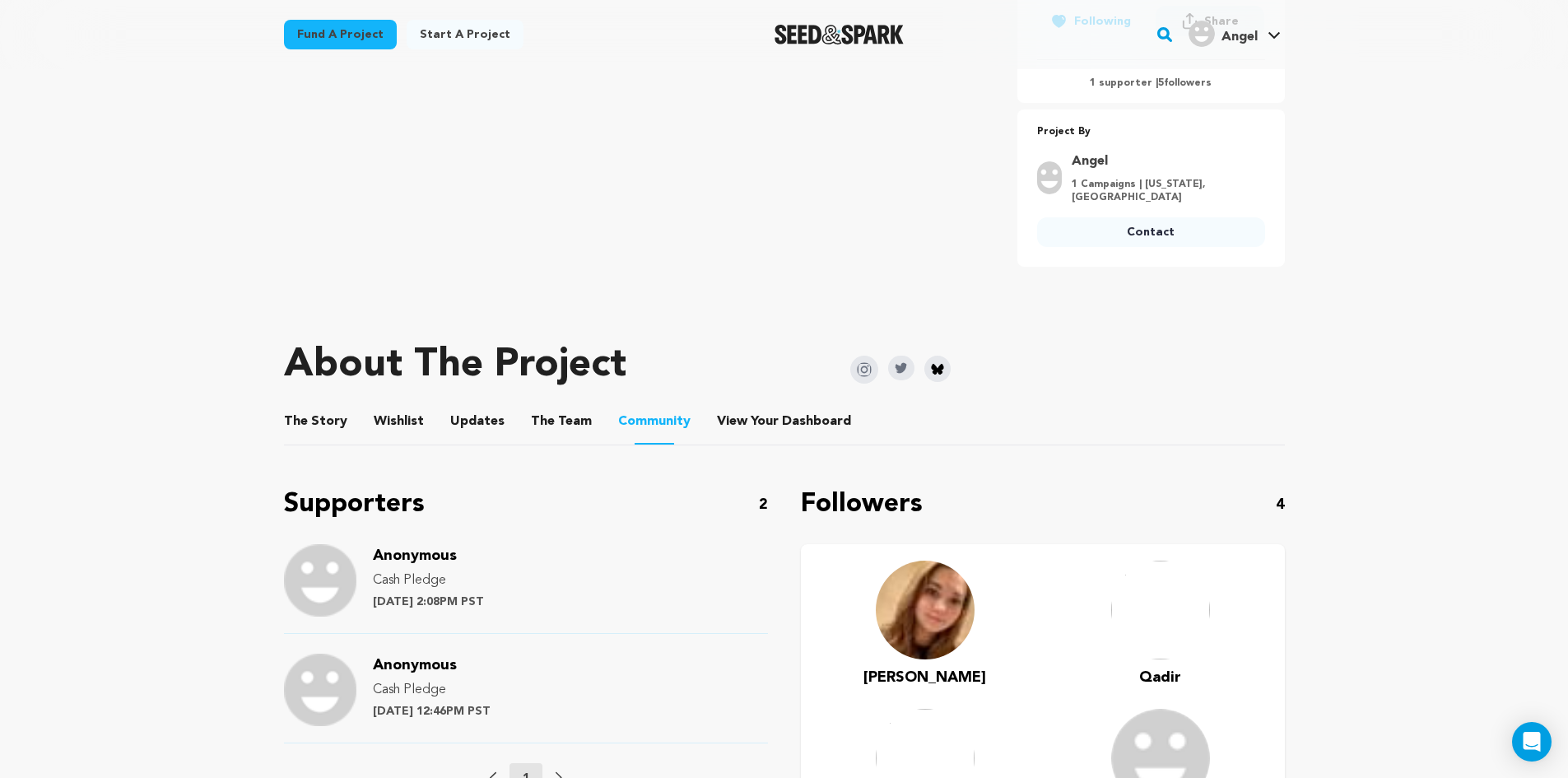
scroll to position [619, 0]
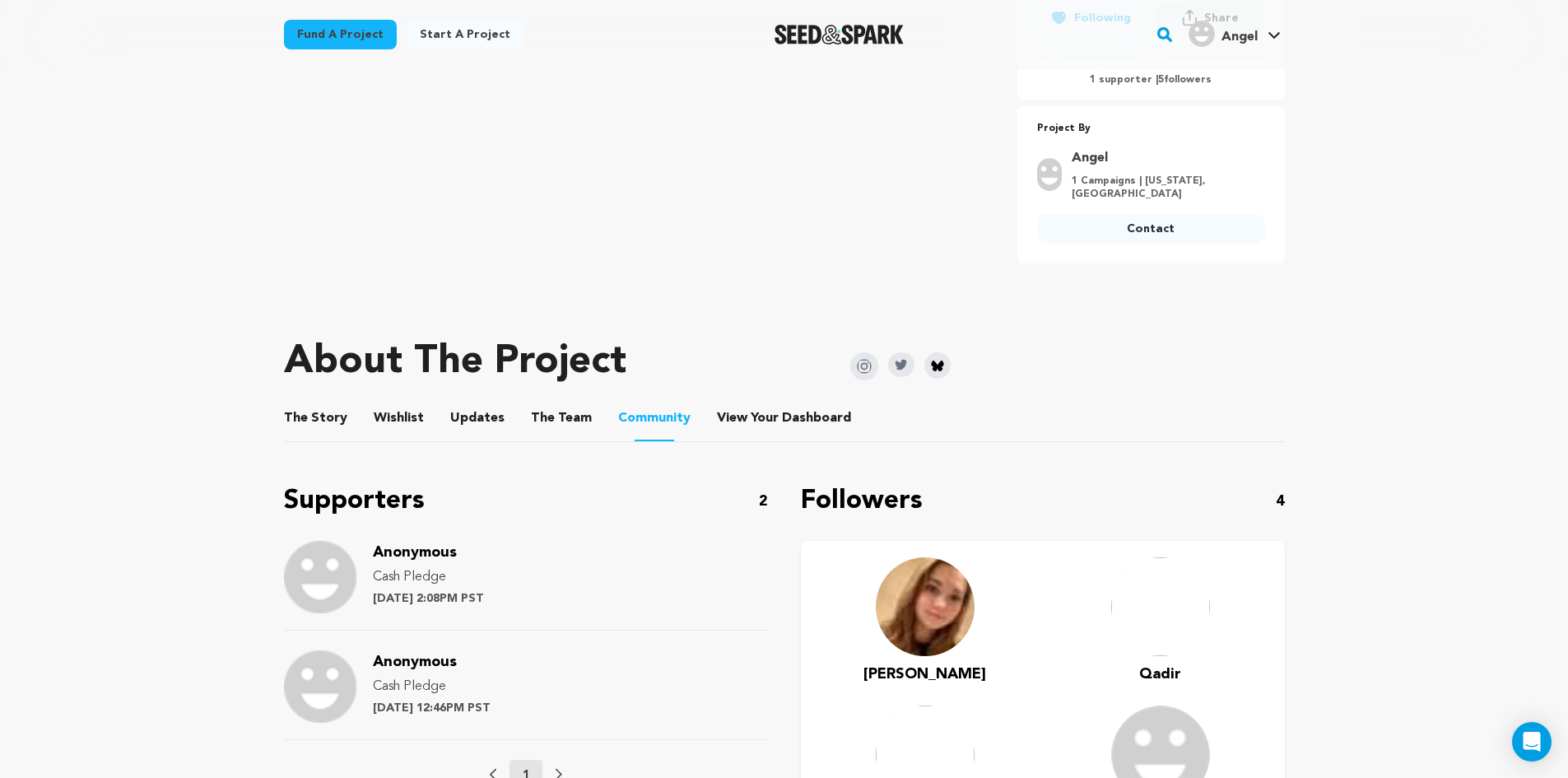
click at [793, 427] on div "The Story The Story Wishlist Wishlist Updates Updates The Team The Team Communi…" at bounding box center [784, 673] width 1001 height 557
click at [787, 408] on span "Dashboard" at bounding box center [816, 417] width 69 height 20
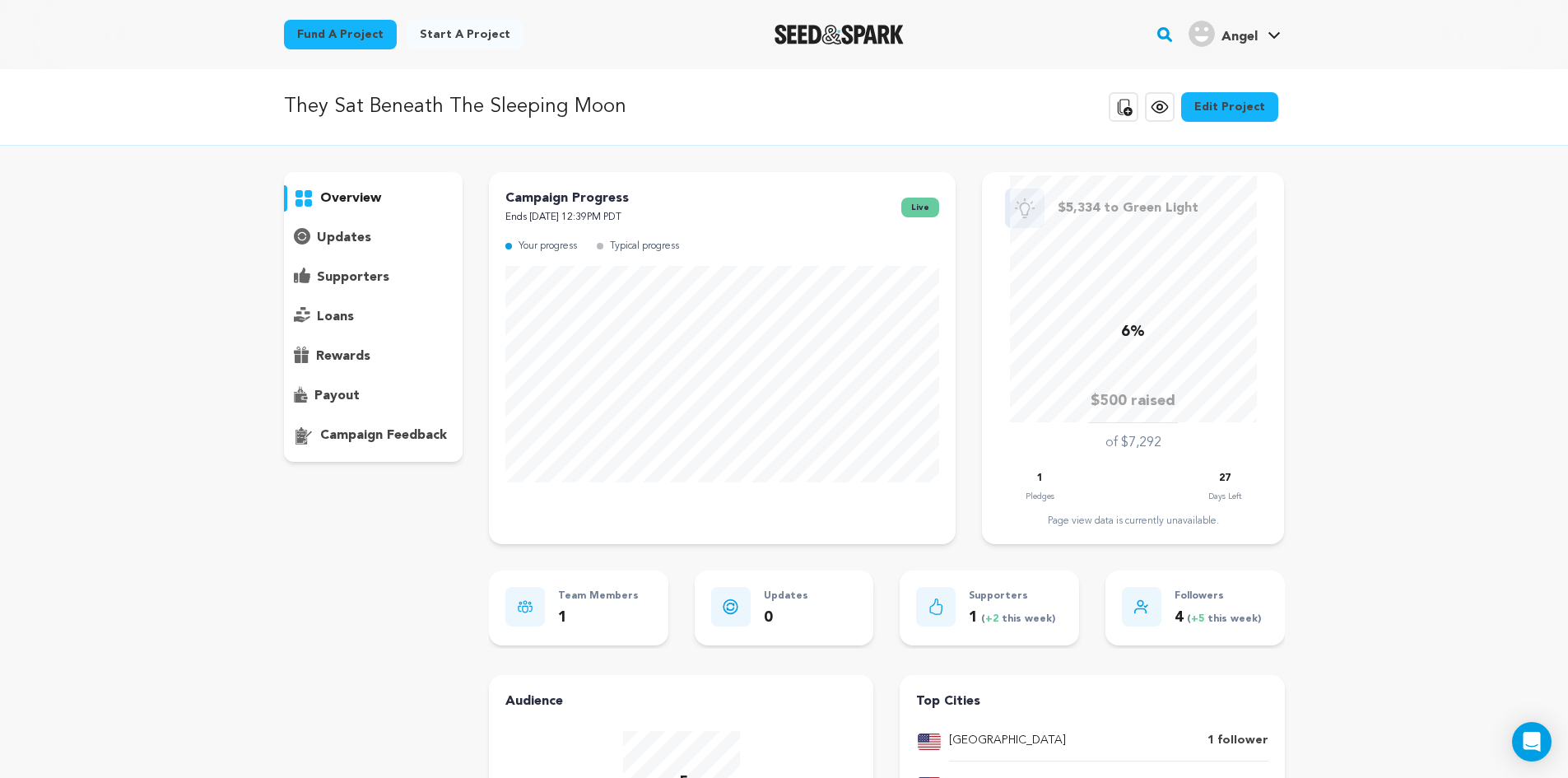
click at [1120, 525] on div "Page view data is currently unavailable." at bounding box center [1133, 521] width 269 height 13
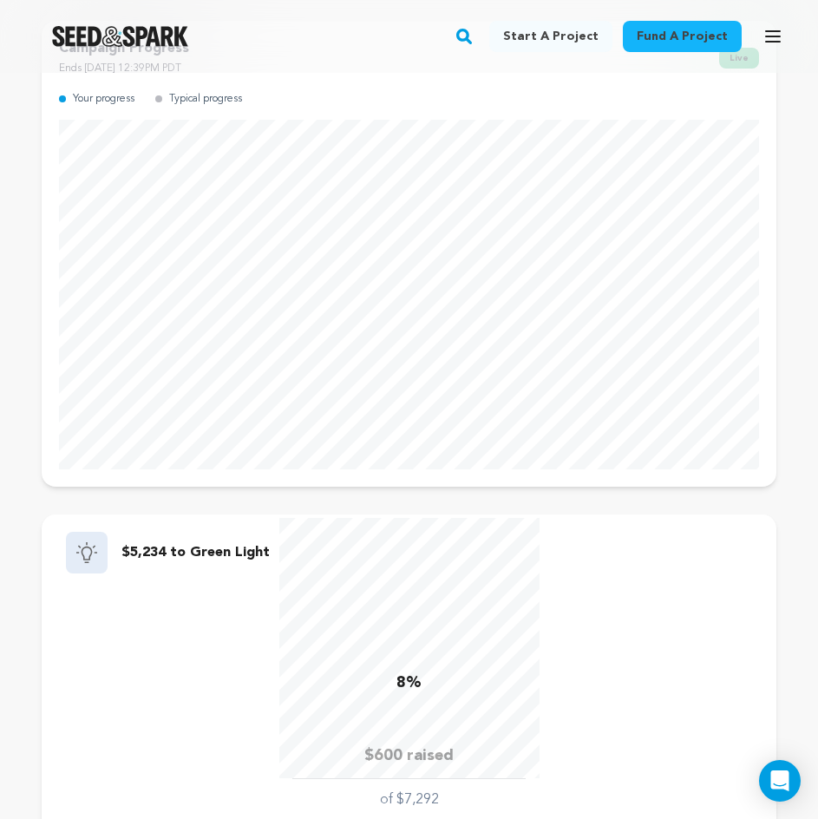
scroll to position [434, 0]
